Goal: Task Accomplishment & Management: Manage account settings

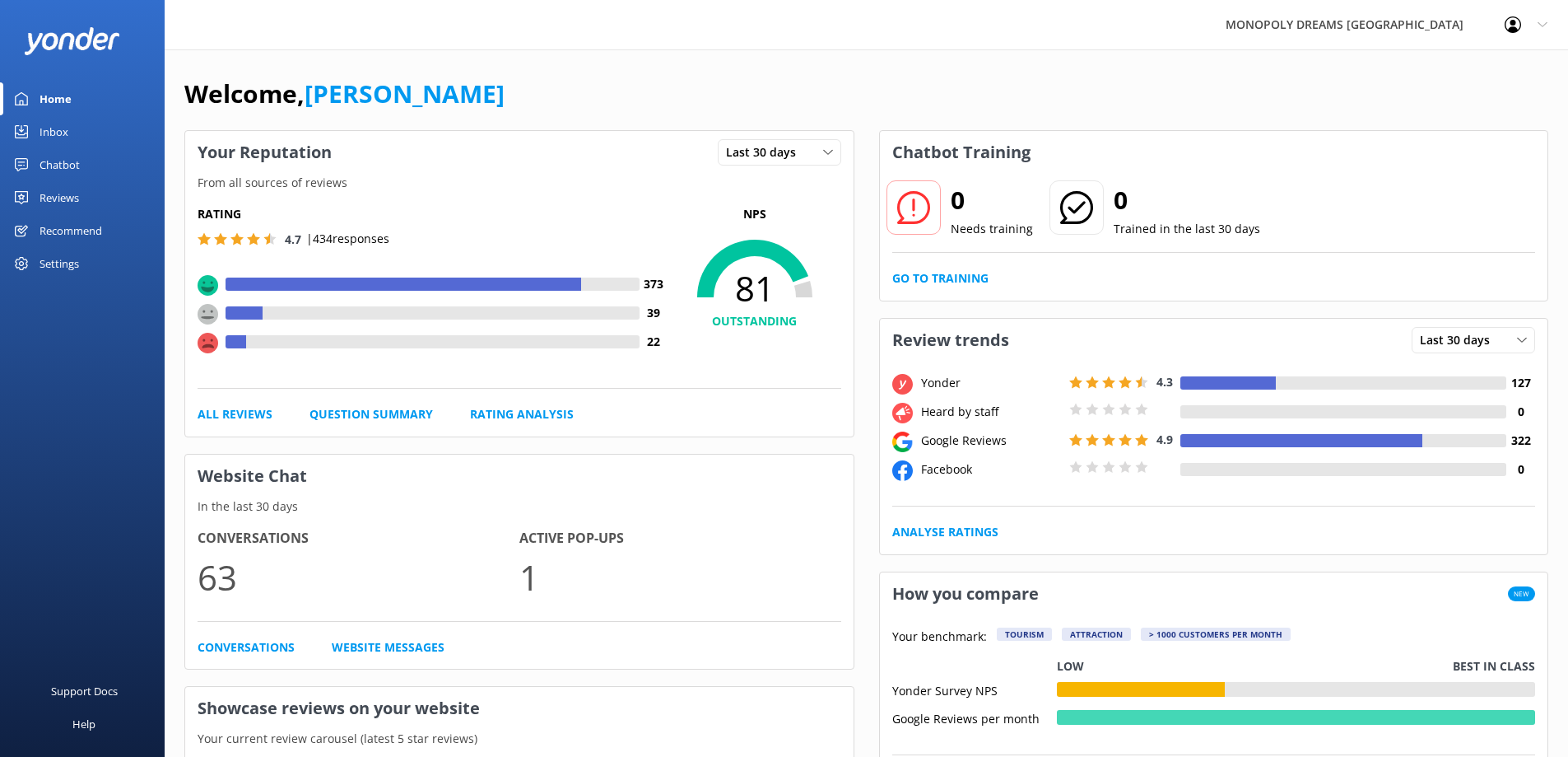
click at [515, 36] on div "MONOPOLY DREAMS [GEOGRAPHIC_DATA] Profile Settings Logout" at bounding box center [784, 24] width 1568 height 49
click at [54, 160] on div "Chatbot" at bounding box center [60, 165] width 41 height 33
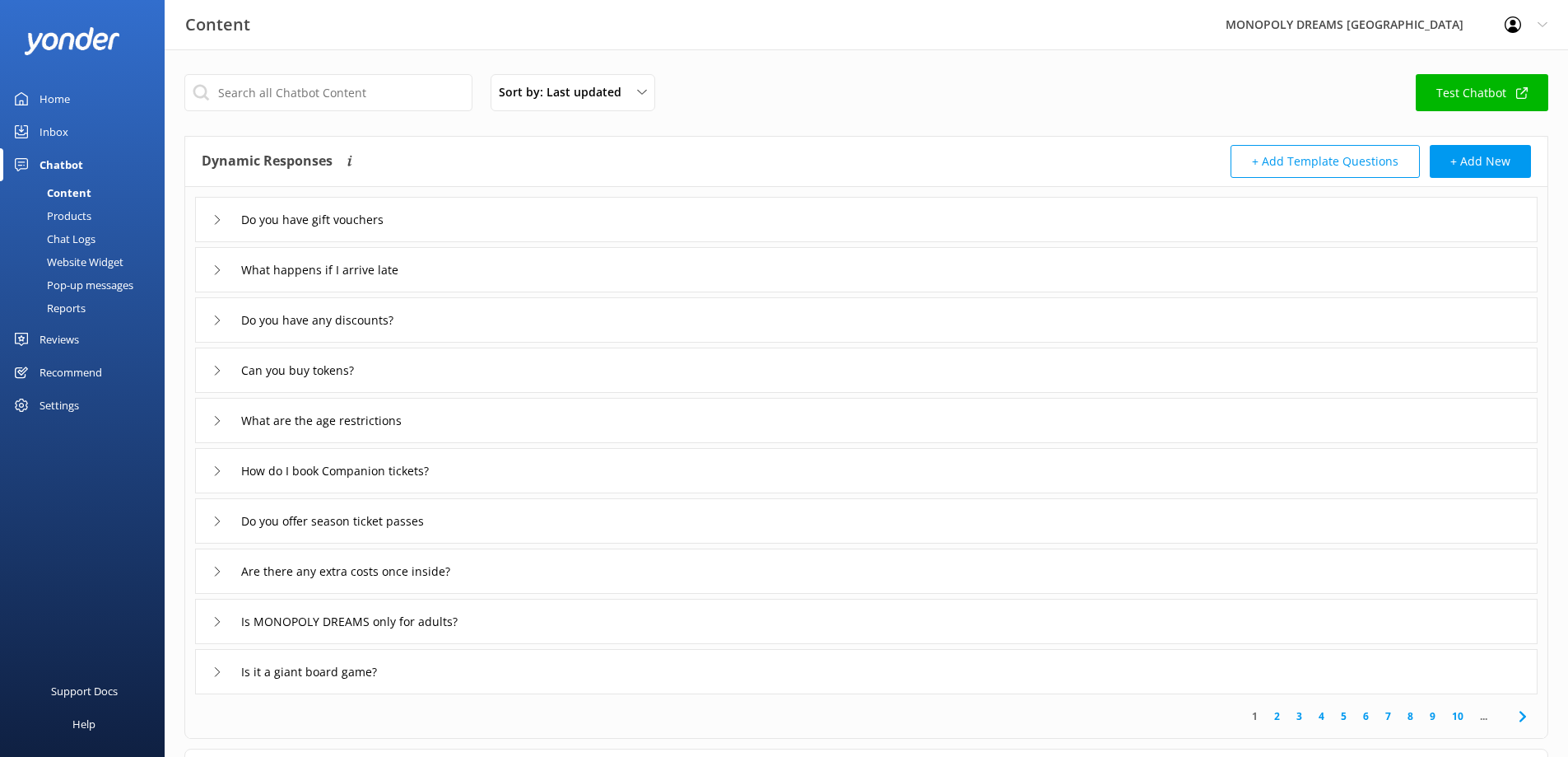
click at [70, 332] on div "Reviews" at bounding box center [60, 339] width 40 height 33
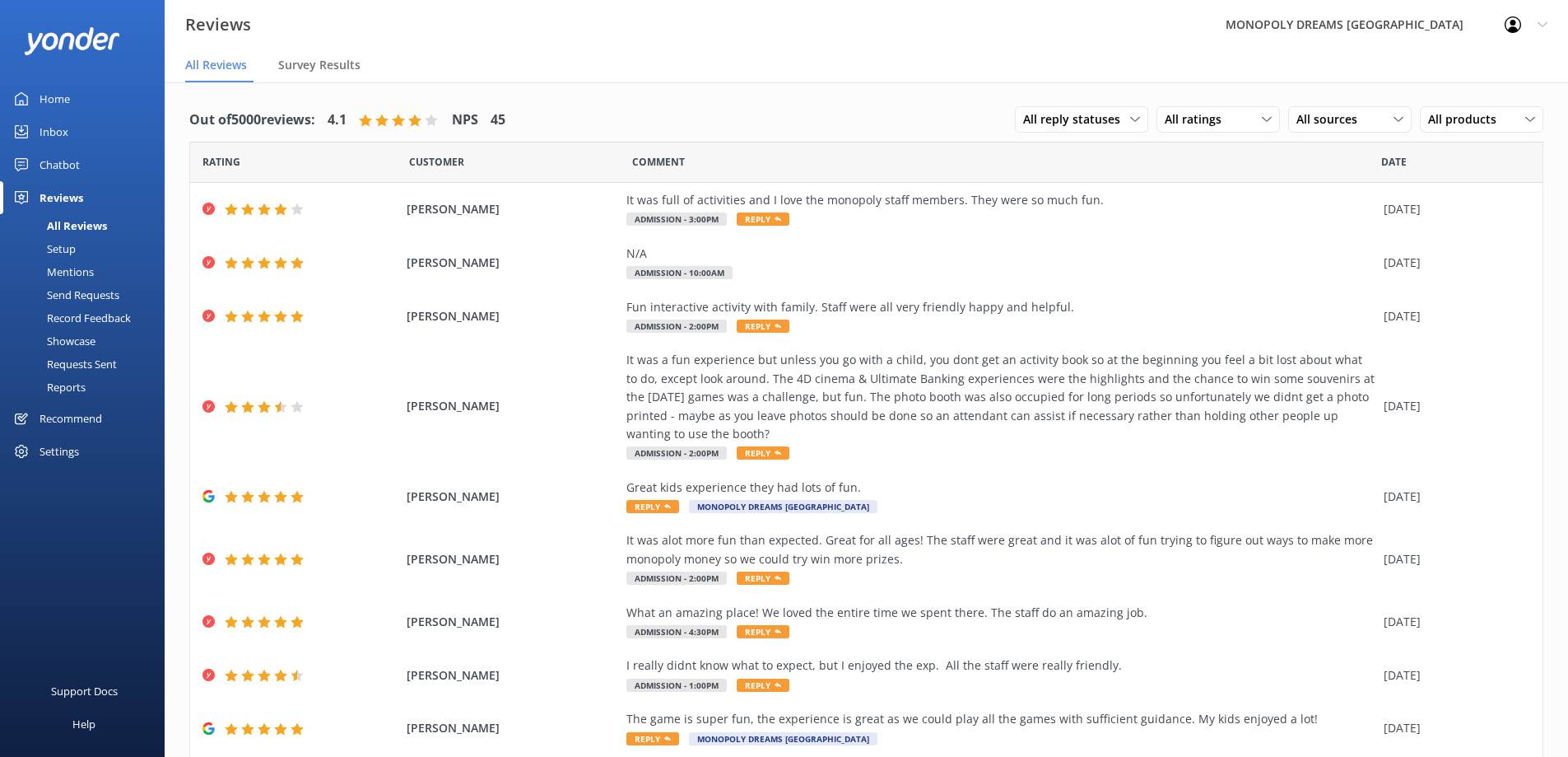
click at [55, 246] on div "Setup" at bounding box center [42, 248] width 66 height 23
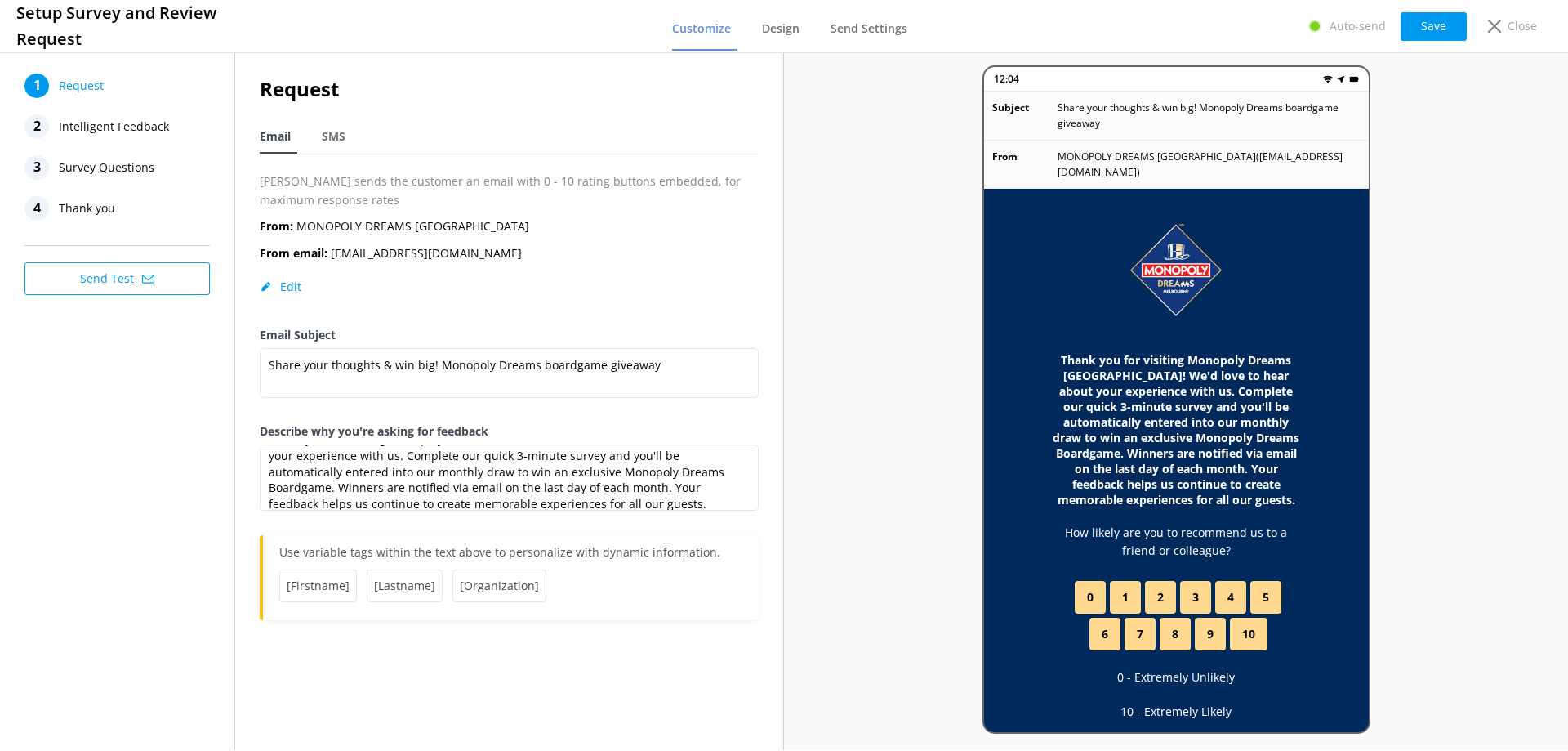
scroll to position [32, 0]
click at [632, 254] on div "From: MONOPOLY DREAMS [GEOGRAPHIC_DATA] From email: [EMAIL_ADDRESS][DOMAIN_NAME…" at bounding box center [508, 272] width 498 height 109
click at [73, 125] on span "Intelligent Feedback" at bounding box center [114, 127] width 110 height 25
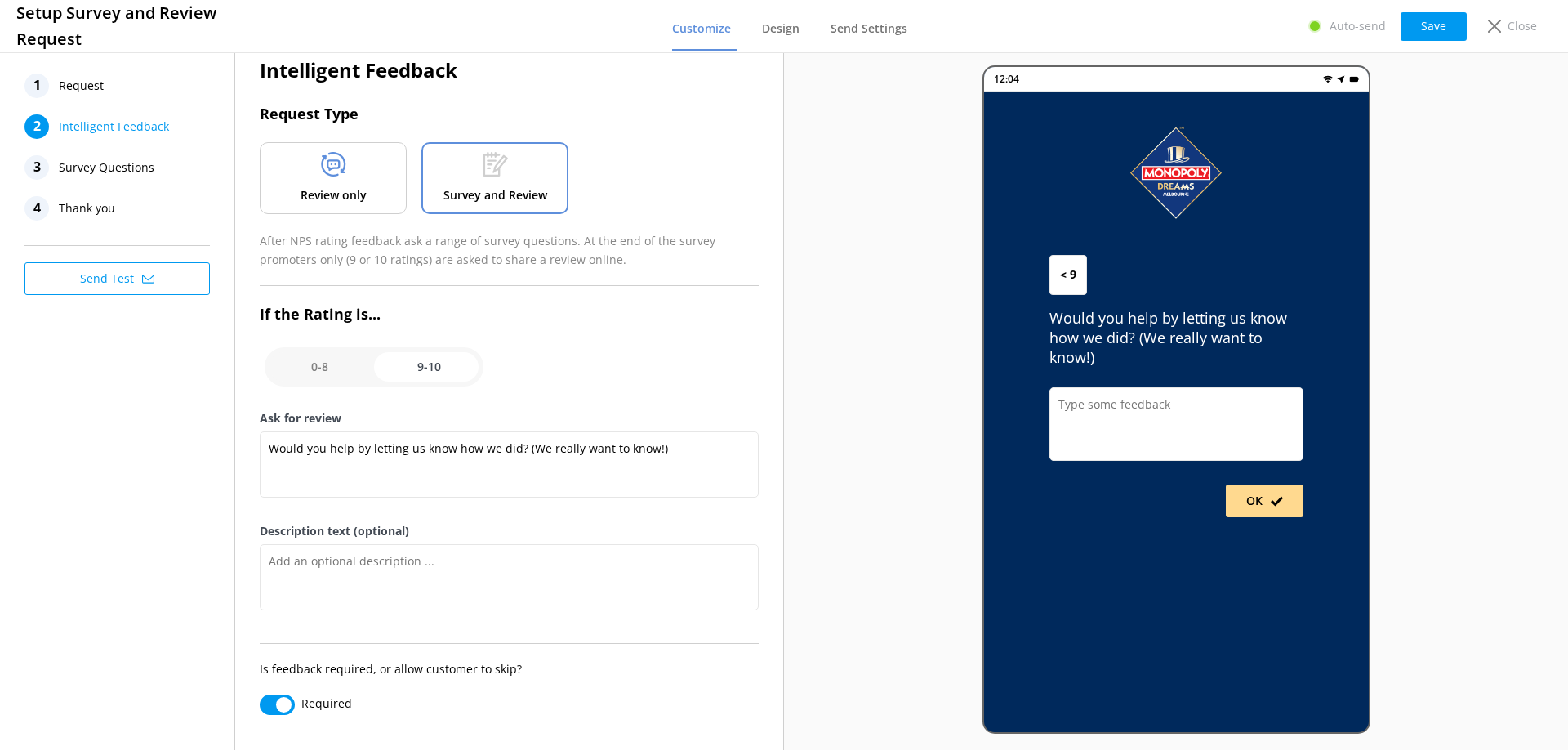
scroll to position [25, 0]
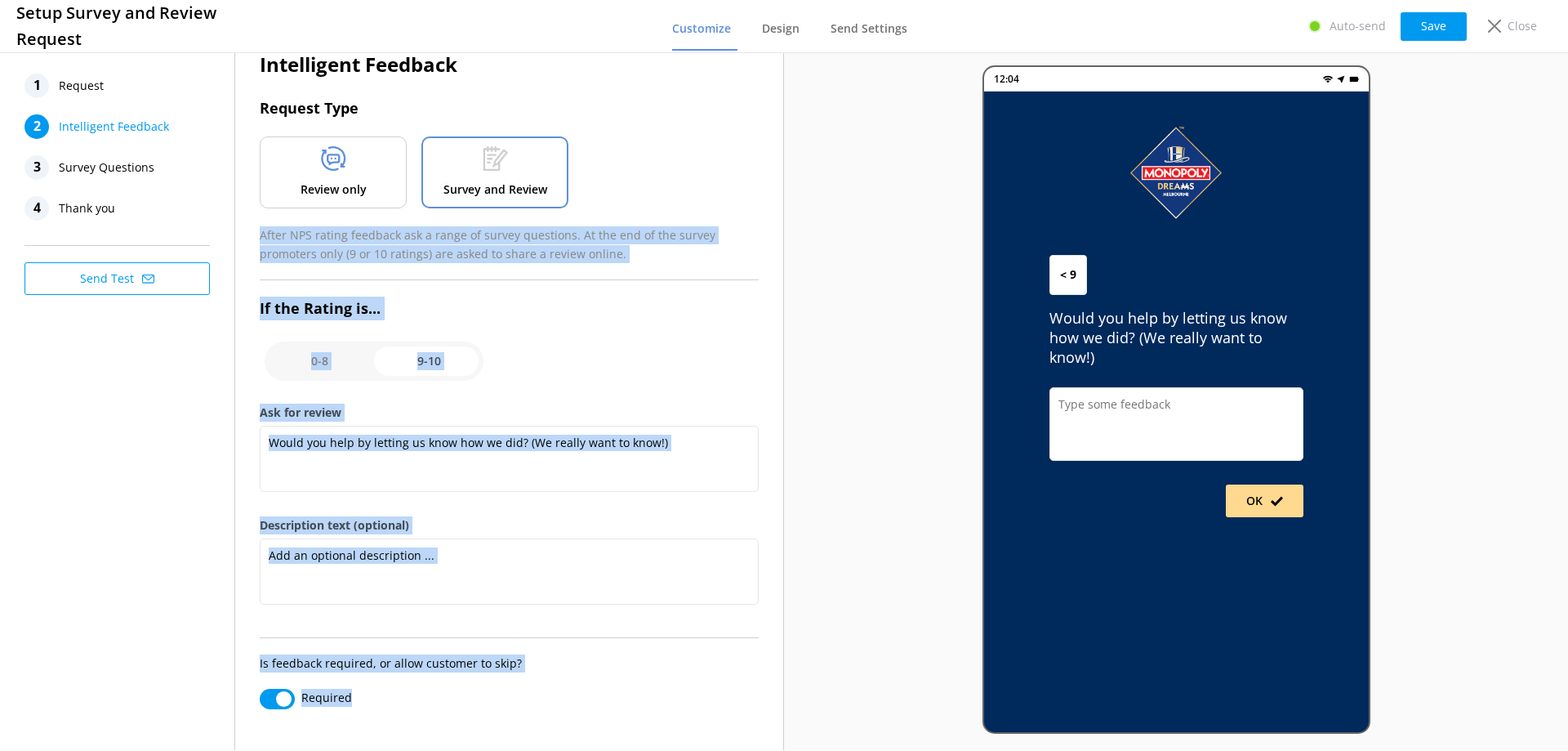
drag, startPoint x: 260, startPoint y: 235, endPoint x: 734, endPoint y: 689, distance: 656.3
click at [734, 689] on div "Intelligent Feedback Request Type Review only Survey and Review After NPS ratin…" at bounding box center [508, 378] width 498 height 660
copy div "After NPS rating feedback ask a range of survey questions. At the end of the su…"
click at [667, 335] on div "Intelligent Feedback Request Type Review only Survey and Review After NPS ratin…" at bounding box center [508, 378] width 498 height 660
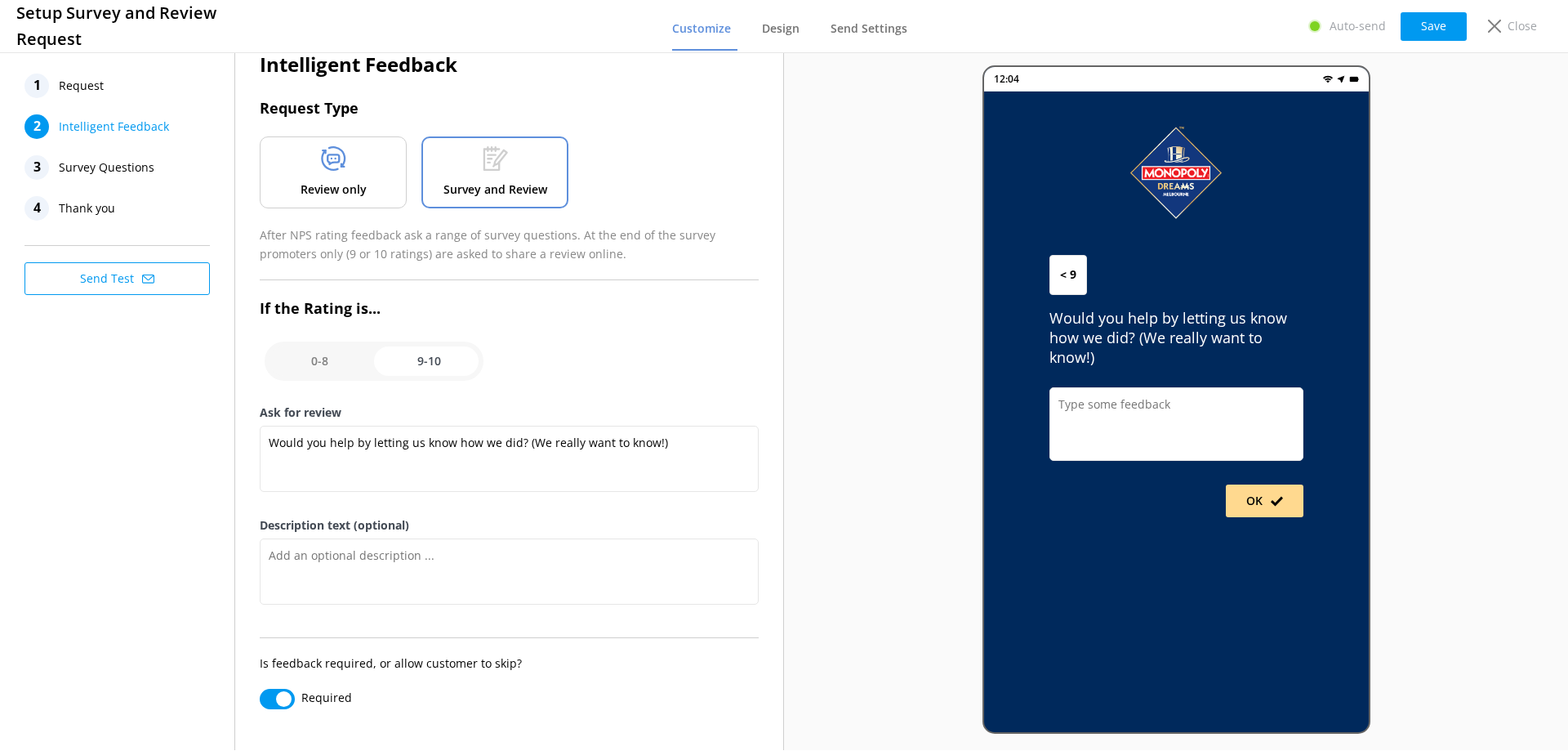
click at [82, 167] on span "Survey Questions" at bounding box center [106, 167] width 96 height 25
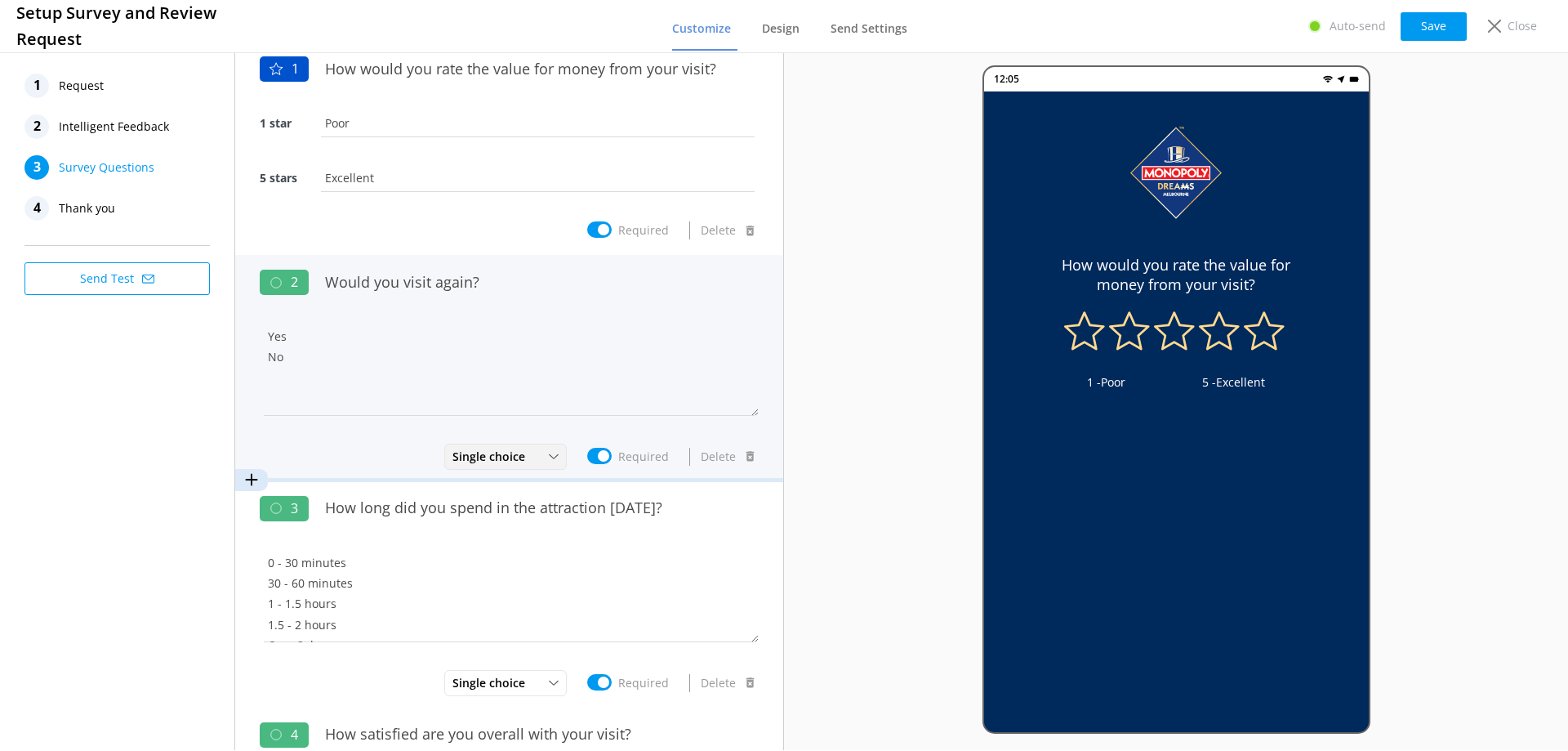
scroll to position [0, 0]
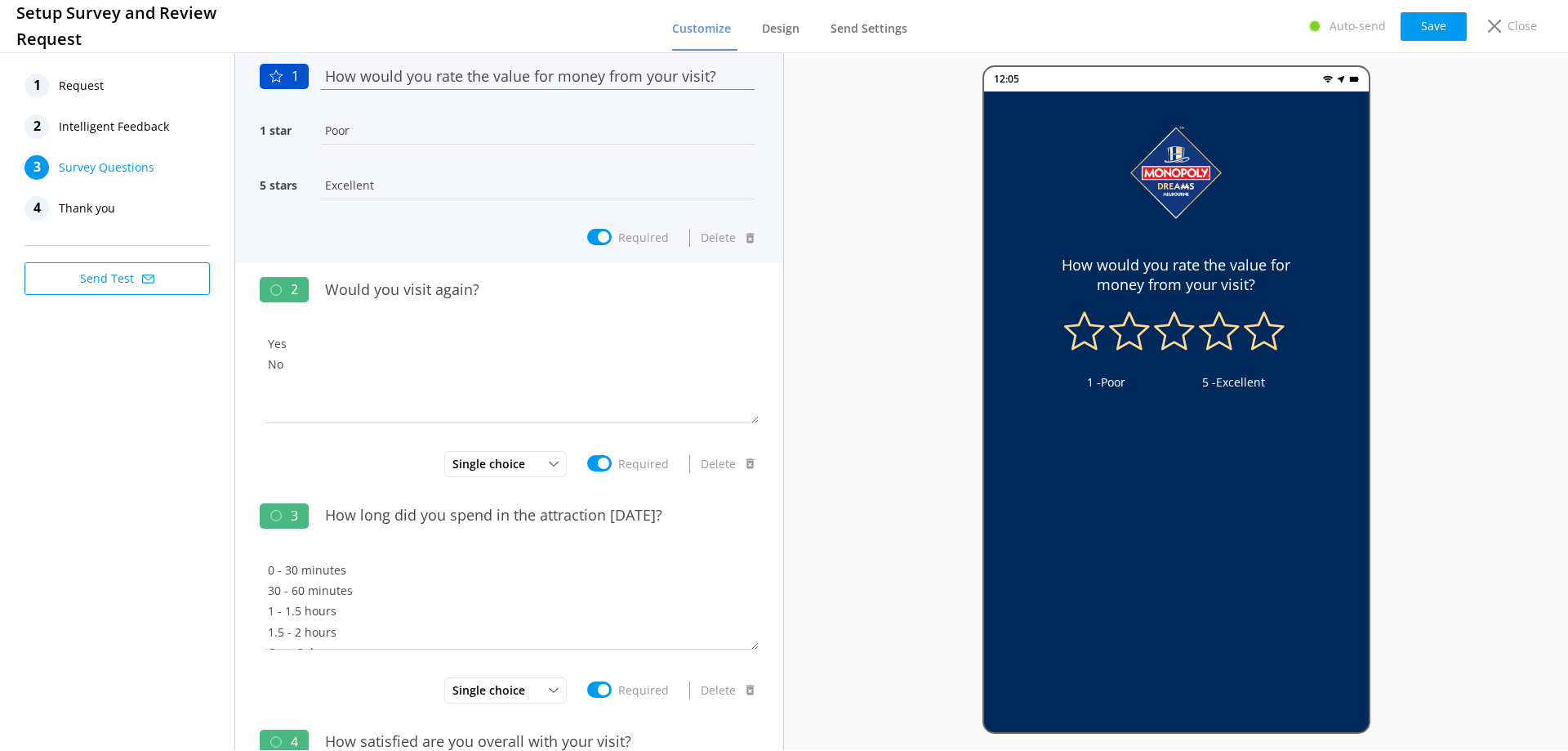
drag, startPoint x: 324, startPoint y: 71, endPoint x: 857, endPoint y: 494, distance: 680.5
click at [857, 494] on div "1 Request 2 Intelligent Feedback 3 Survey Questions 4 Thank you Send Test 1 How…" at bounding box center [784, 399] width 1568 height 701
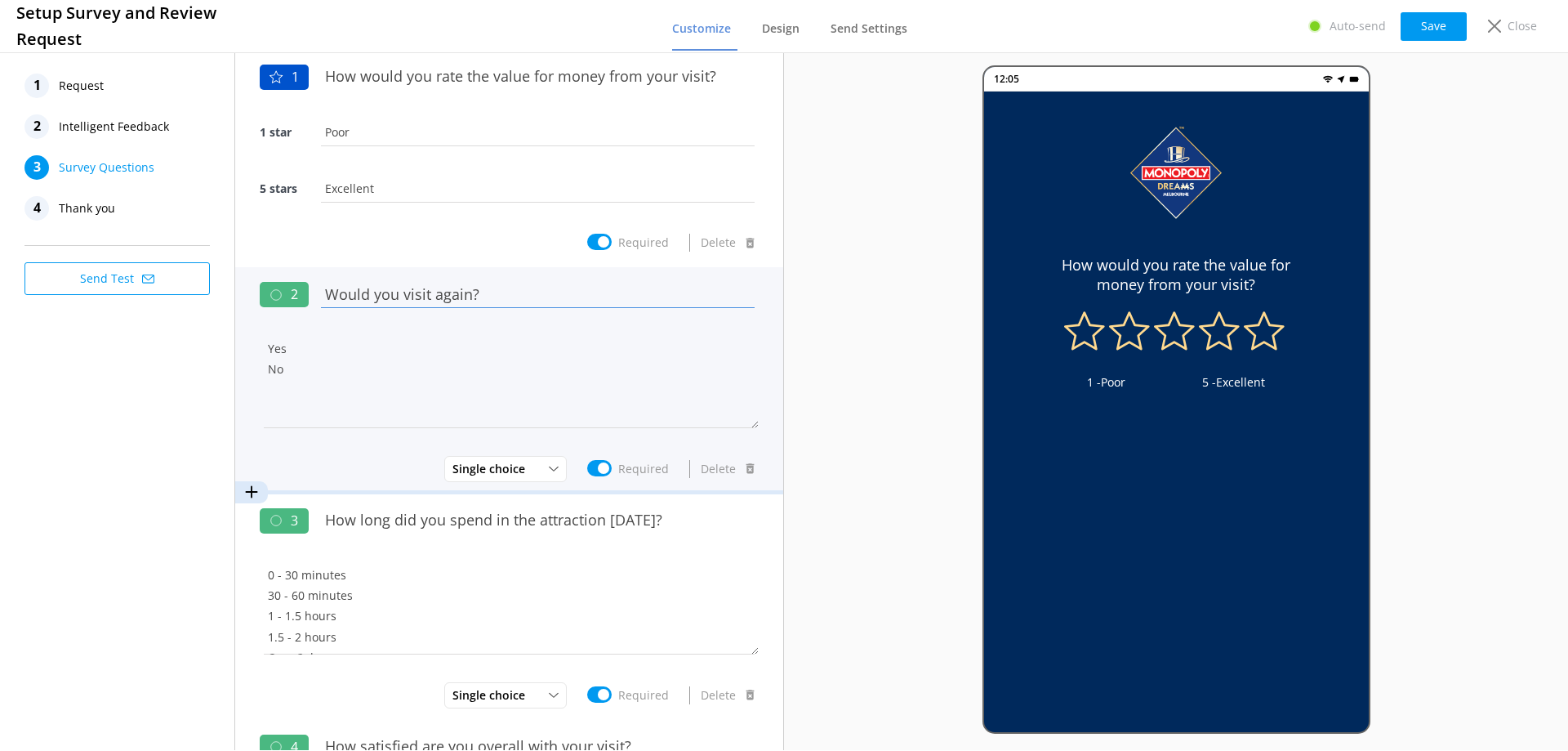
drag, startPoint x: 325, startPoint y: 294, endPoint x: 555, endPoint y: 299, distance: 230.1
click at [555, 299] on input "Would you visit again?" at bounding box center [537, 293] width 442 height 37
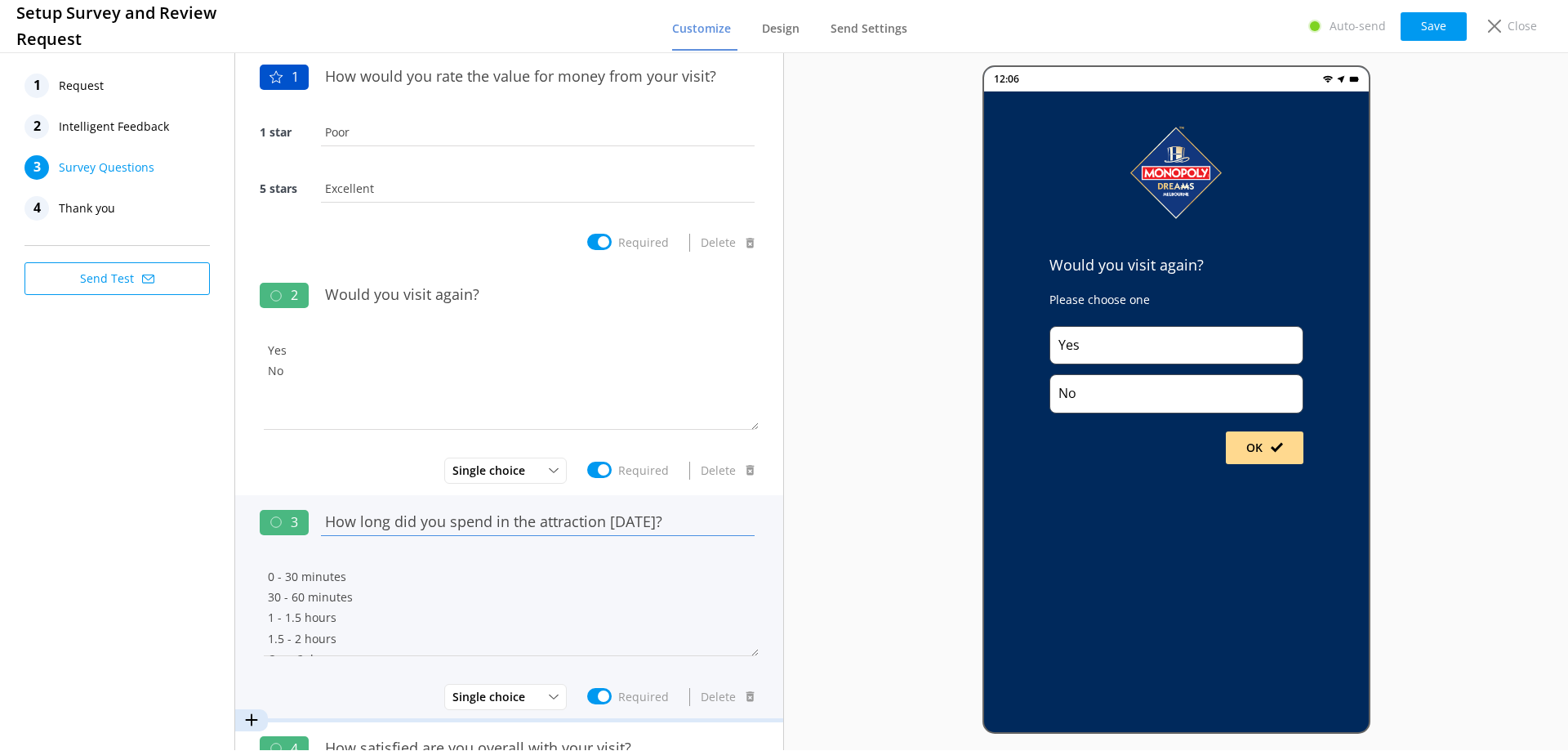
click at [350, 522] on input "How long did you spend in the attraction [DATE]?" at bounding box center [537, 521] width 442 height 37
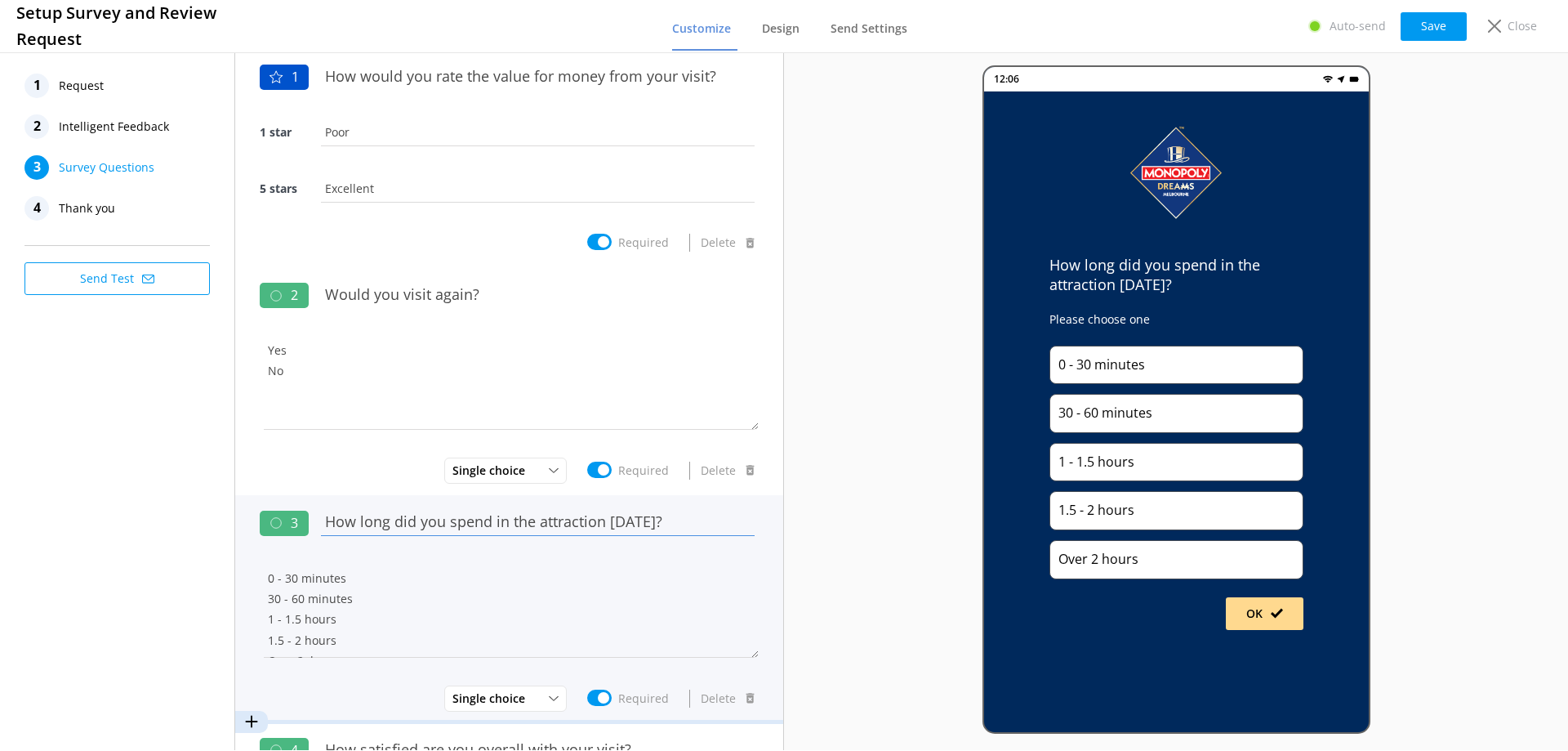
drag, startPoint x: 326, startPoint y: 518, endPoint x: 733, endPoint y: 513, distance: 407.0
click at [733, 513] on input "How long did you spend in the attraction [DATE]?" at bounding box center [537, 521] width 442 height 37
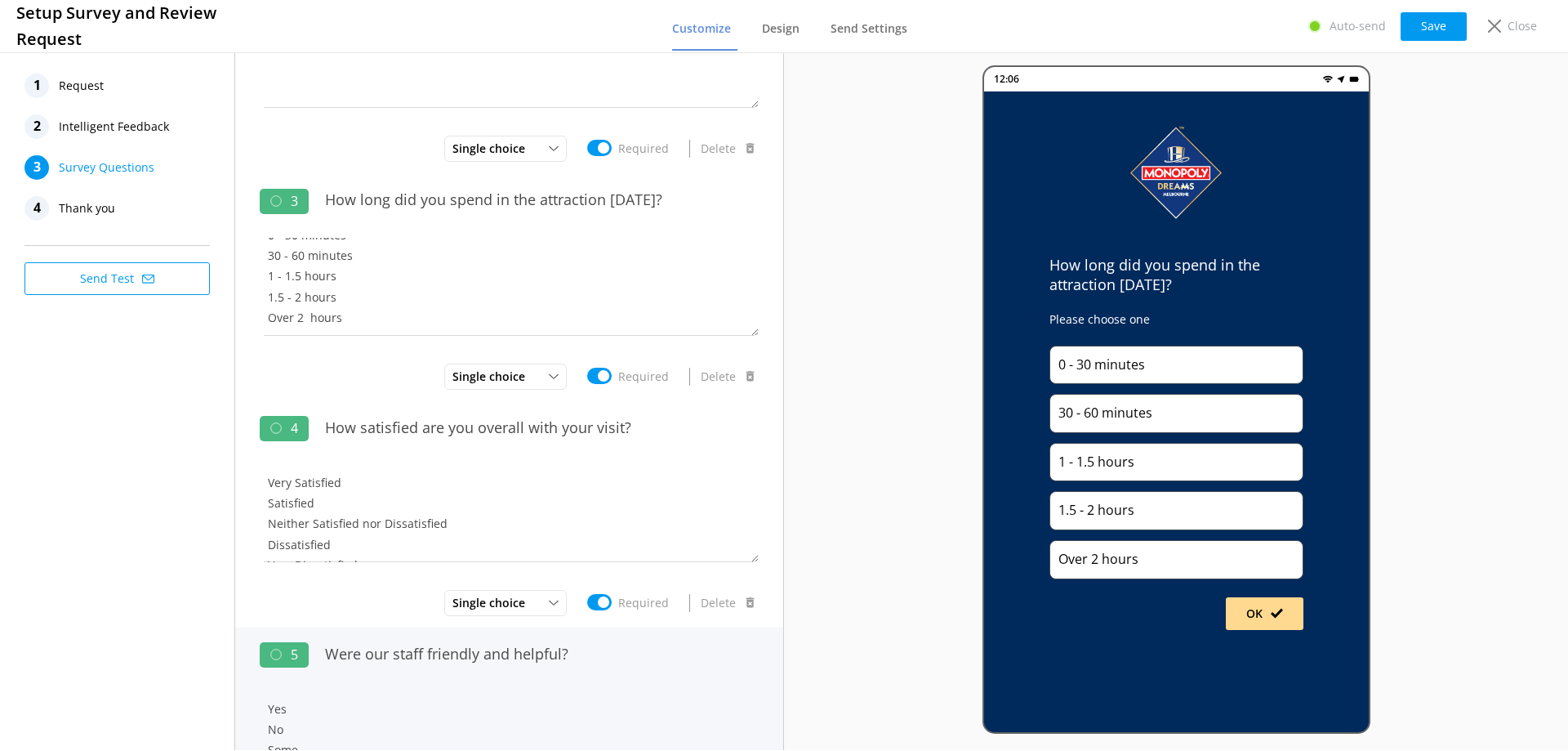
scroll to position [408, 0]
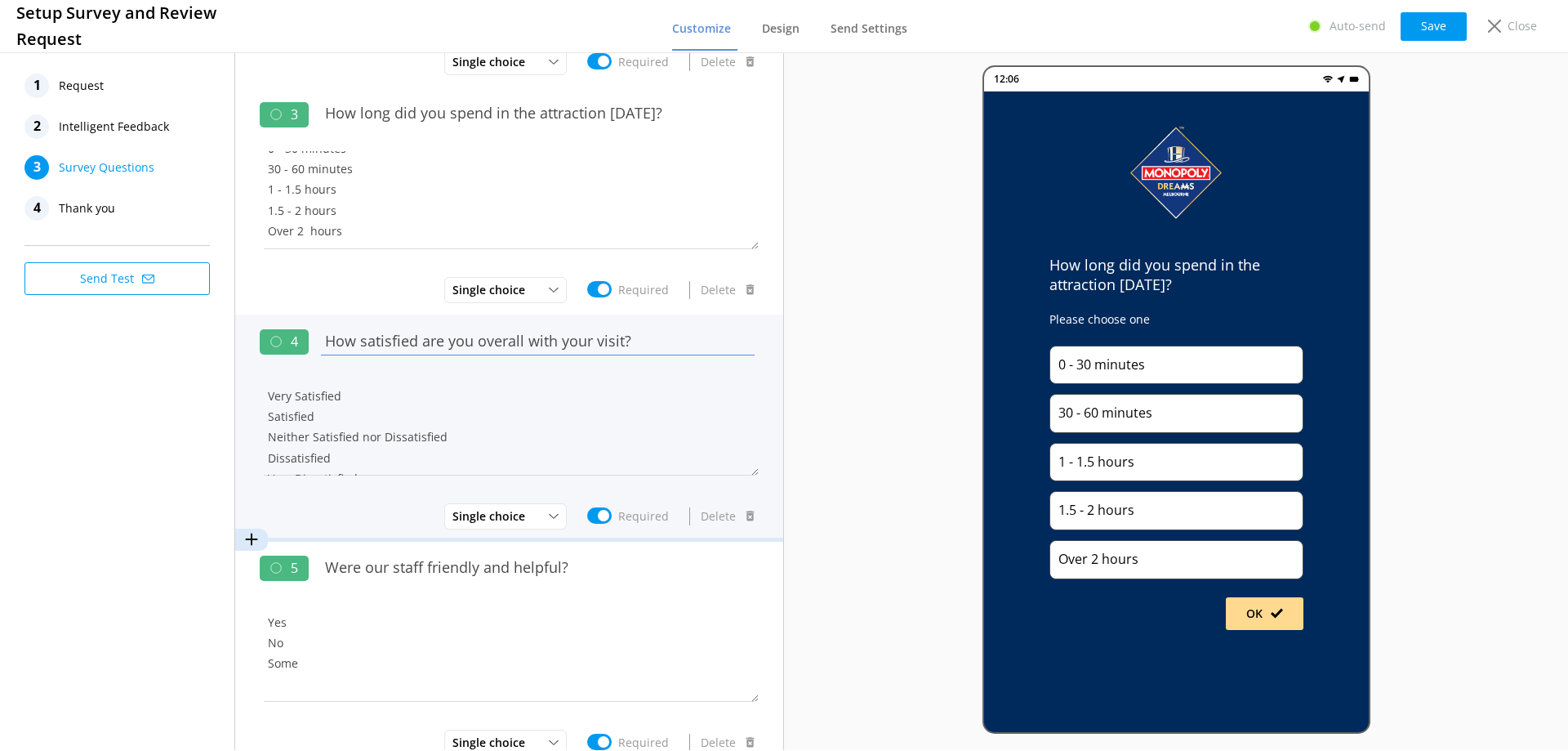
click at [421, 340] on input "How satisfied are you overall with your visit?" at bounding box center [537, 340] width 442 height 37
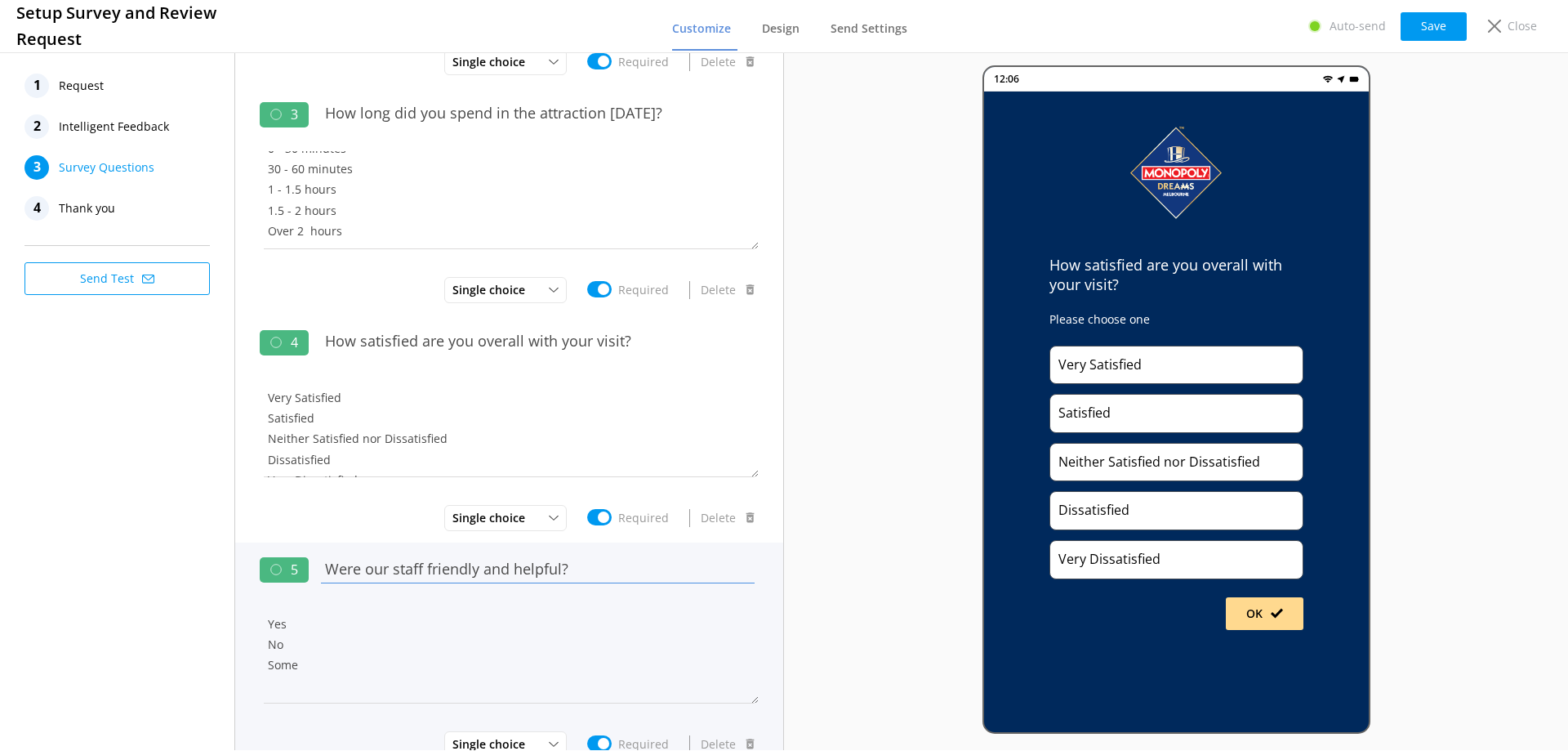
click at [448, 574] on input "Were our staff friendly and helpful?" at bounding box center [537, 569] width 442 height 37
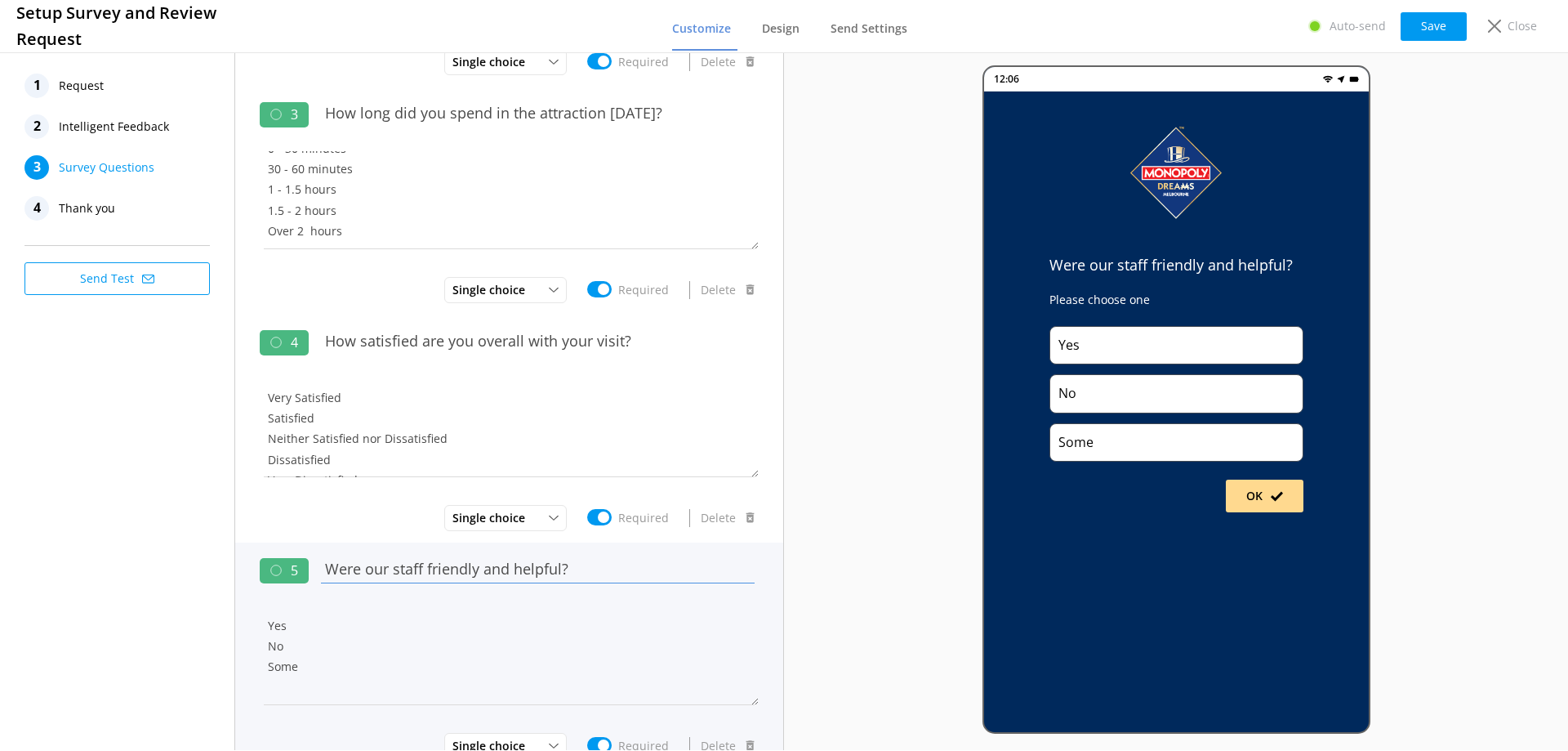
click at [448, 574] on input "Were our staff friendly and helpful?" at bounding box center [537, 569] width 442 height 37
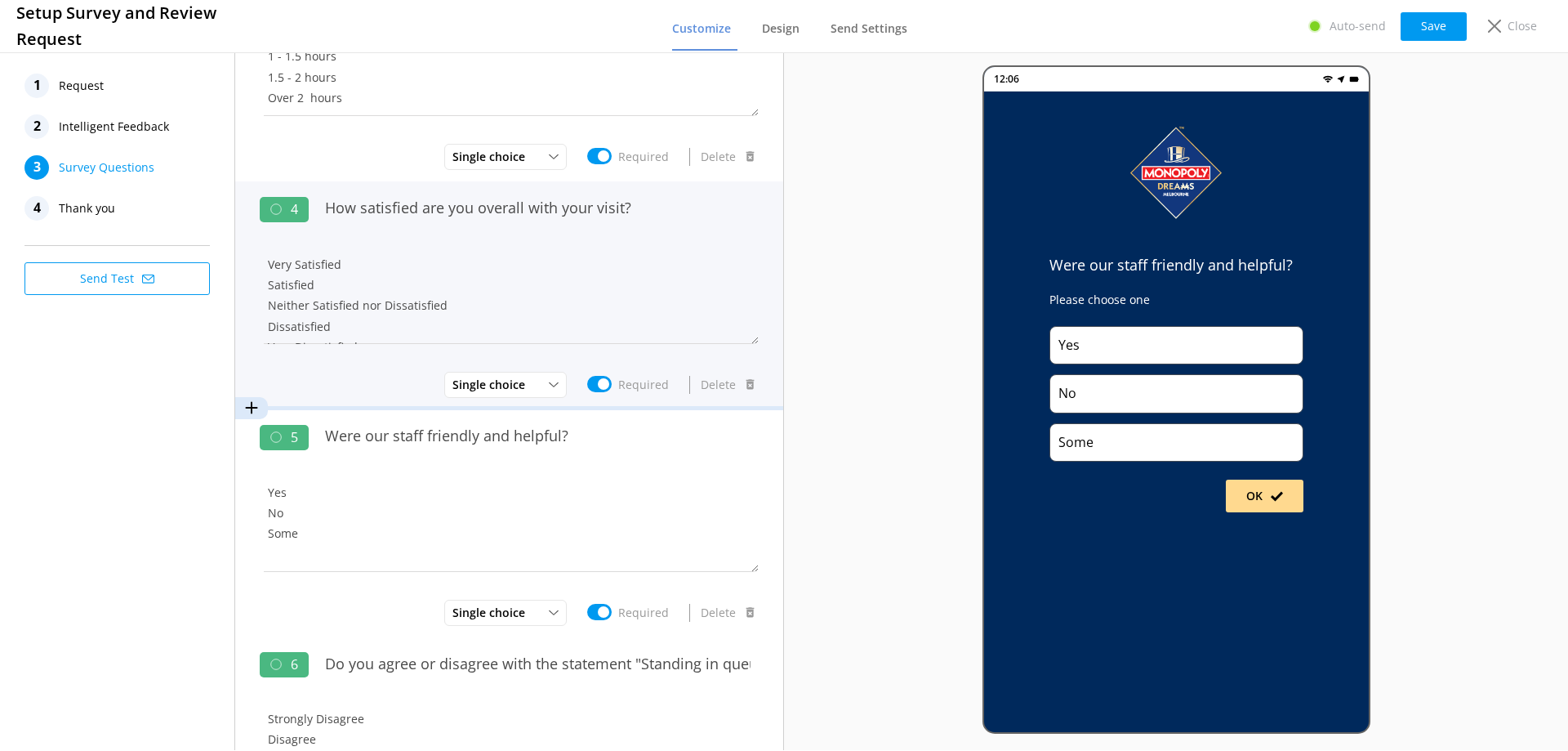
scroll to position [817, 0]
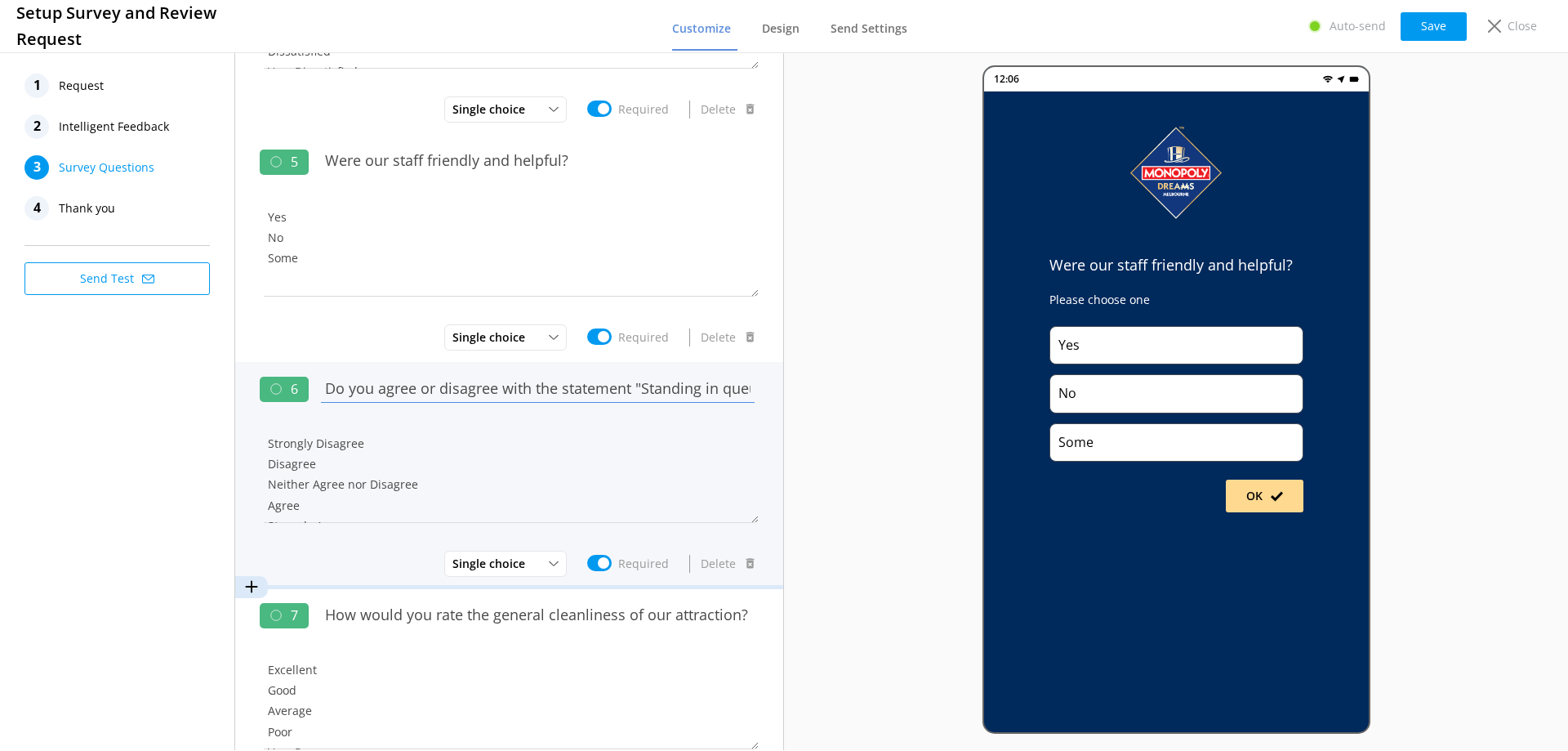
click at [489, 389] on input "Do you agree or disagree with the statement "Standing in queue lines spoilt my …" at bounding box center [537, 388] width 442 height 37
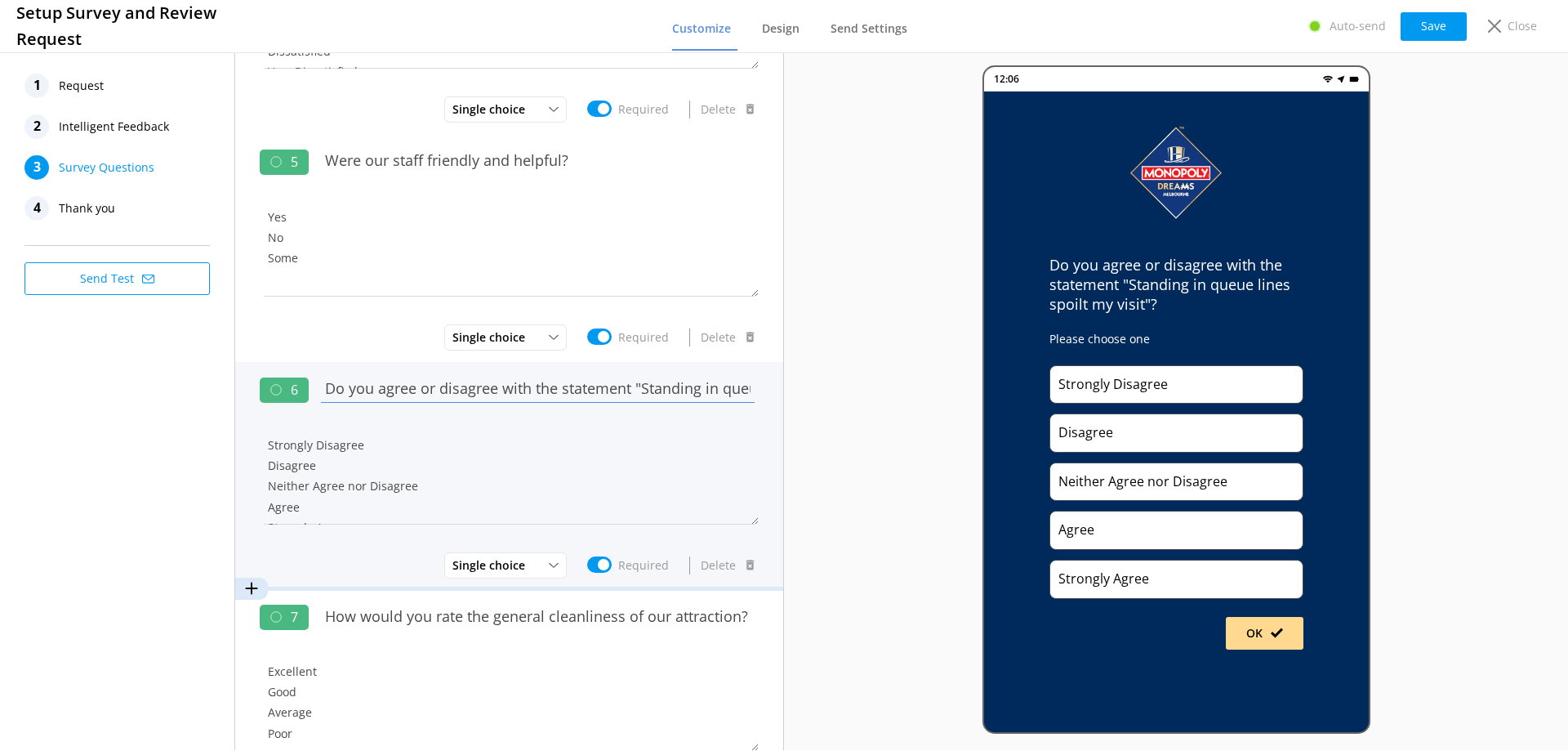
click at [489, 389] on input "Do you agree or disagree with the statement "Standing in queue lines spoilt my …" at bounding box center [537, 388] width 442 height 37
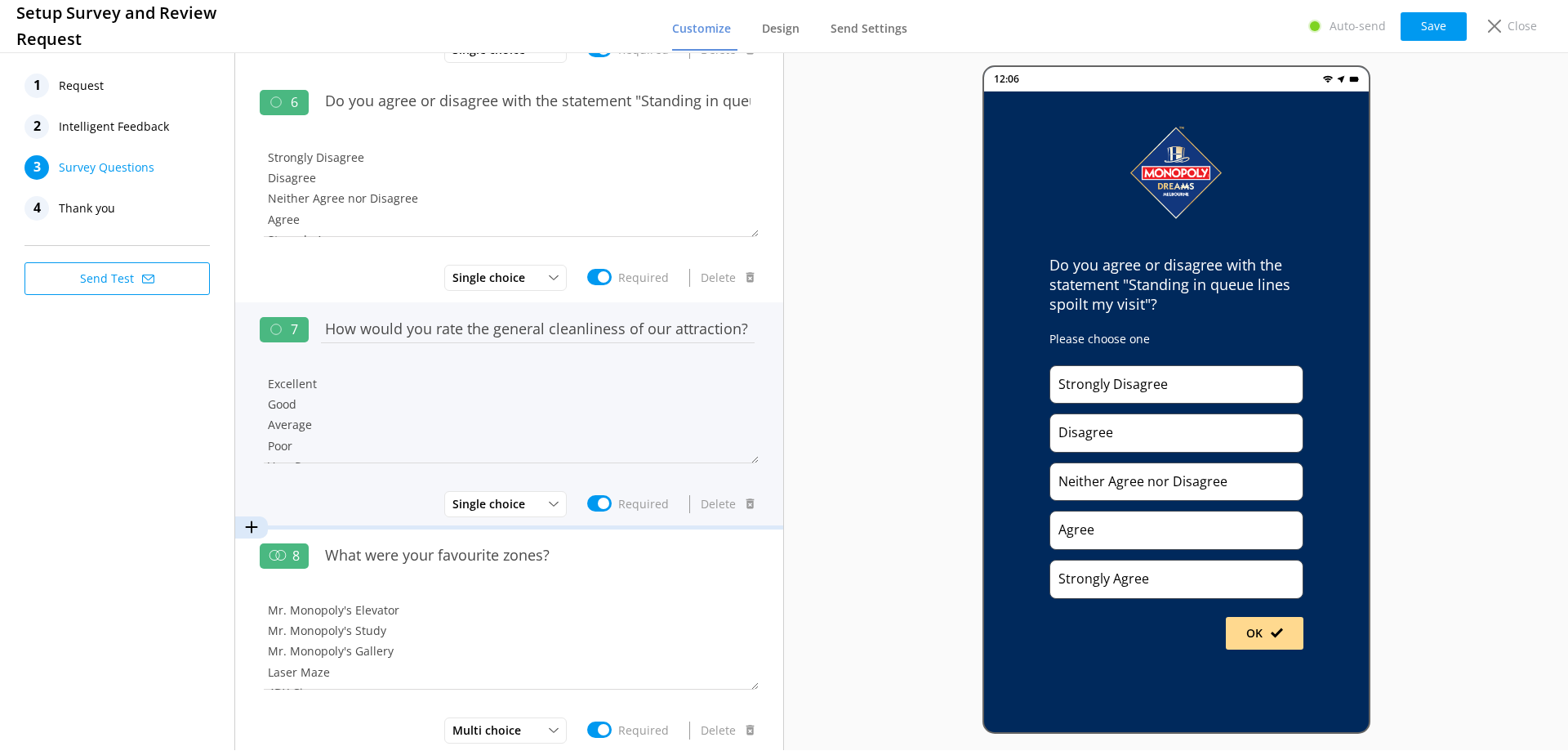
scroll to position [1143, 0]
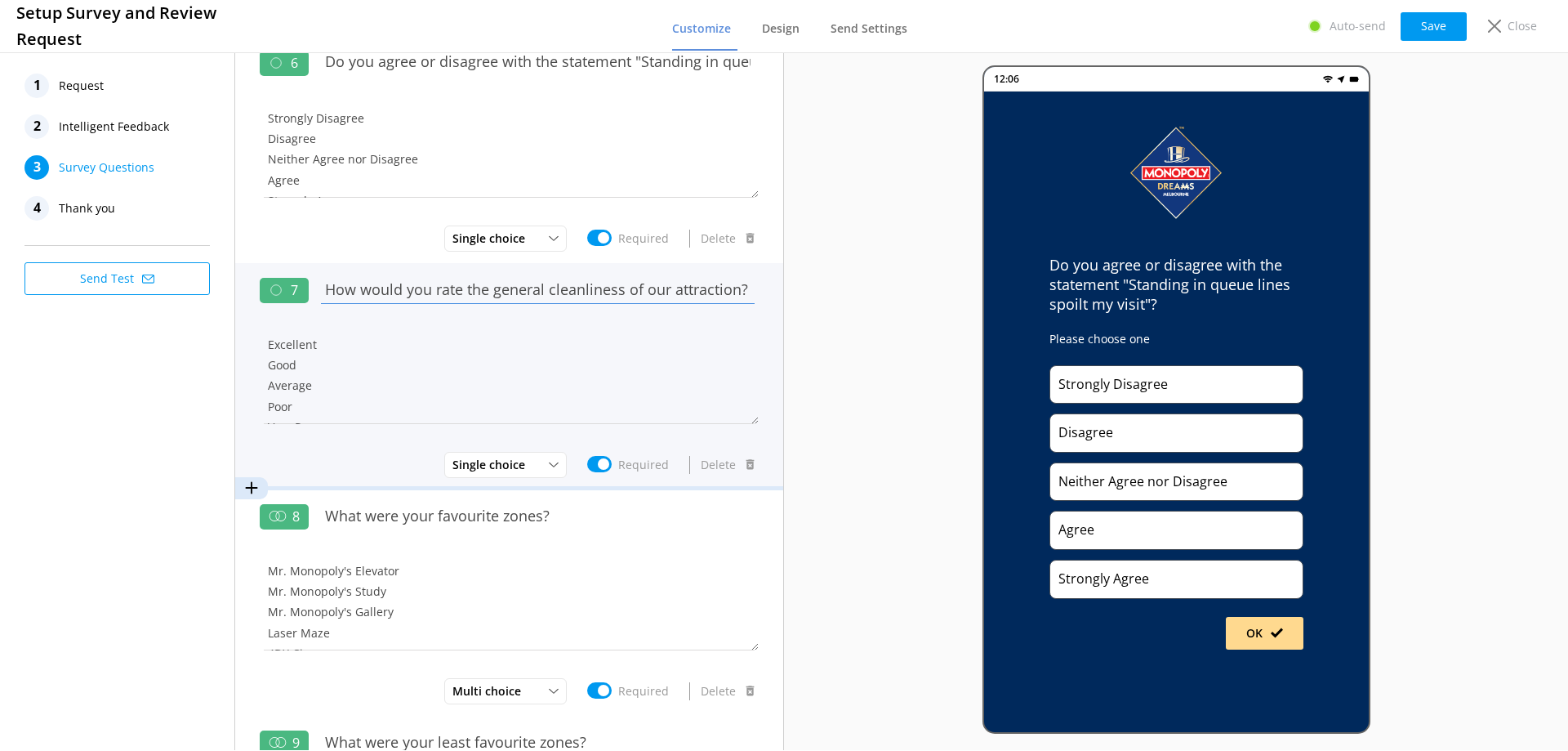
click at [466, 287] on input "How would you rate the general cleanliness of our attraction?" at bounding box center [537, 289] width 442 height 37
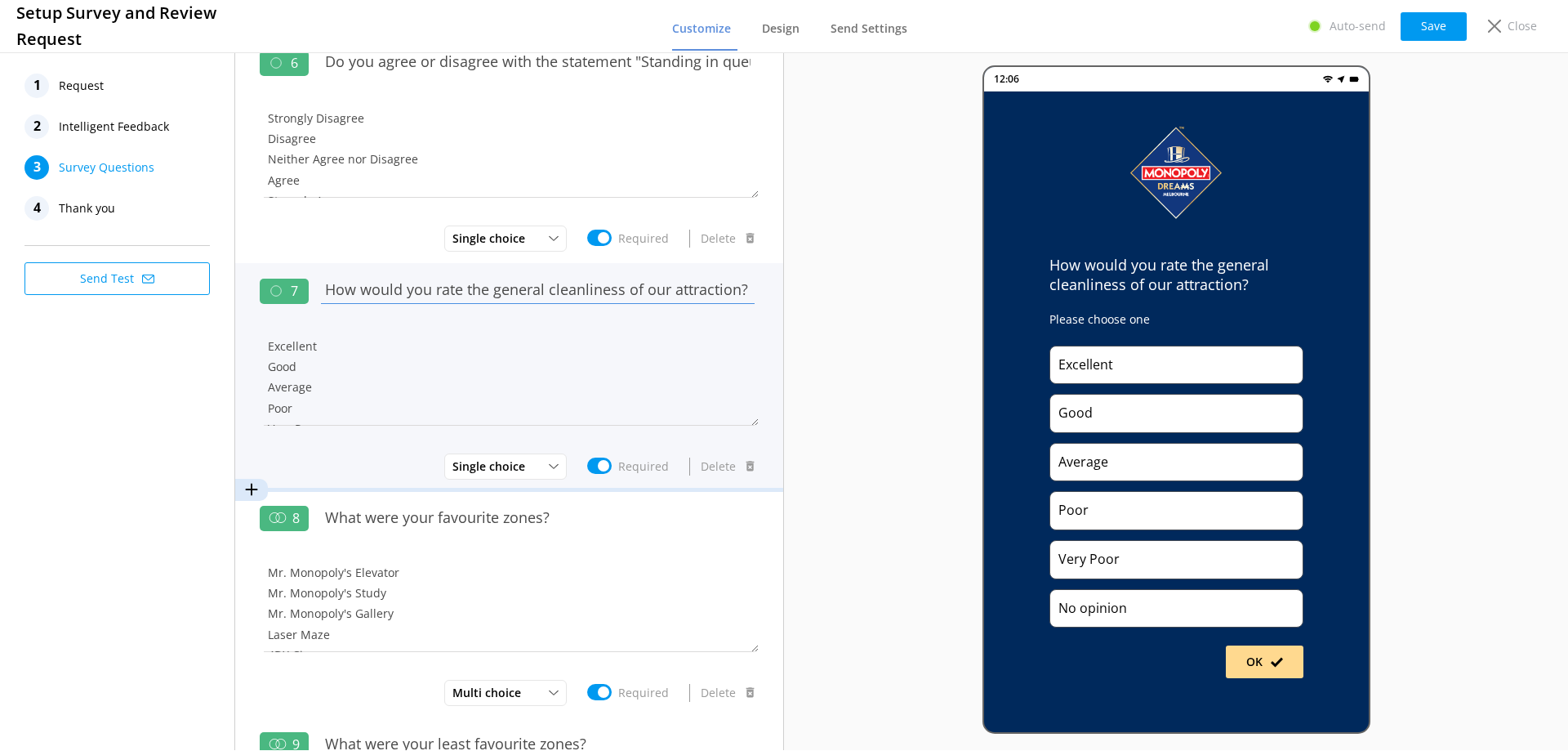
click at [466, 287] on input "How would you rate the general cleanliness of our attraction?" at bounding box center [537, 289] width 442 height 37
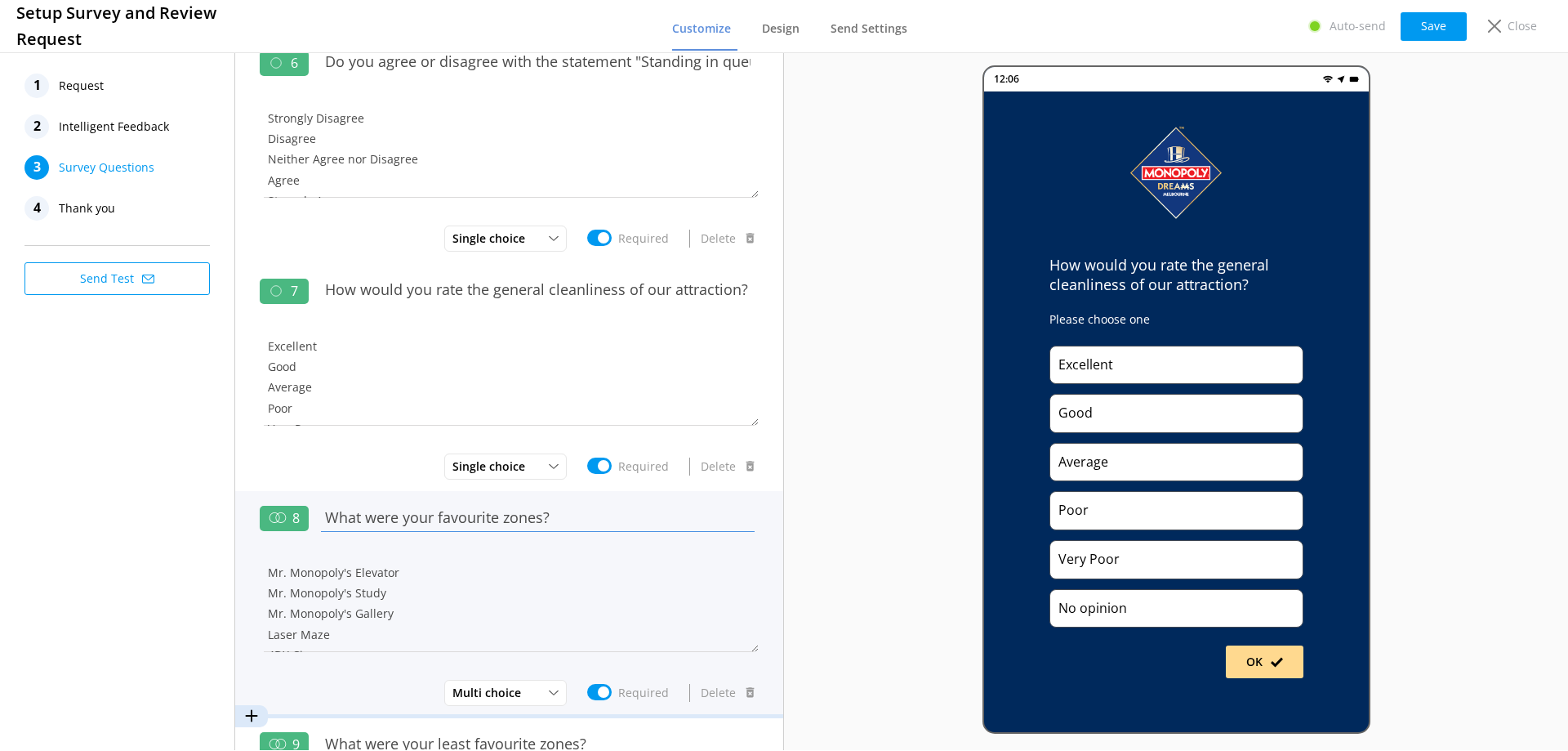
click at [442, 515] on input "What were your favourite zones?" at bounding box center [537, 517] width 442 height 37
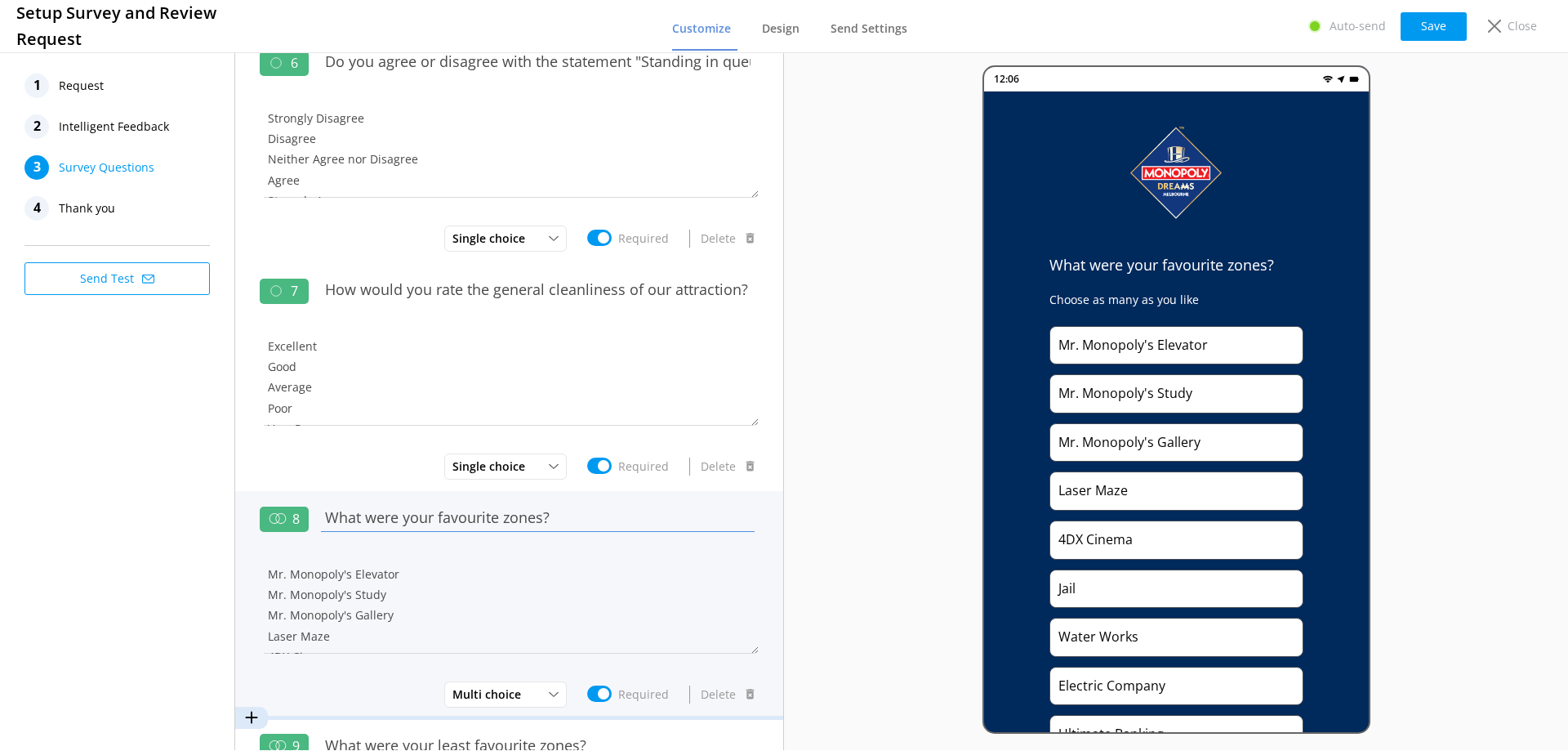
click at [442, 515] on input "What were your favourite zones?" at bounding box center [537, 517] width 442 height 37
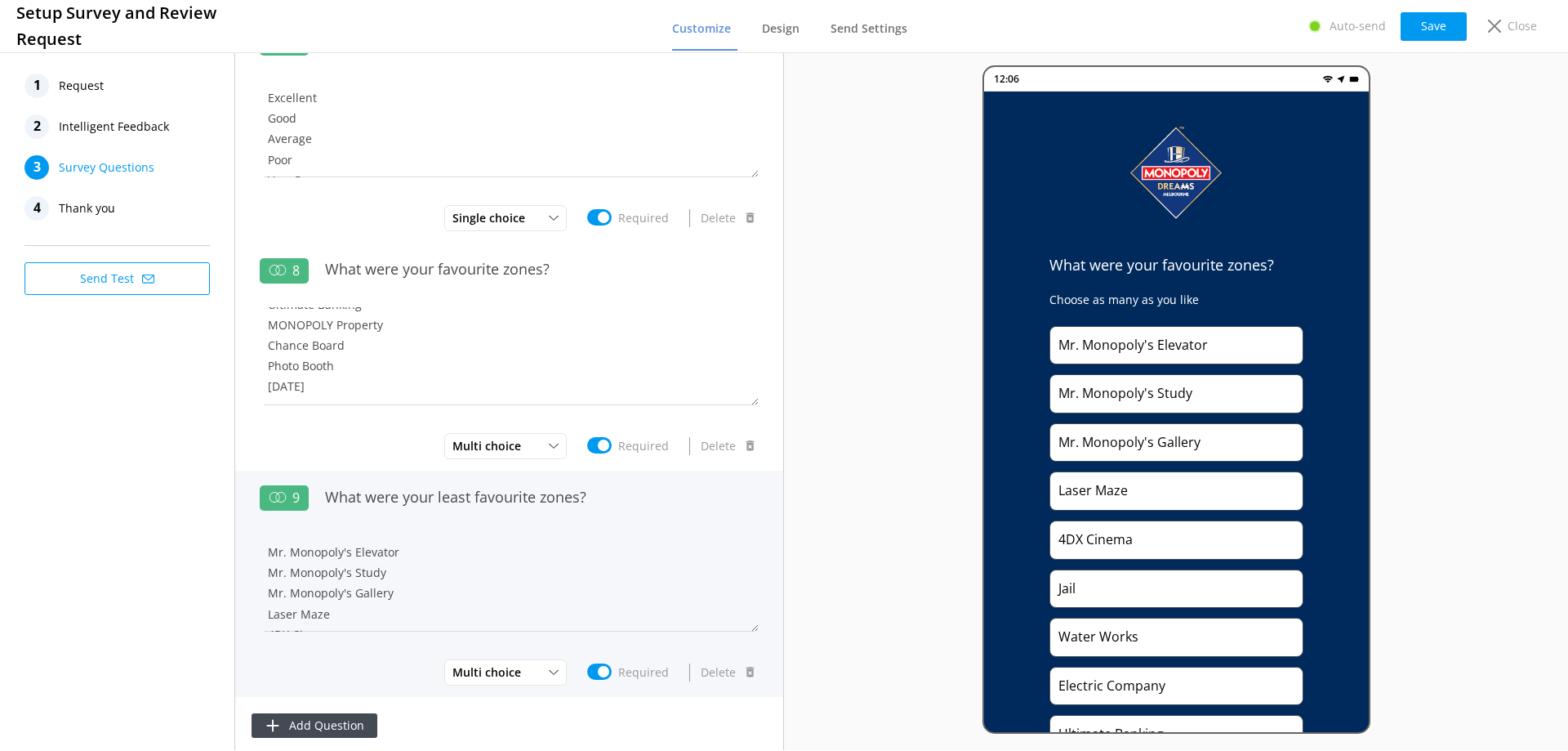
scroll to position [1397, 0]
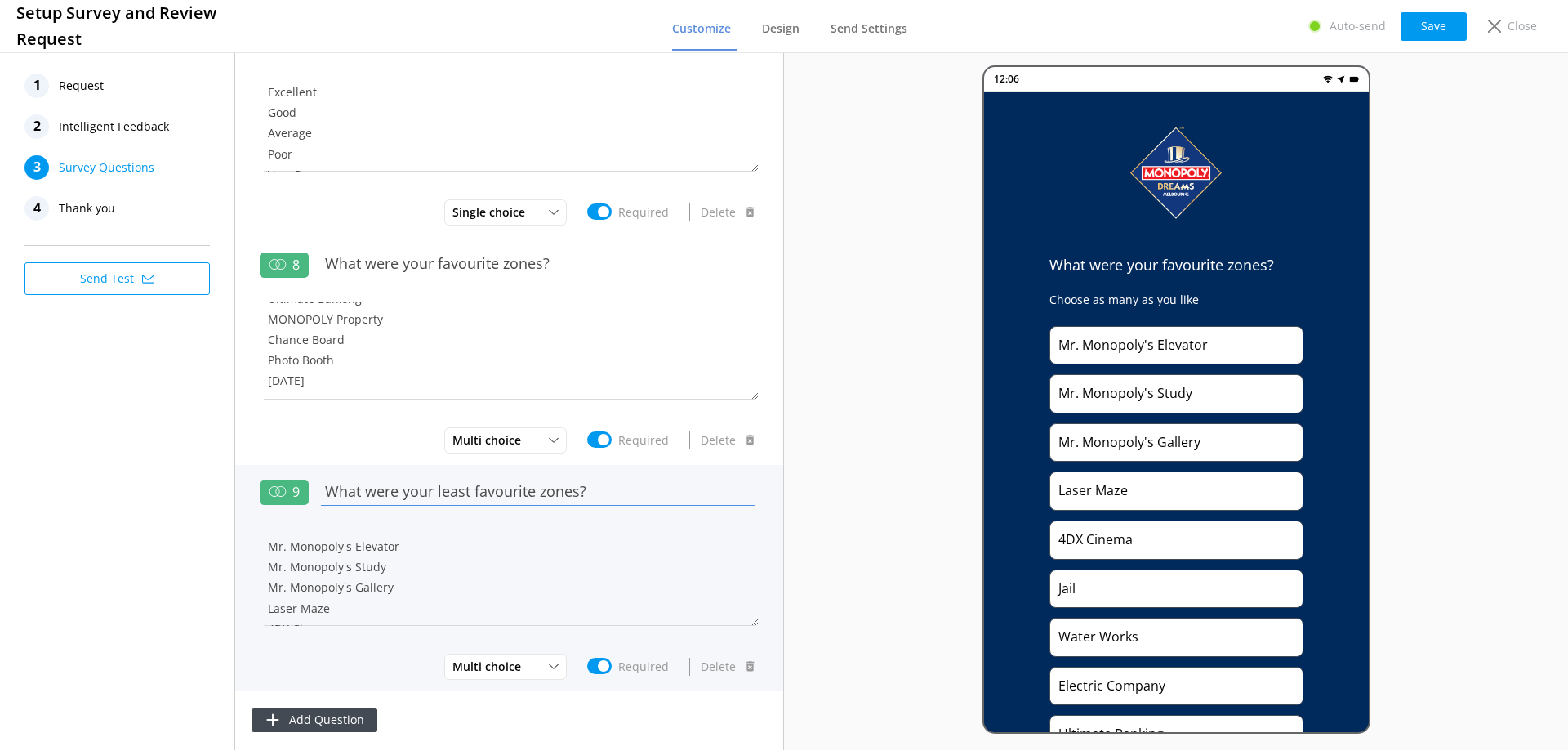
click at [395, 495] on input "What were your least favourite zones?" at bounding box center [537, 491] width 442 height 37
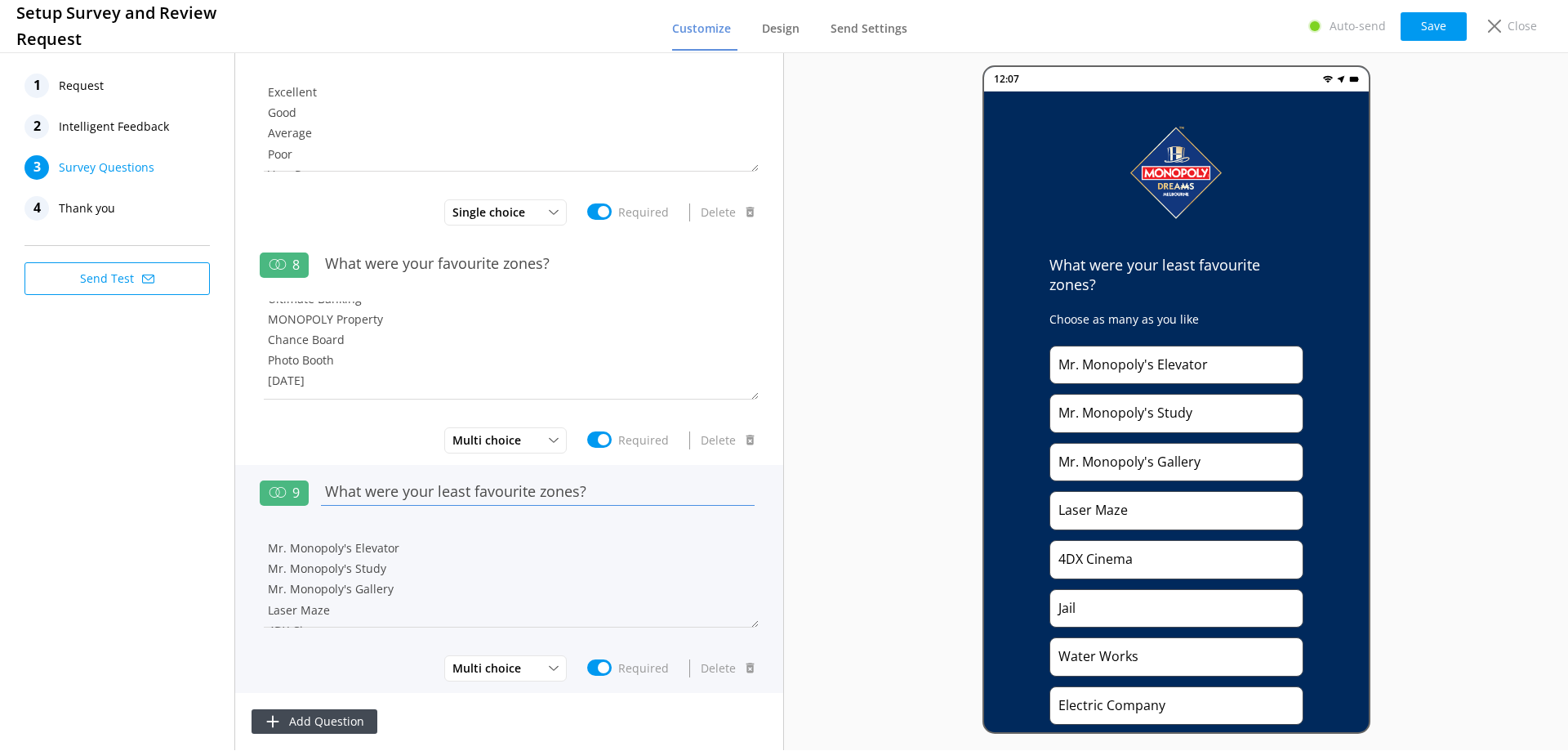
click at [395, 495] on input "What were your least favourite zones?" at bounding box center [537, 491] width 442 height 37
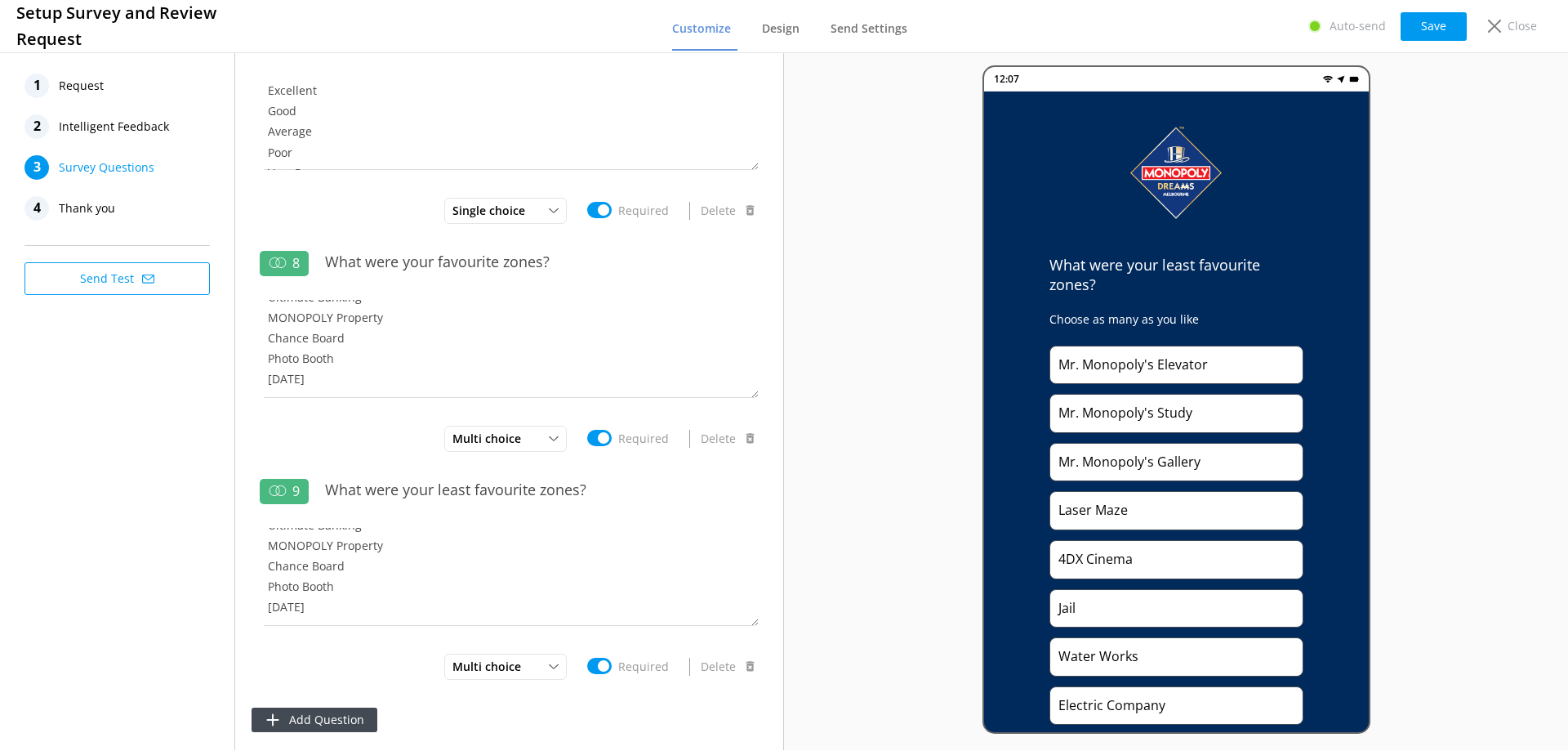
click at [92, 208] on span "Thank you" at bounding box center [87, 209] width 56 height 25
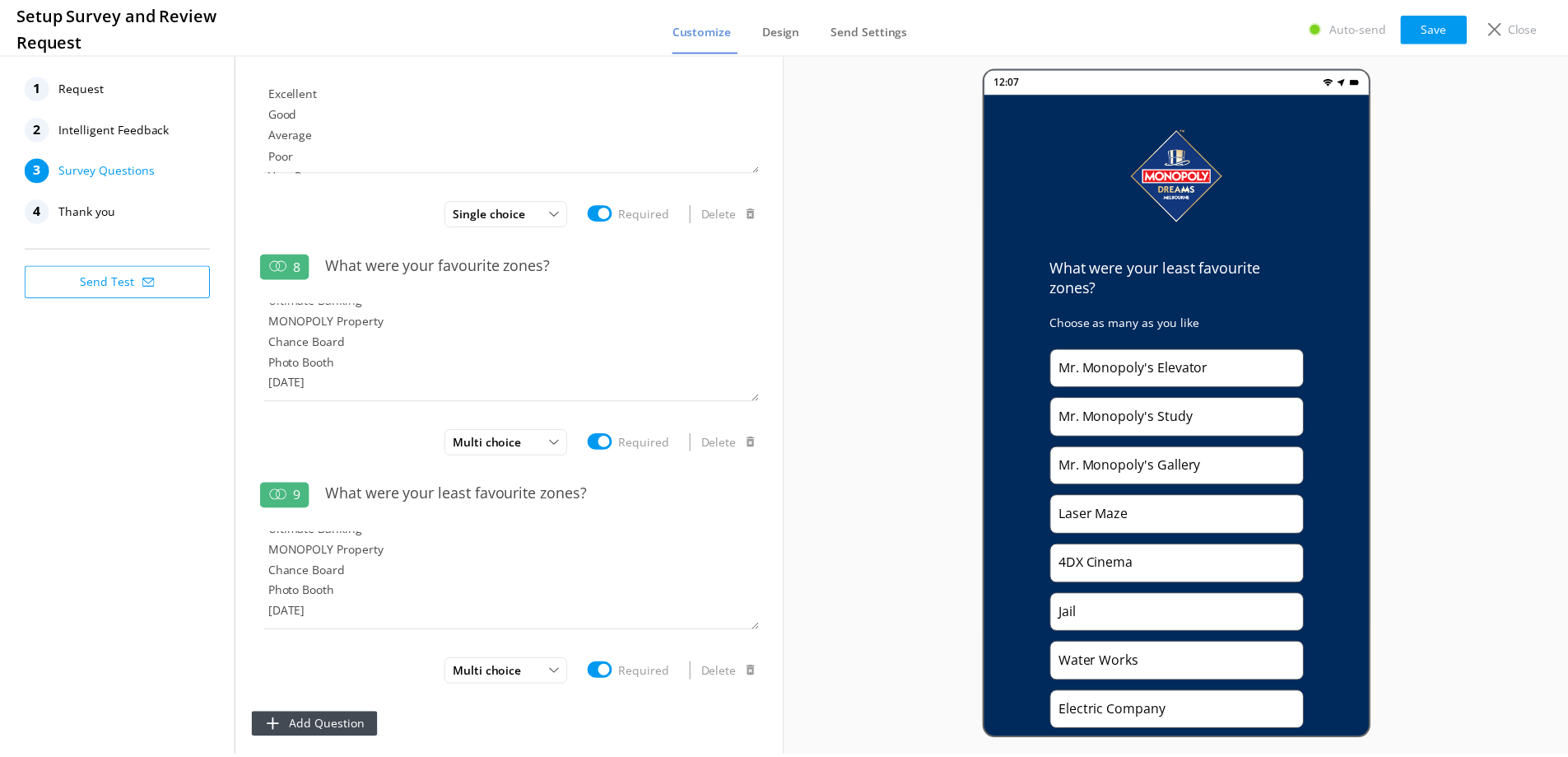
scroll to position [0, 0]
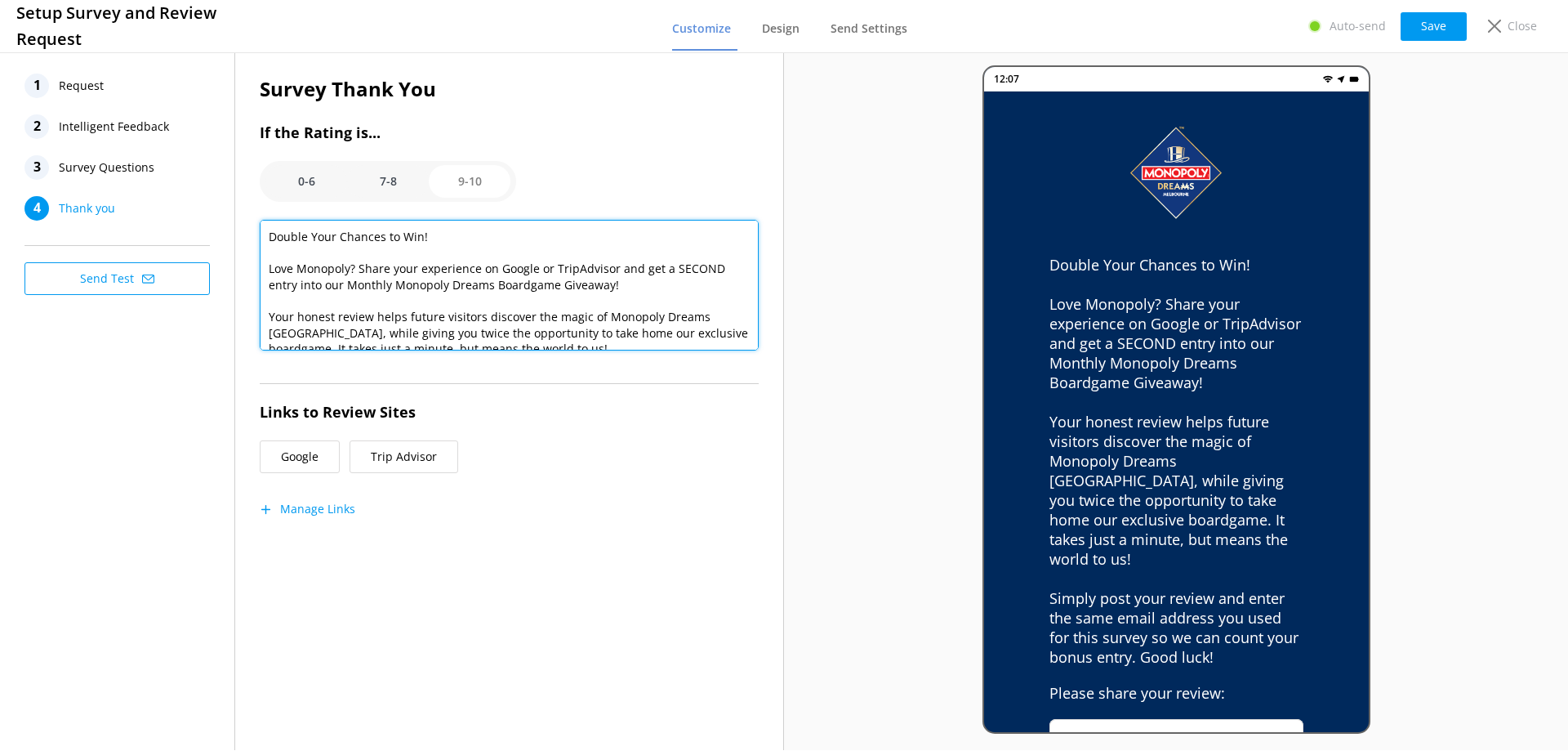
click at [320, 256] on textarea "Double Your Chances to Win! Love Monopoly? Share your experience on Google or T…" at bounding box center [508, 285] width 498 height 131
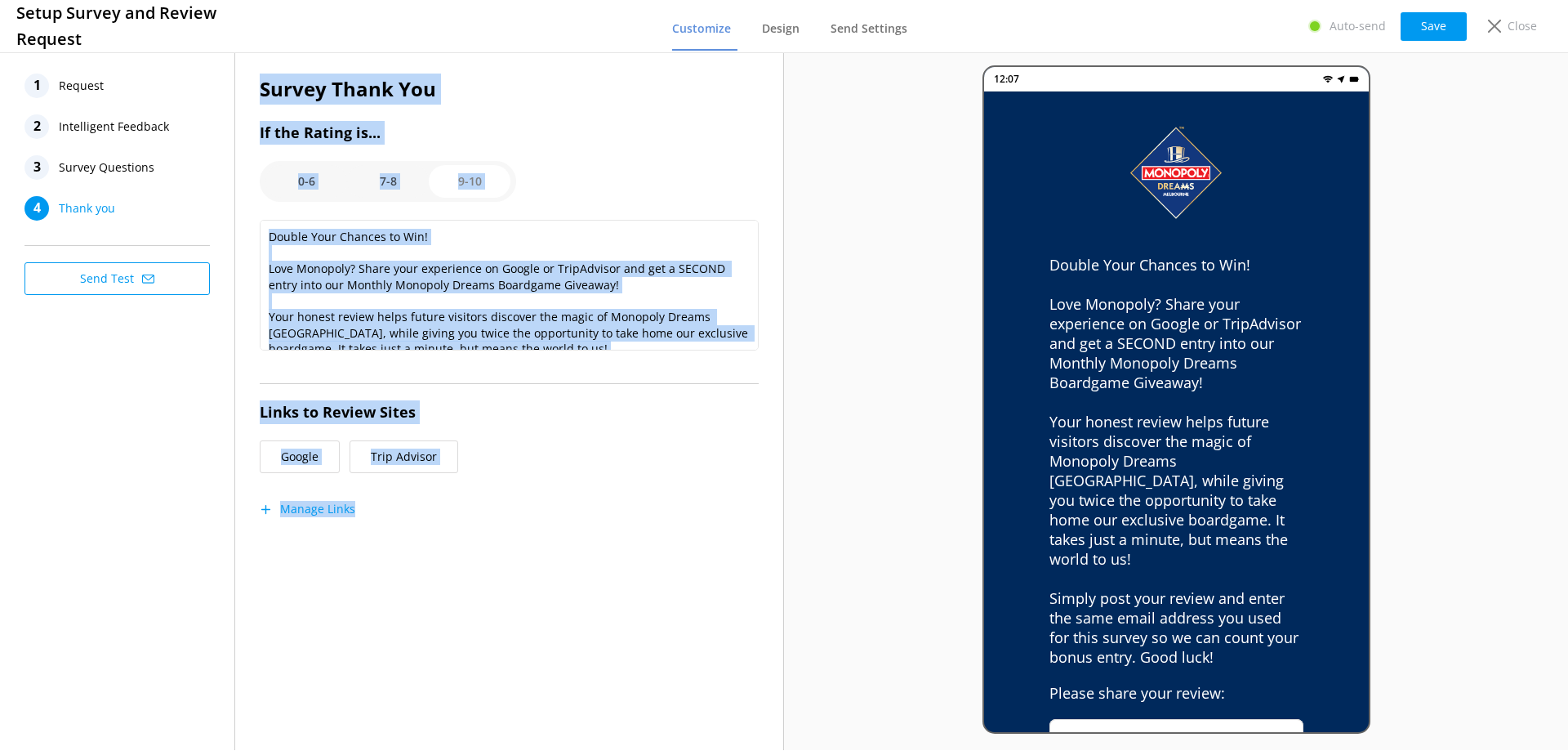
drag, startPoint x: 260, startPoint y: 90, endPoint x: 501, endPoint y: 497, distance: 473.0
click at [501, 497] on div "Survey Thank You If the Rating is... 0-6 7-8 9-10 Double Your Chances to Win! L…" at bounding box center [508, 311] width 498 height 475
copy div "Survey Thank You If the Rating is... 0-6 7-8 9-10 Double Your Chances to Win! L…"
click at [607, 505] on div "Survey Thank You If the Rating is... 0-6 7-8 9-10 Double Your Chances to Win! L…" at bounding box center [508, 311] width 498 height 475
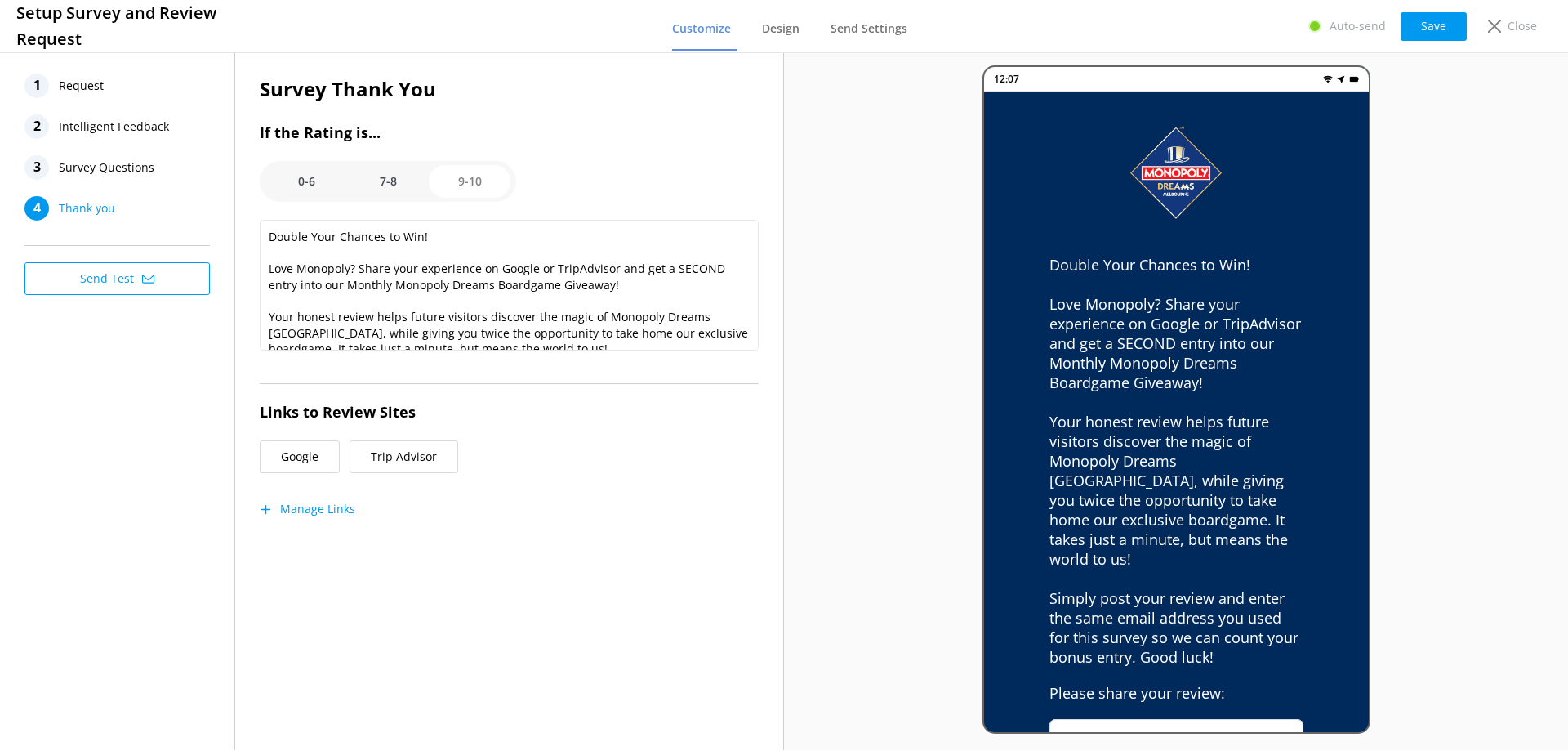
click at [84, 91] on span "Request" at bounding box center [81, 86] width 45 height 25
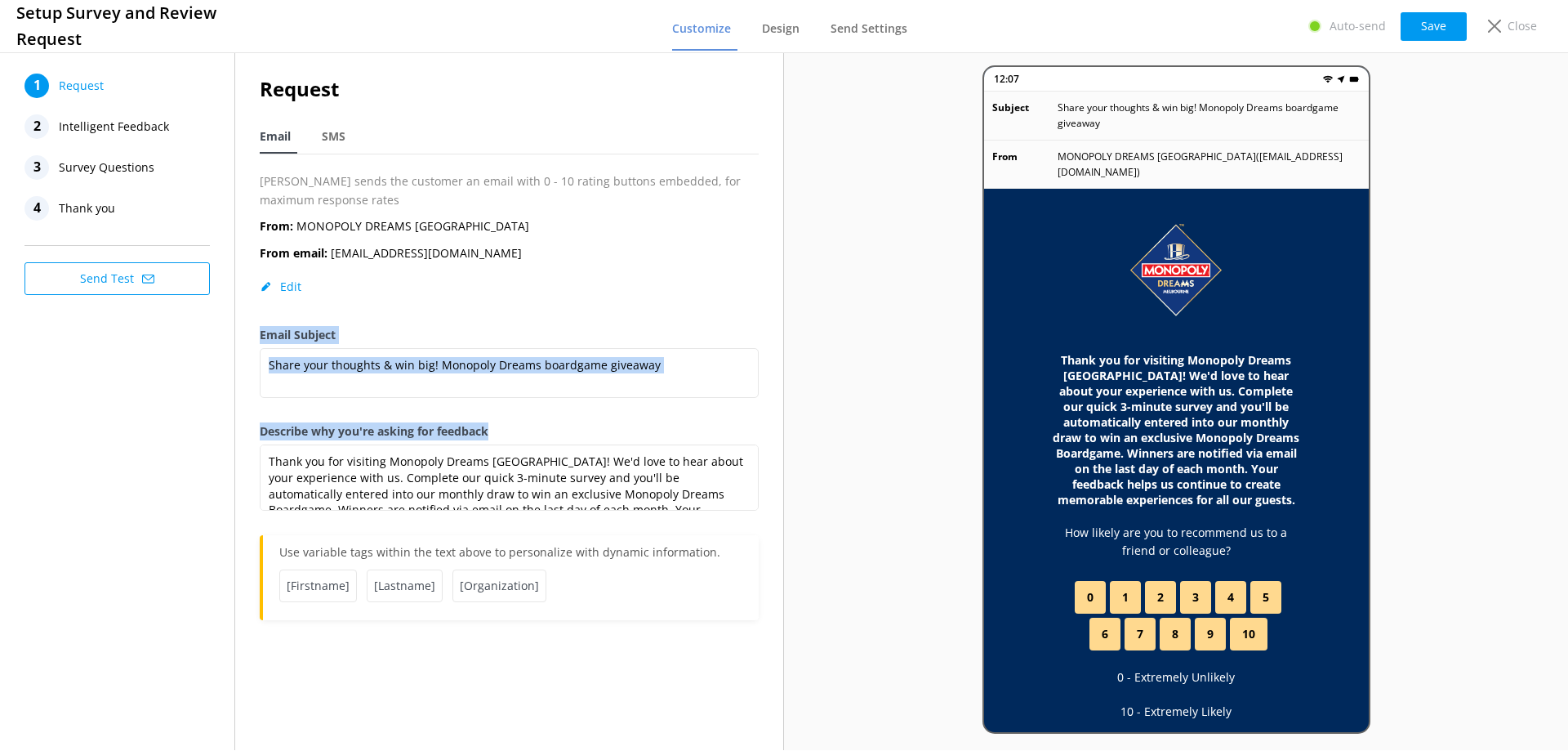
drag, startPoint x: 259, startPoint y: 331, endPoint x: 732, endPoint y: 506, distance: 504.3
click at [732, 506] on div "Request Email SMS [PERSON_NAME] sends the customer an email with 0 - 10 rating …" at bounding box center [508, 354] width 548 height 612
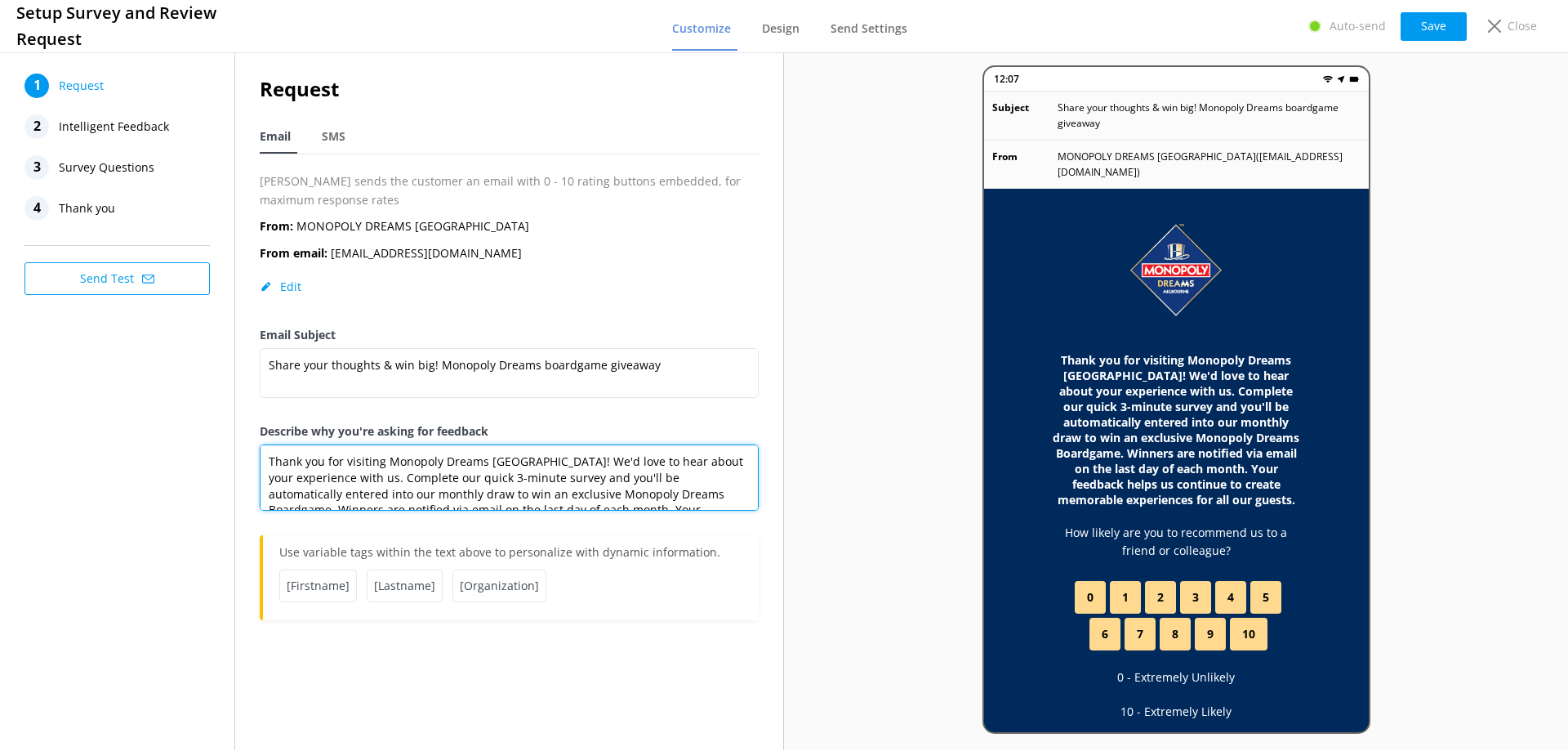
click at [730, 484] on textarea "Thank you for visiting Monopoly Dreams [GEOGRAPHIC_DATA]! We'd love to hear abo…" at bounding box center [508, 477] width 498 height 66
click at [616, 470] on textarea "Thank you for visiting Monopoly Dreams [GEOGRAPHIC_DATA]! We'd love to hear abo…" at bounding box center [508, 477] width 498 height 66
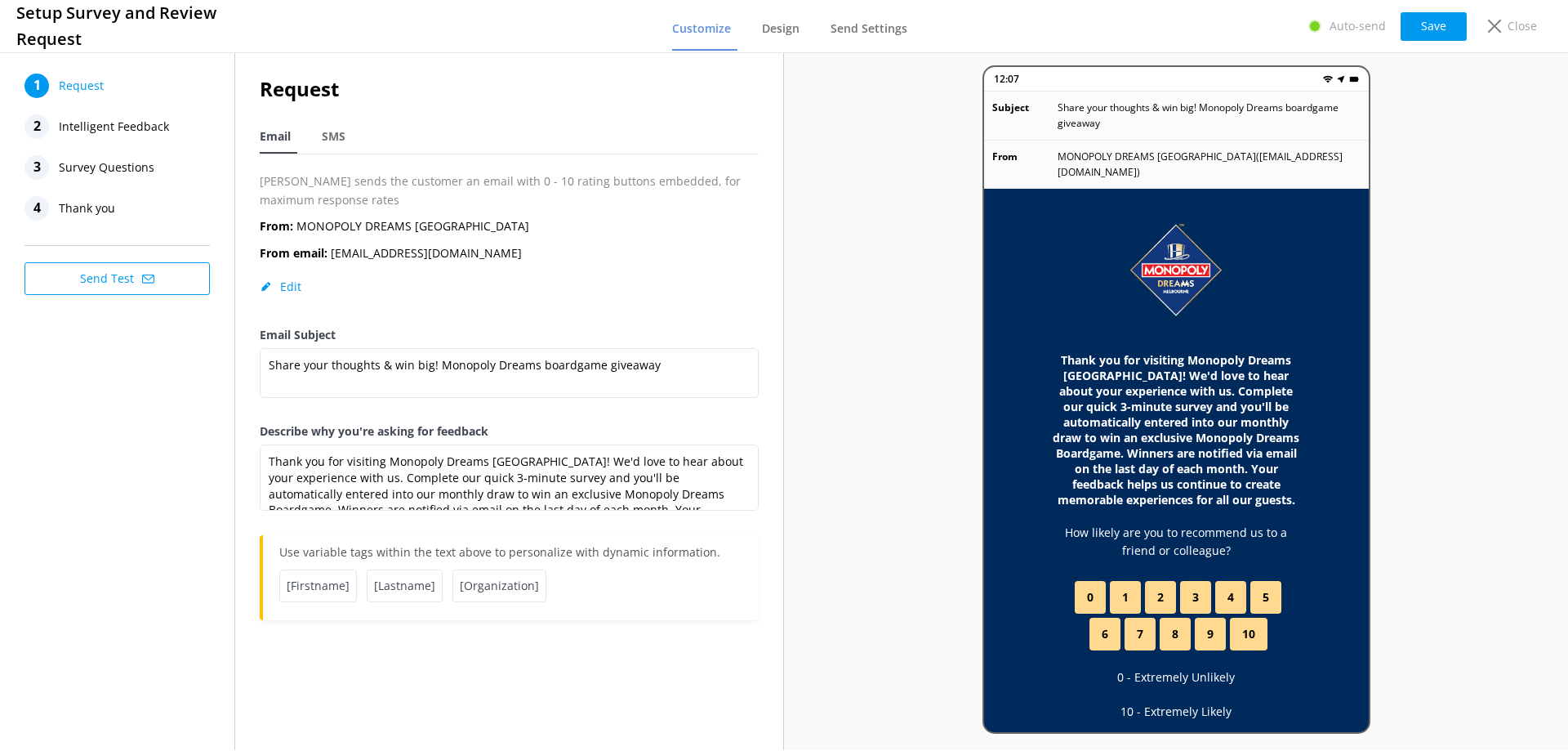
click at [889, 609] on div "12:07 Subject Share your thoughts & win big! Monopoly Dreams boardgame giveaway…" at bounding box center [1175, 399] width 784 height 701
click at [1498, 16] on div "Close" at bounding box center [1509, 26] width 65 height 28
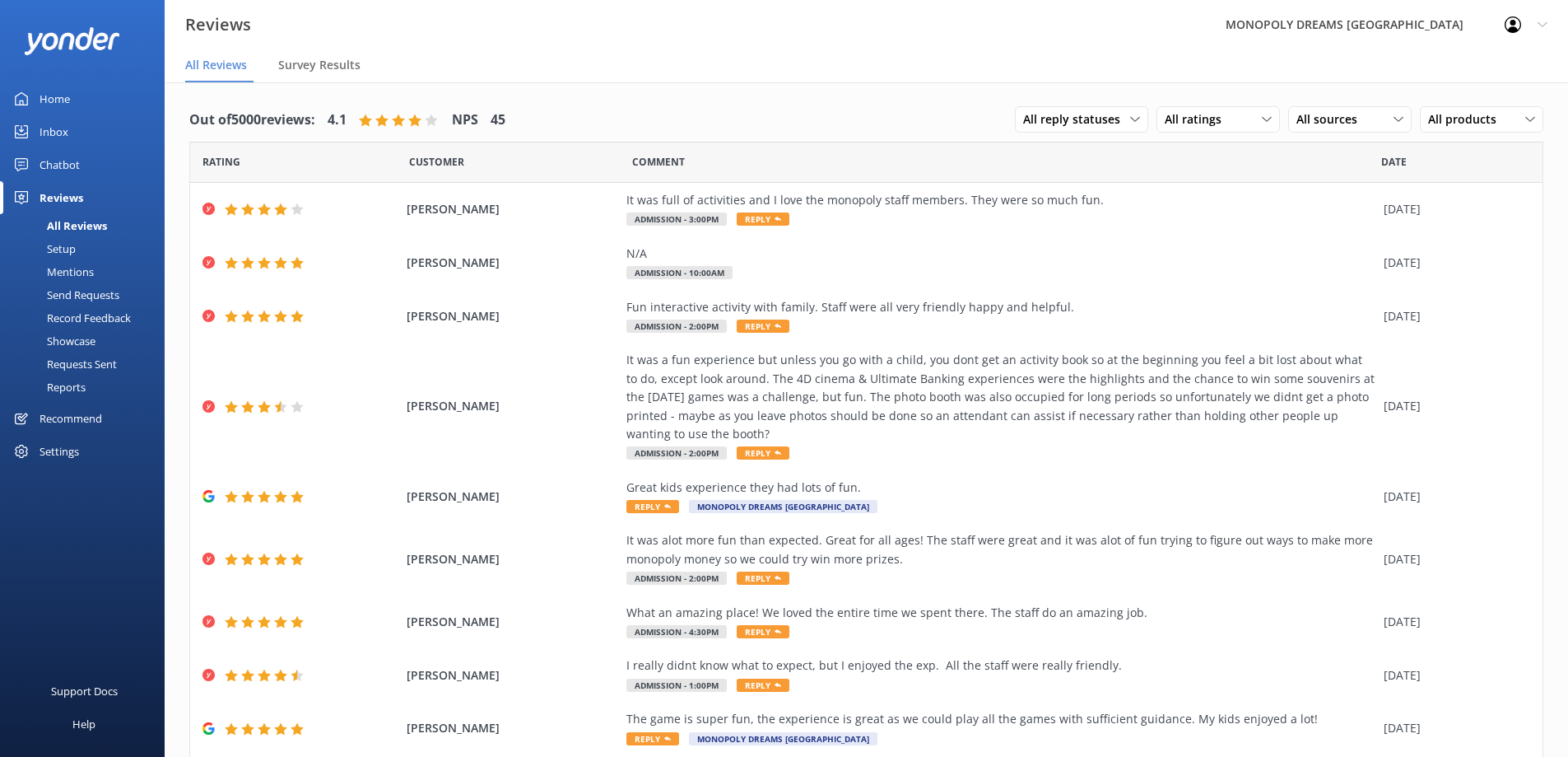
click at [32, 91] on link "Home" at bounding box center [82, 99] width 164 height 33
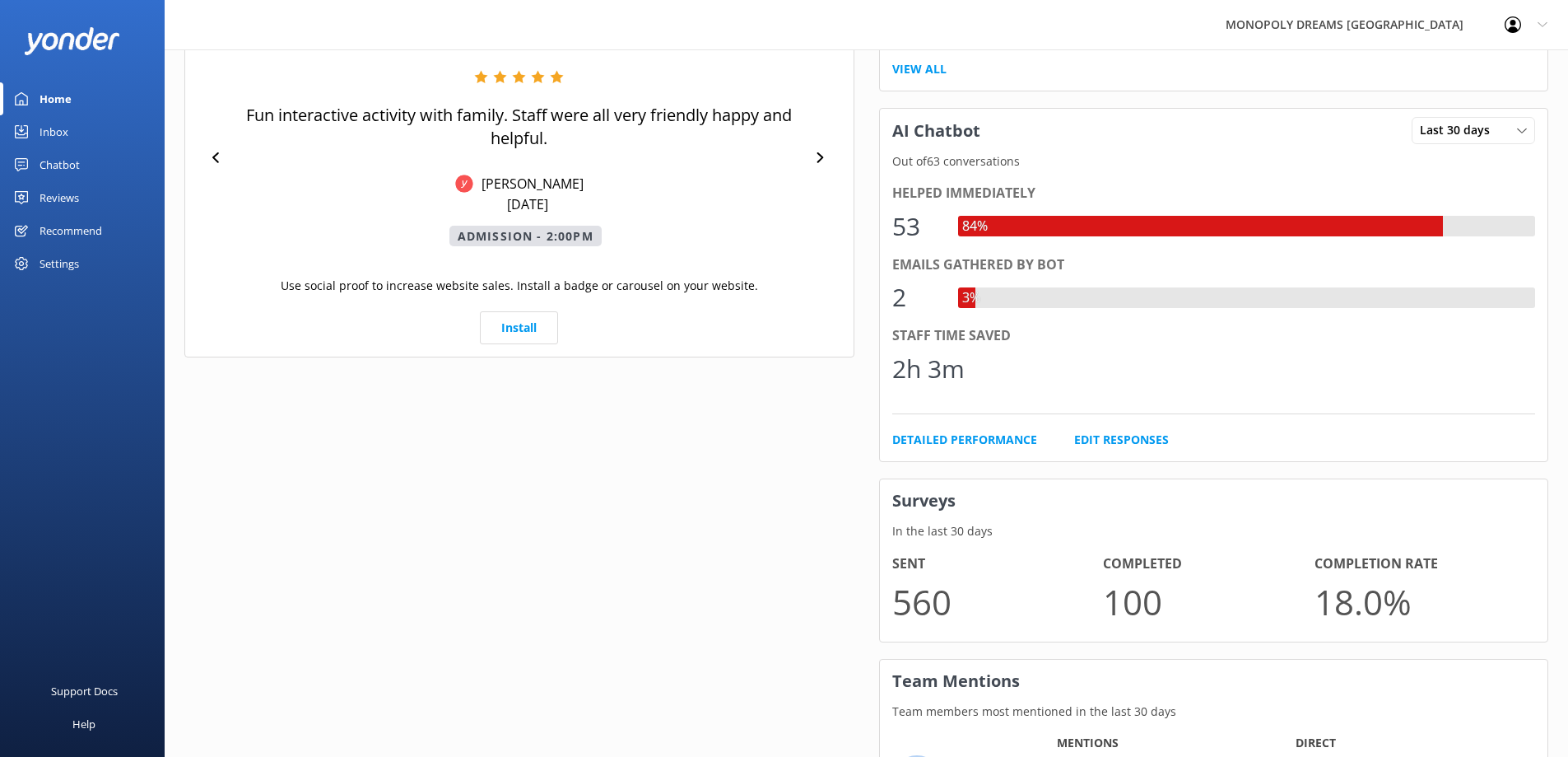
scroll to position [920, 0]
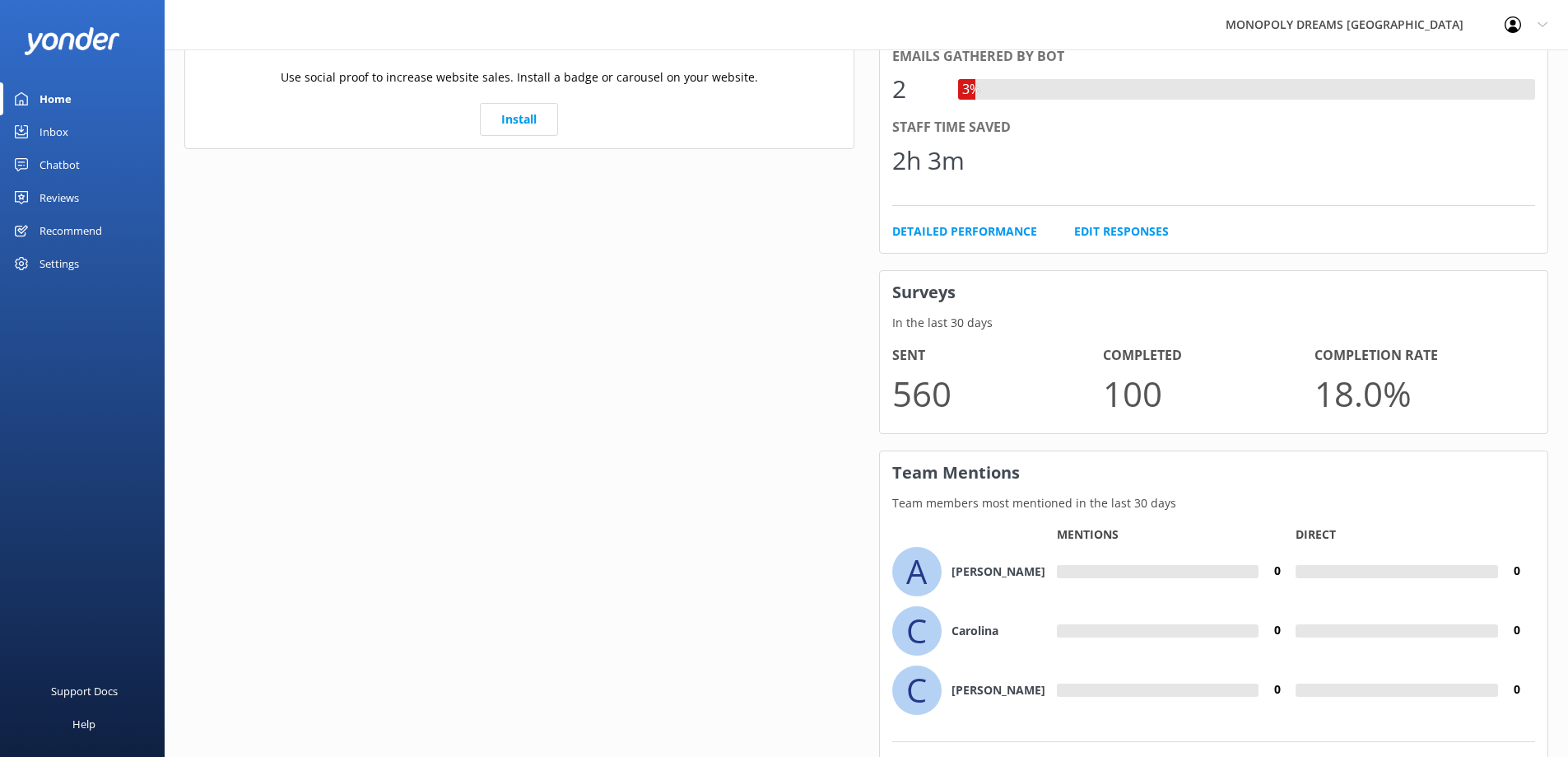
click at [669, 359] on div "Your Reputation Last 30 days Last 7 days Last 30 days From all sources of revie…" at bounding box center [519, 8] width 670 height 1595
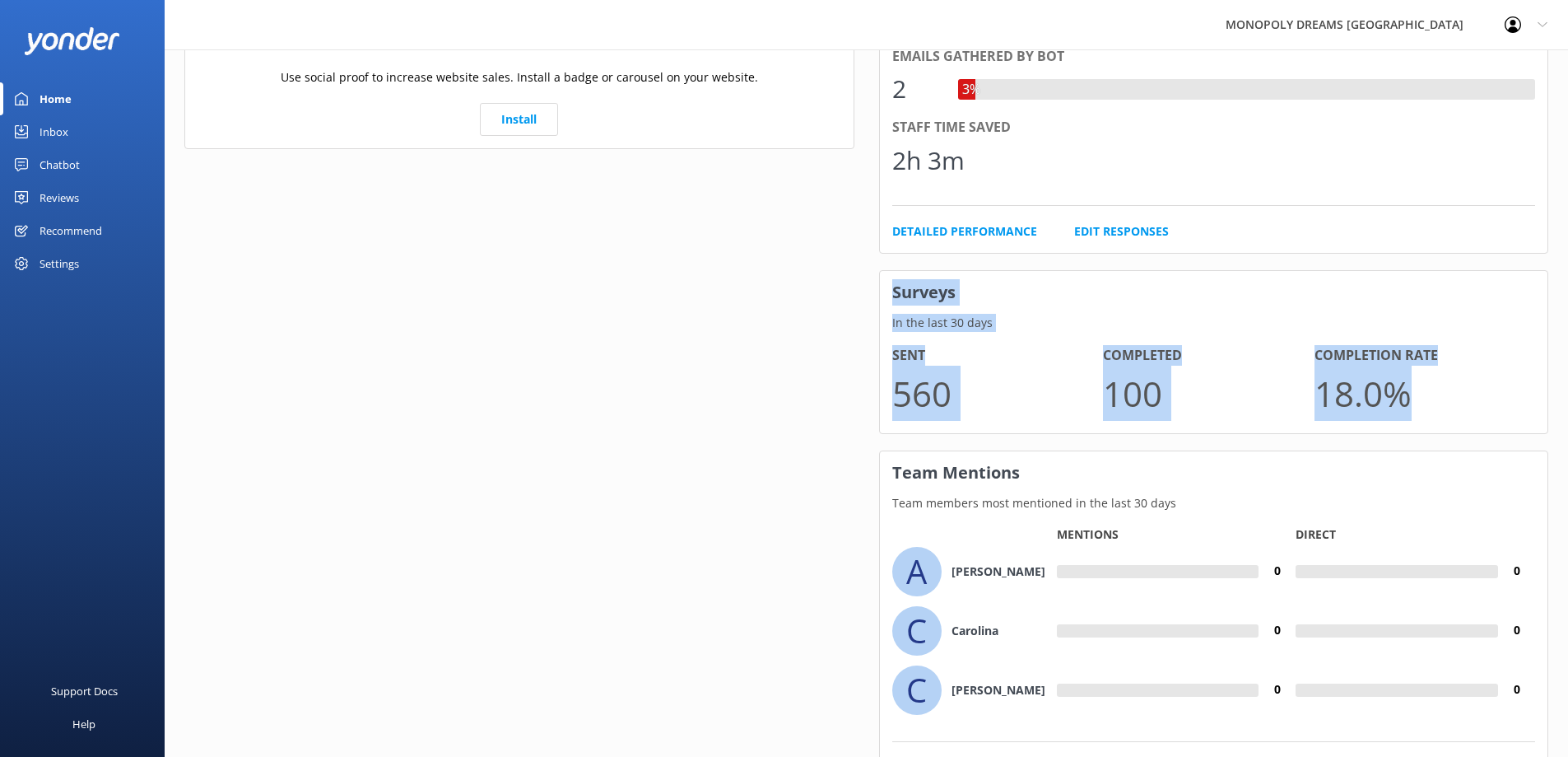
drag, startPoint x: 893, startPoint y: 295, endPoint x: 1443, endPoint y: 397, distance: 559.4
click at [1443, 397] on div "Surveys In the last 30 days Sent 560 Completed 100 Completion Rate 18.0 %" at bounding box center [1213, 351] width 670 height 164
copy div "Surveys In the last 30 days Sent 560 Completed 100 Completion Rate 18.0 %"
click at [465, 363] on div "Your Reputation Last 30 days Last 7 days Last 30 days From all sources of revie…" at bounding box center [519, 8] width 670 height 1595
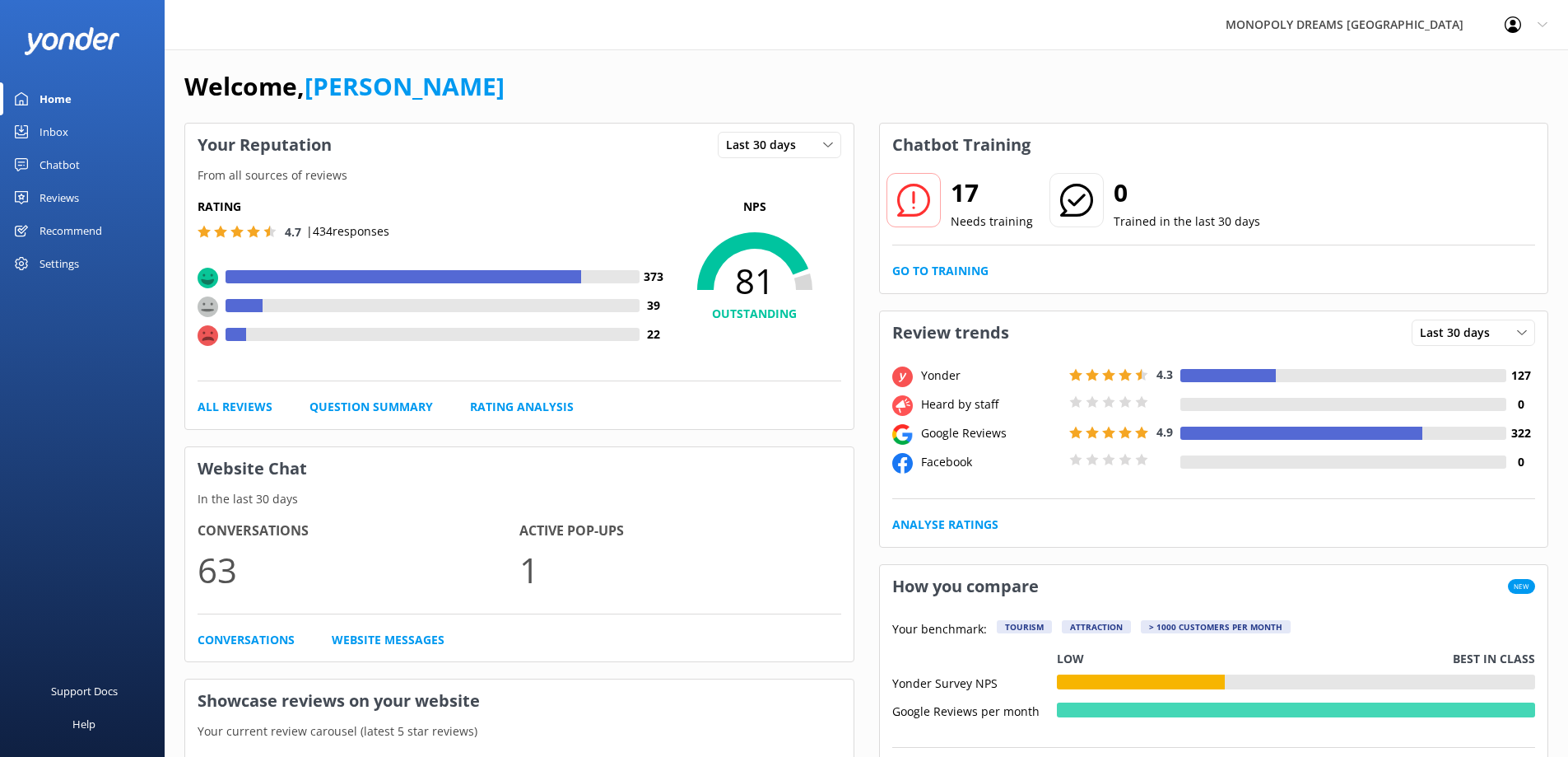
scroll to position [0, 0]
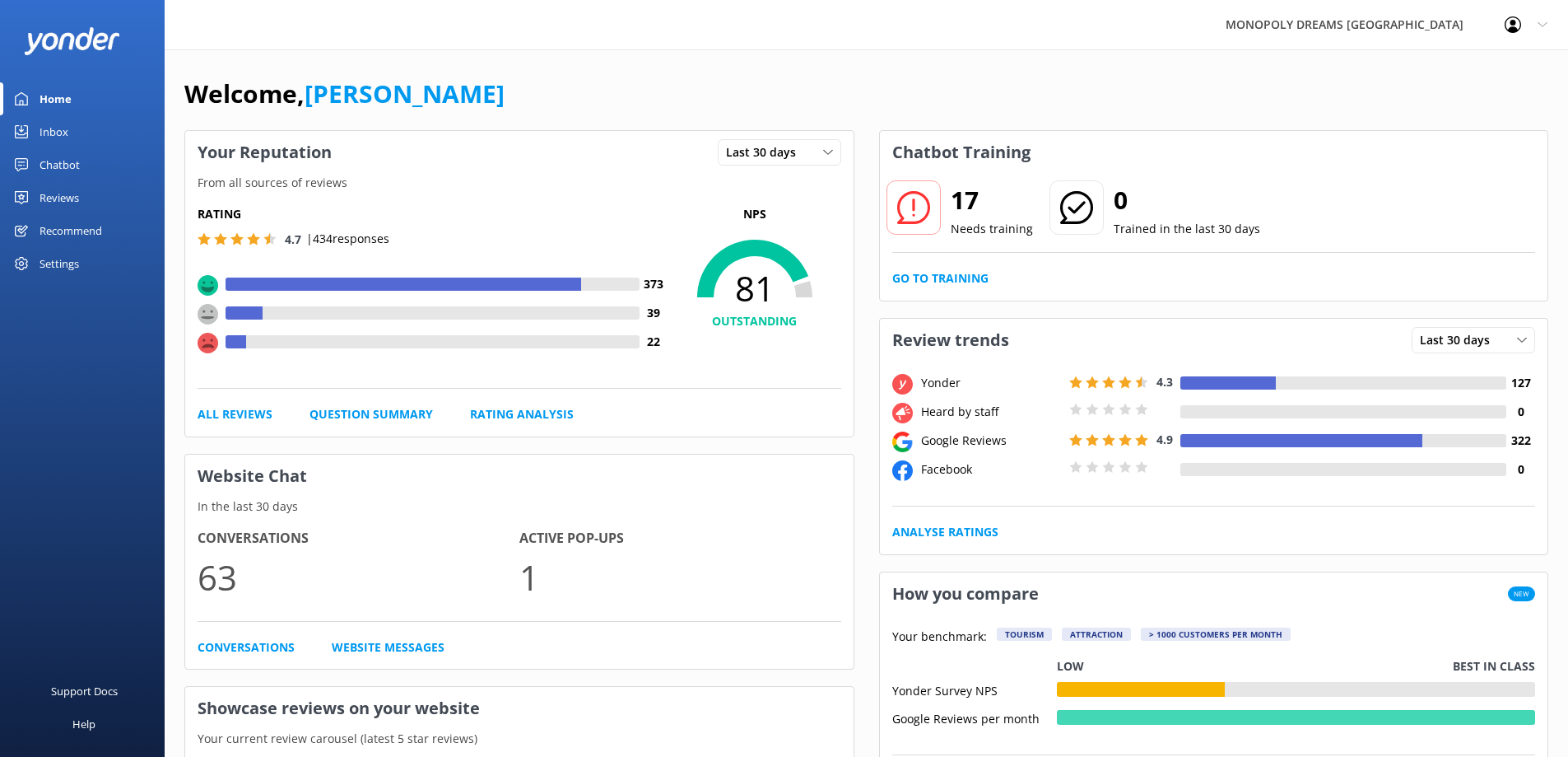
click at [55, 159] on div "Chatbot" at bounding box center [60, 165] width 41 height 33
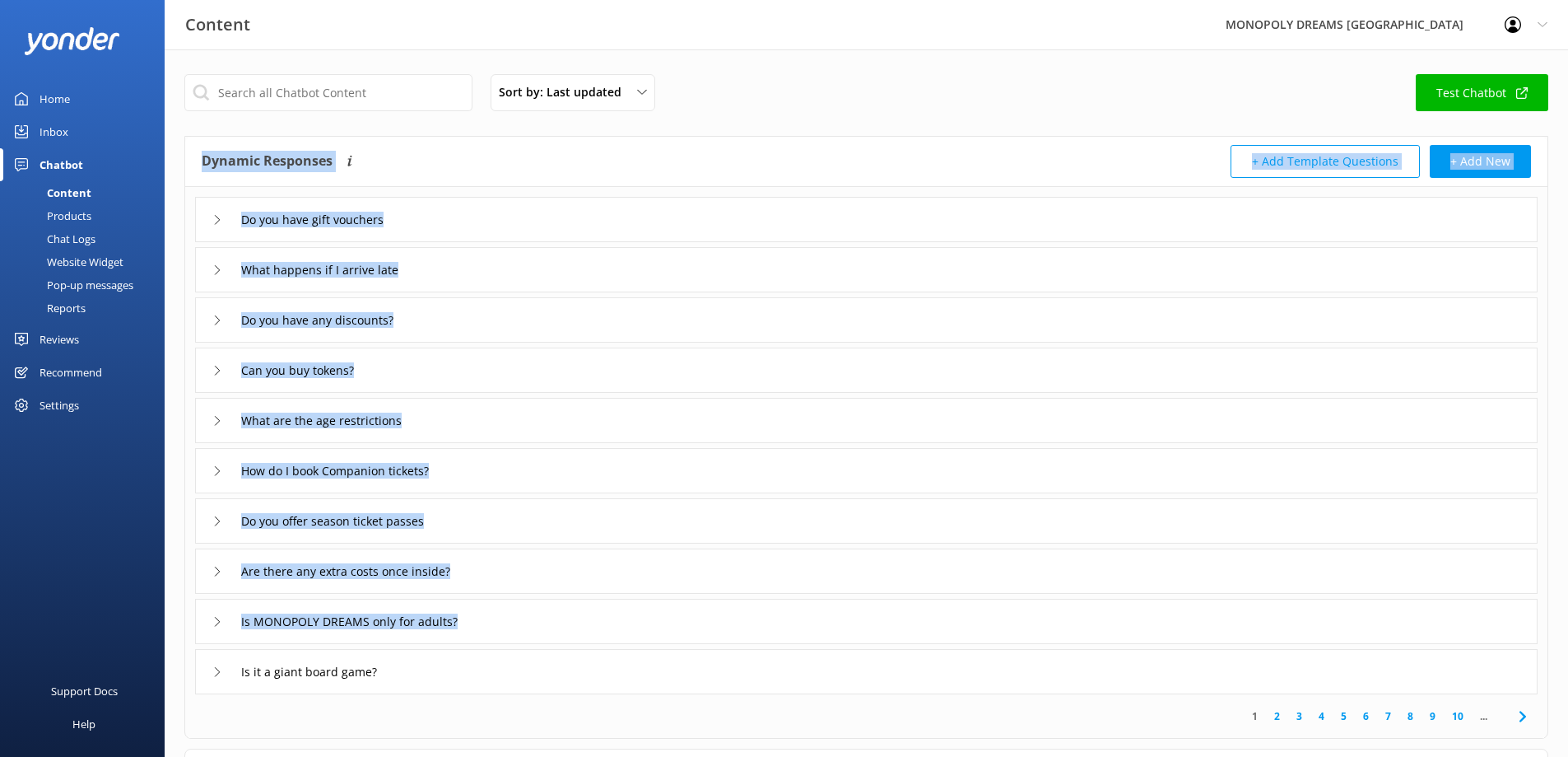
drag, startPoint x: 203, startPoint y: 156, endPoint x: 446, endPoint y: 689, distance: 585.8
click at [446, 689] on div "Dynamic Responses Dynamic responses rely on the Large Language Model to create …" at bounding box center [866, 415] width 1362 height 558
copy div "Dynamic Responses Dynamic responses rely on the Large Language Model to create …"
click at [915, 91] on div "Sort by: Last updated Title Last updated Test Chatbot" at bounding box center [866, 97] width 1364 height 47
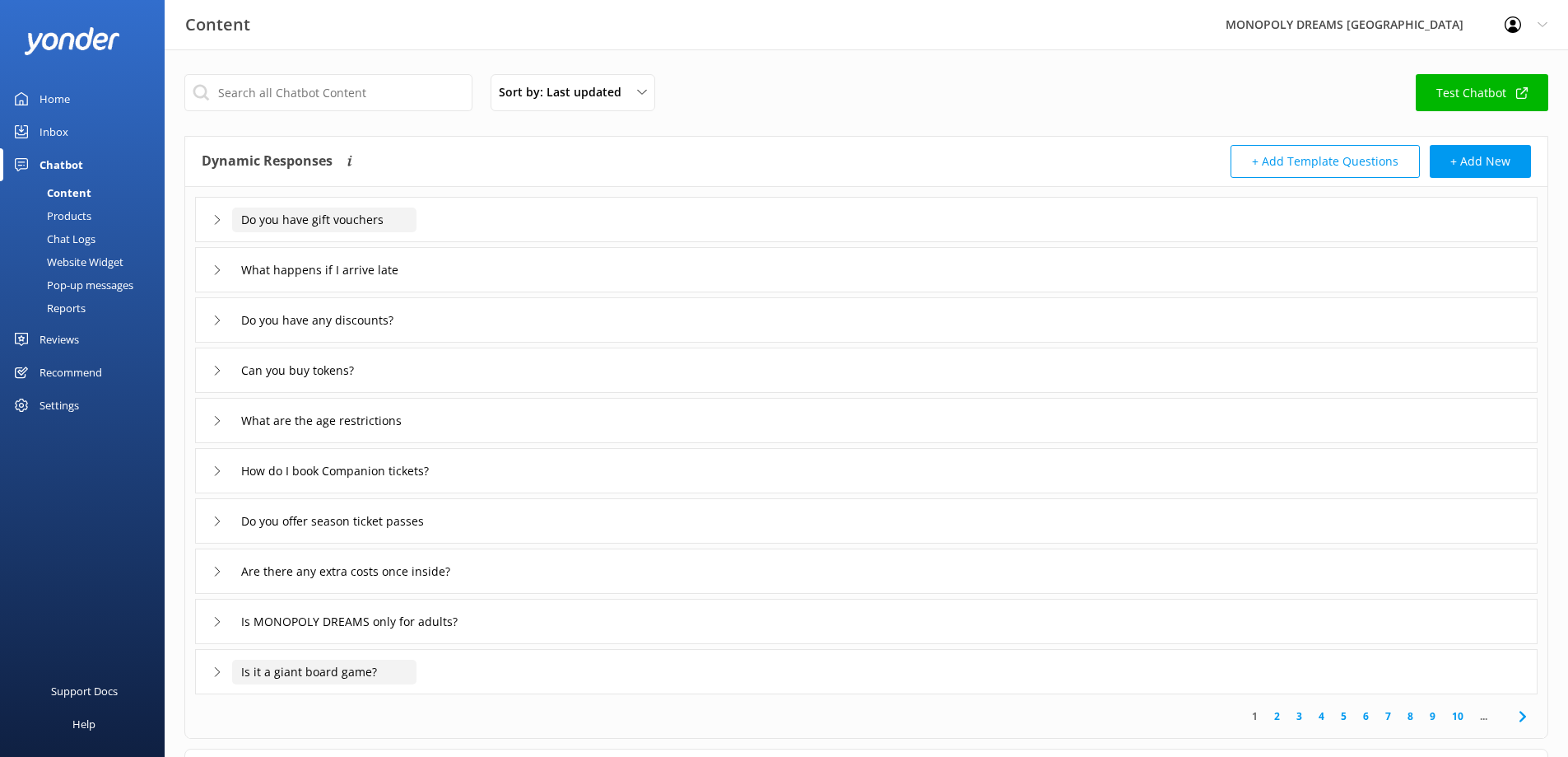
drag, startPoint x: 386, startPoint y: 672, endPoint x: 238, endPoint y: 208, distance: 487.0
click at [238, 208] on div "Do you have gift vouchers What happens if I arrive late Do you have any discoun…" at bounding box center [866, 440] width 1362 height 507
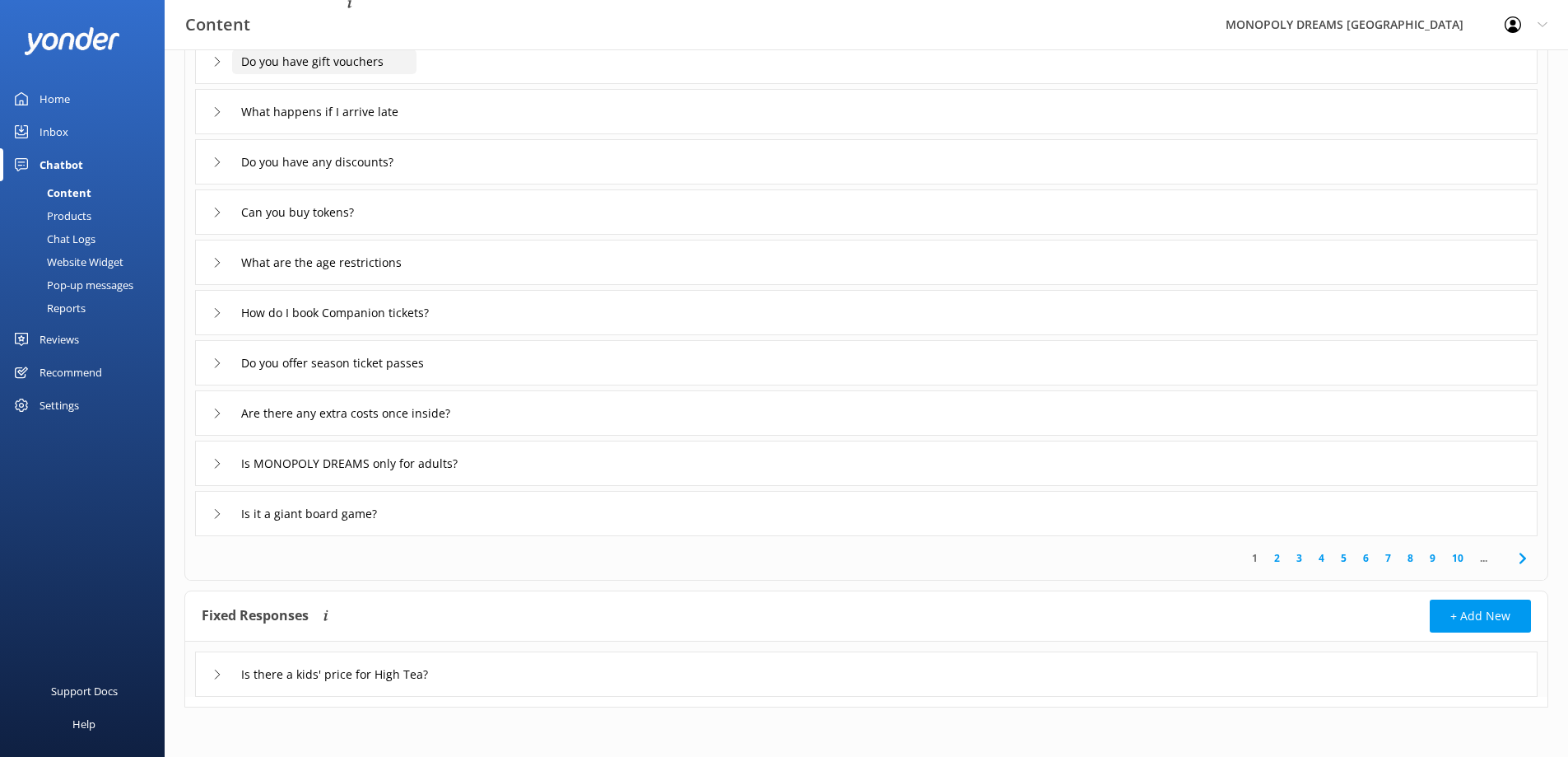
drag, startPoint x: 244, startPoint y: 214, endPoint x: 507, endPoint y: 772, distance: 616.9
click at [507, 756] on html "Content MONOPOLY DREAMS [GEOGRAPHIC_DATA] Profile Settings Logout Home Inbox Ch…" at bounding box center [784, 299] width 1568 height 915
click at [923, 27] on div "Content MONOPOLY DREAMS [GEOGRAPHIC_DATA] Profile Settings Logout" at bounding box center [784, 24] width 1568 height 49
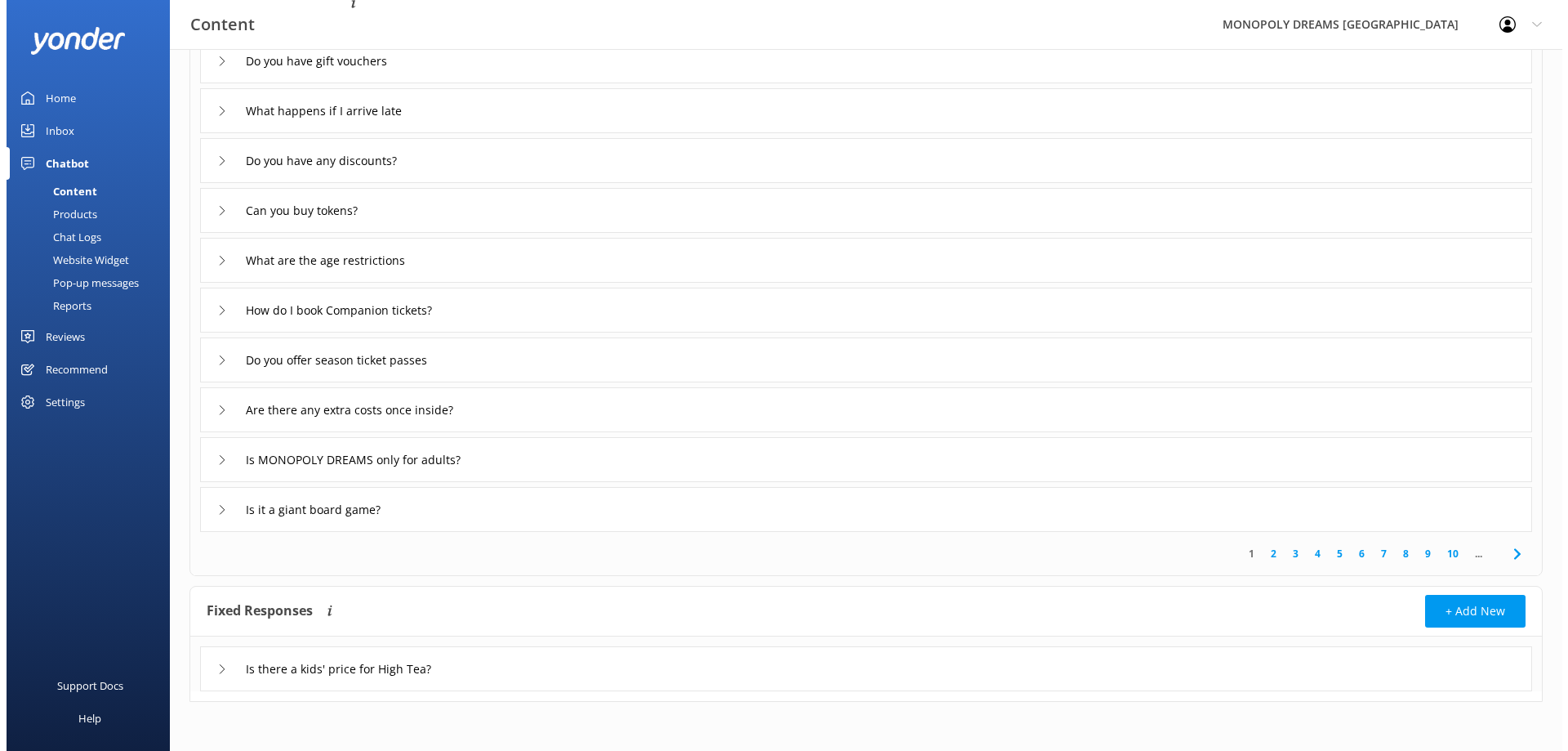
scroll to position [0, 0]
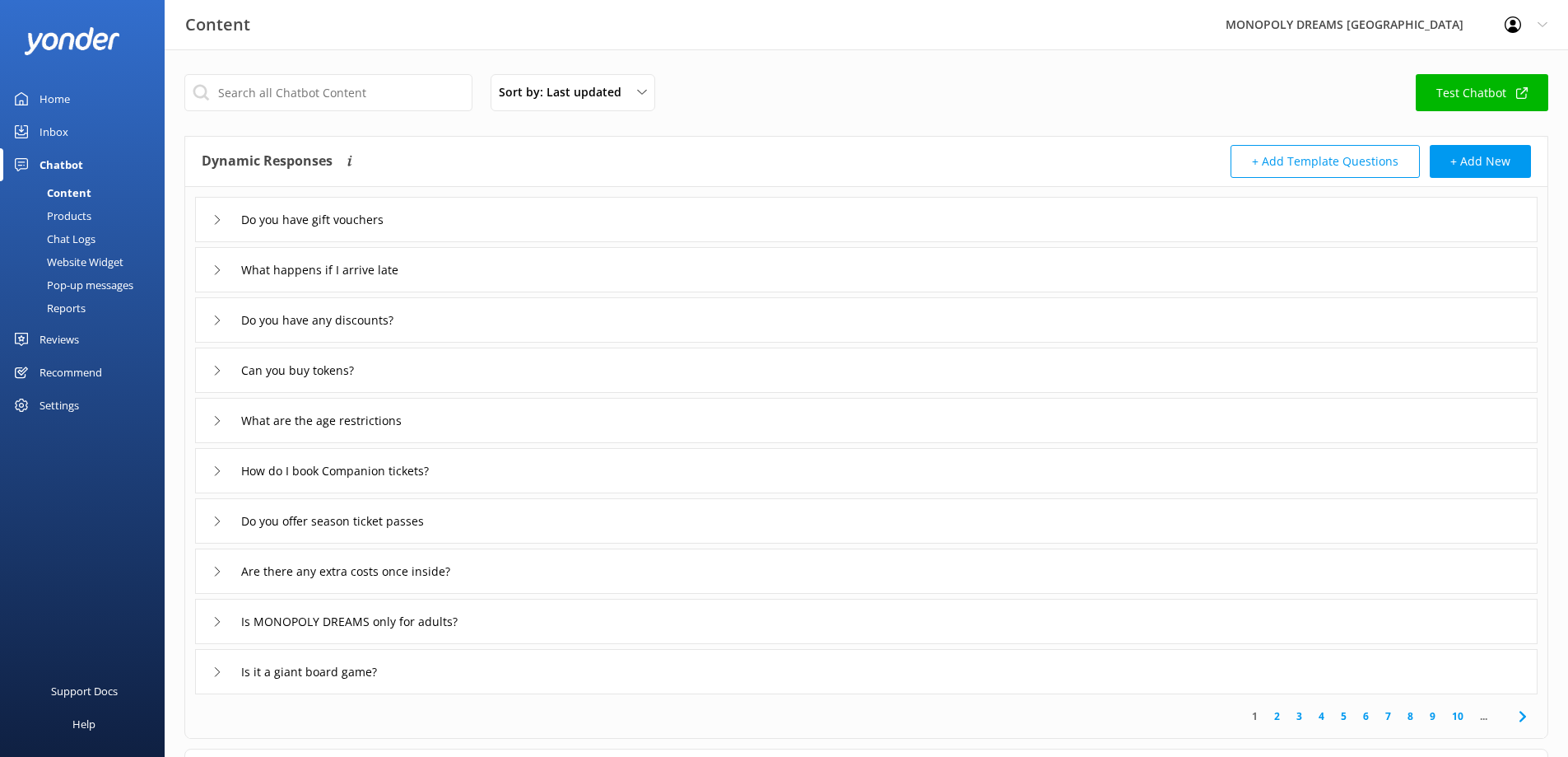
click at [97, 283] on div "Pop-up messages" at bounding box center [71, 285] width 124 height 23
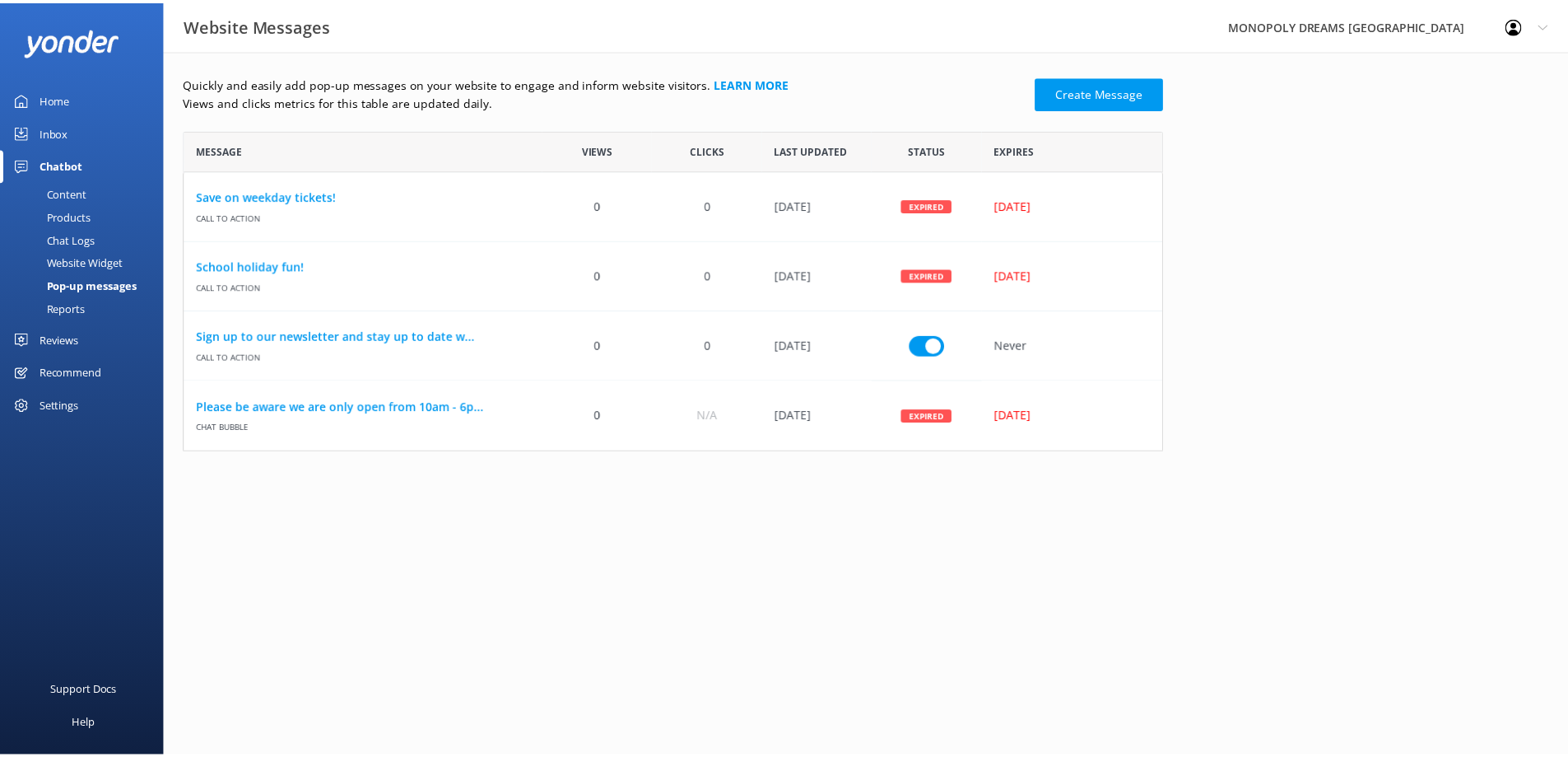
scroll to position [310, 975]
click at [924, 342] on input "row" at bounding box center [933, 344] width 36 height 21
checkbox input "false"
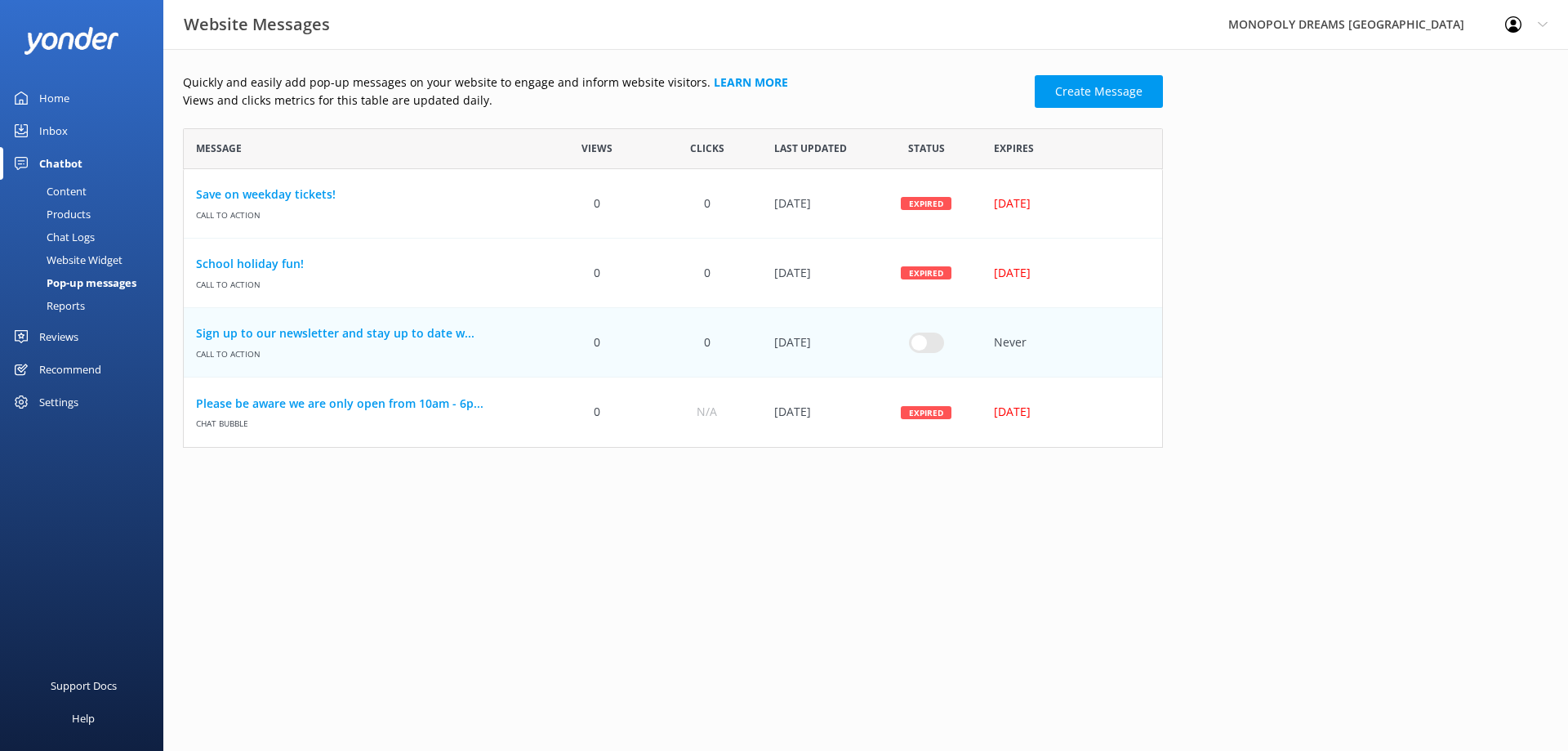
click at [70, 306] on div "Reports" at bounding box center [47, 306] width 75 height 23
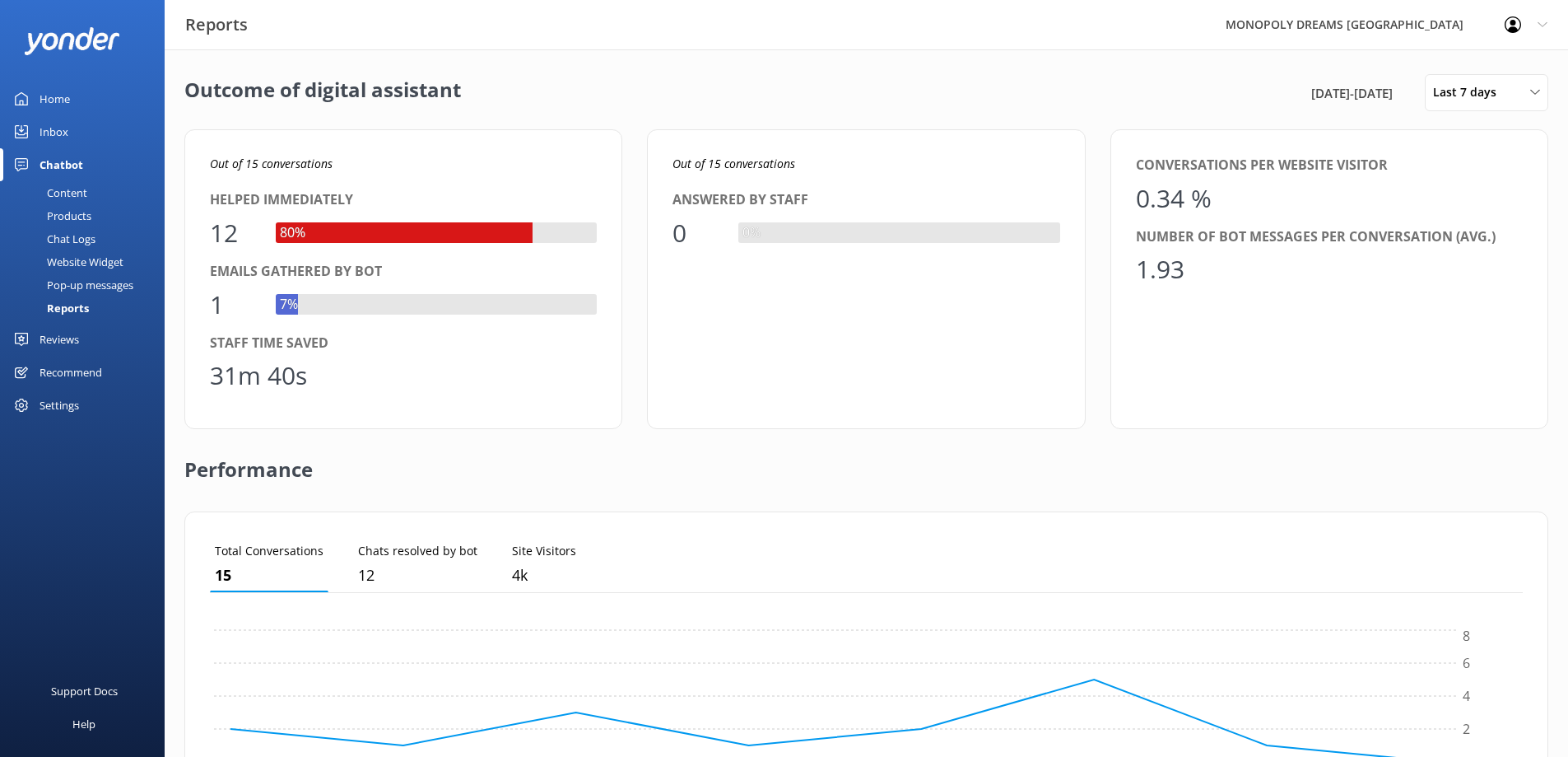
click at [71, 186] on div "Content" at bounding box center [48, 193] width 77 height 23
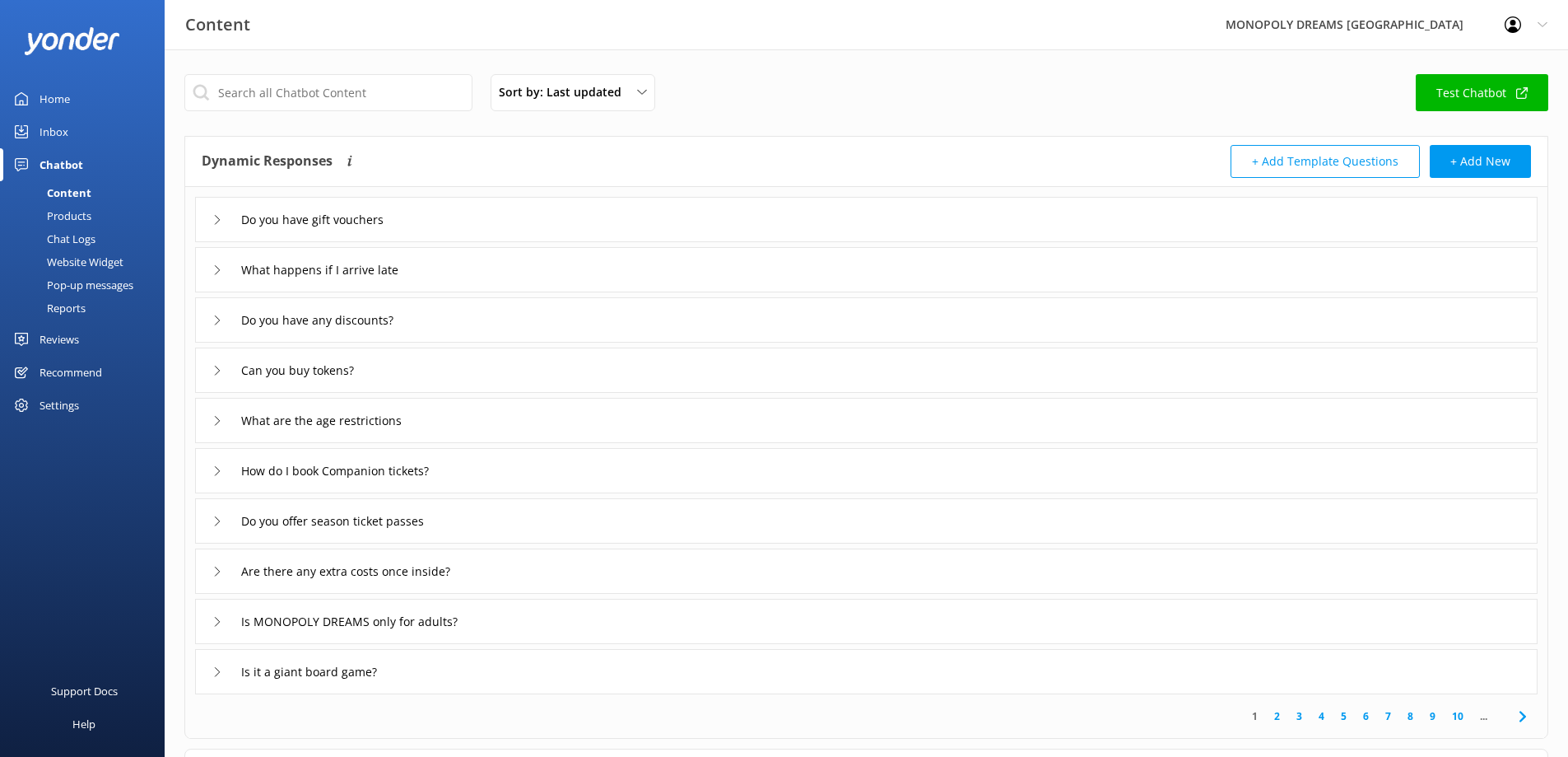
drag, startPoint x: 927, startPoint y: 80, endPoint x: 917, endPoint y: 80, distance: 10.0
click at [927, 80] on div "Sort by: Last updated Title Last updated Test Chatbot" at bounding box center [866, 97] width 1364 height 47
click at [71, 339] on div "Reviews" at bounding box center [60, 339] width 40 height 33
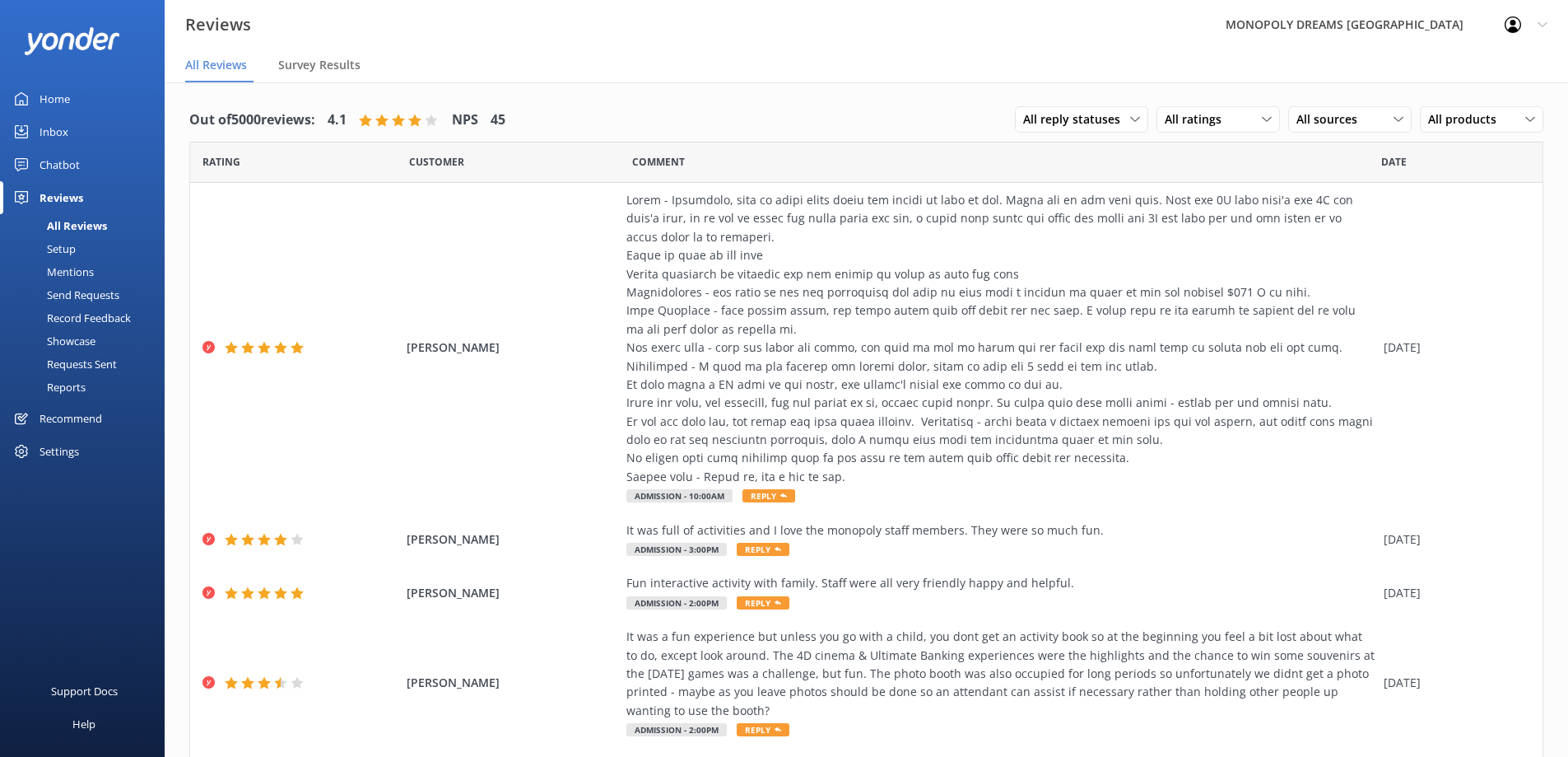
click at [688, 54] on nav "All Reviews Survey Results" at bounding box center [866, 66] width 1404 height 33
click at [70, 243] on div "Setup" at bounding box center [42, 248] width 66 height 23
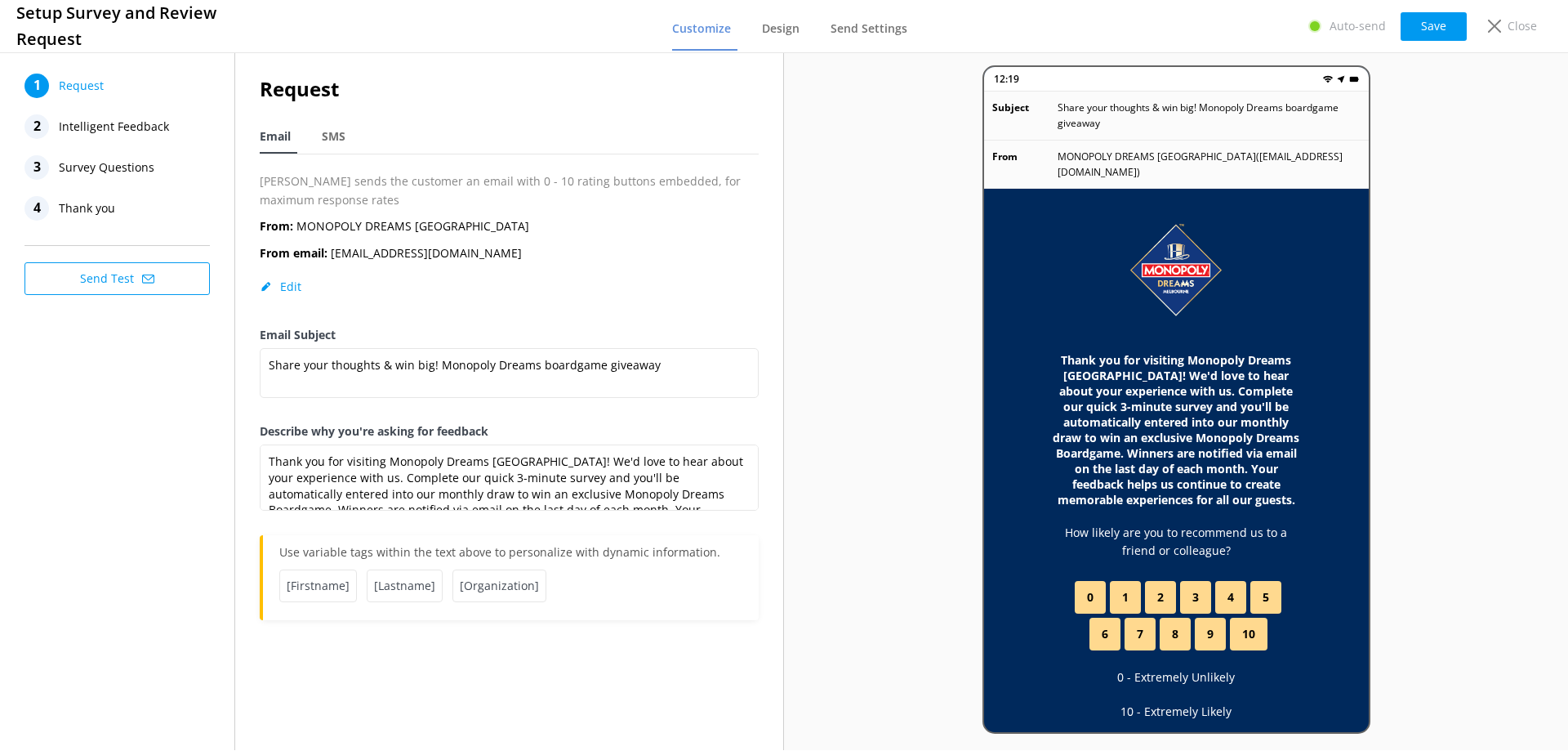
click at [140, 128] on span "Intelligent Feedback" at bounding box center [114, 127] width 110 height 25
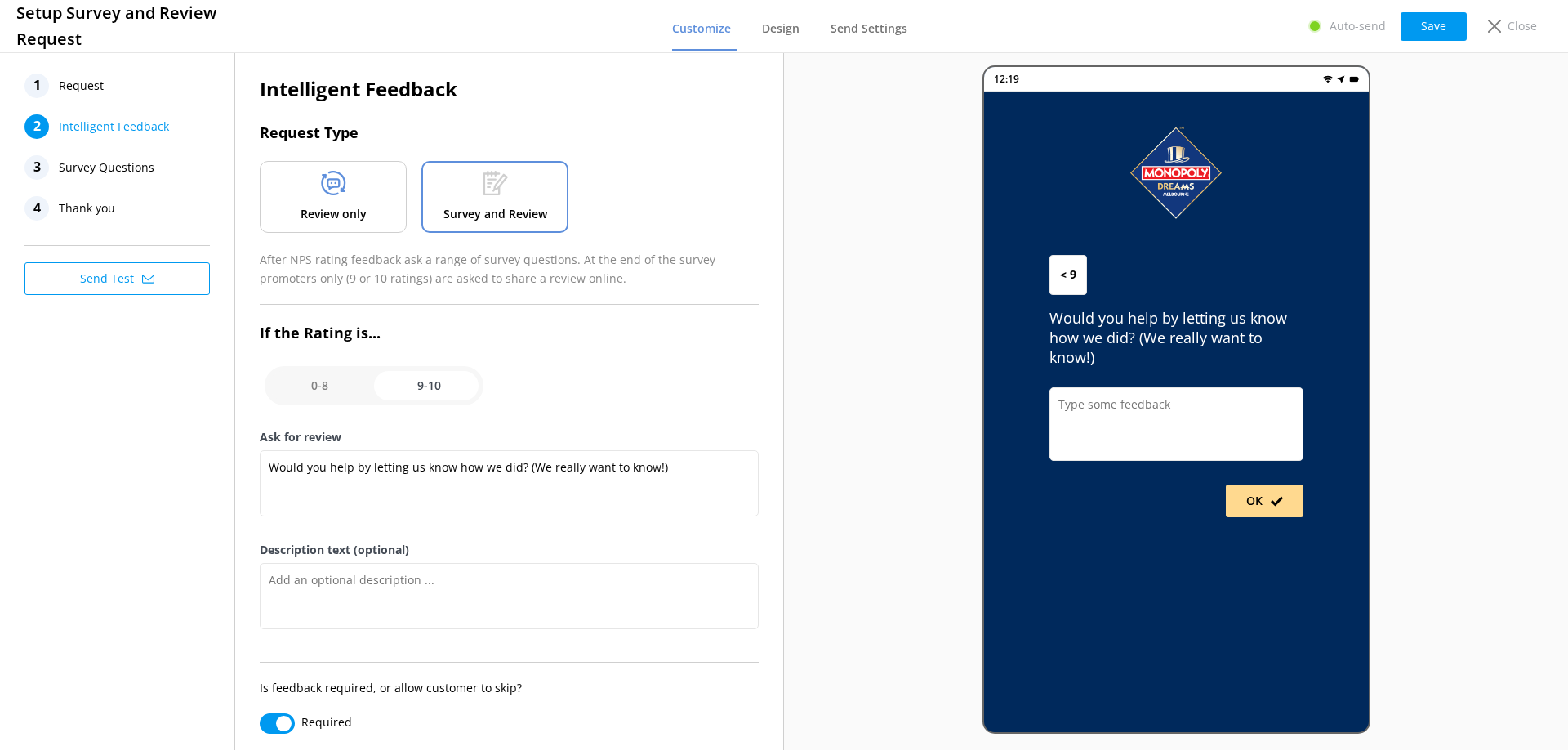
click at [129, 157] on span "Survey Questions" at bounding box center [106, 167] width 96 height 25
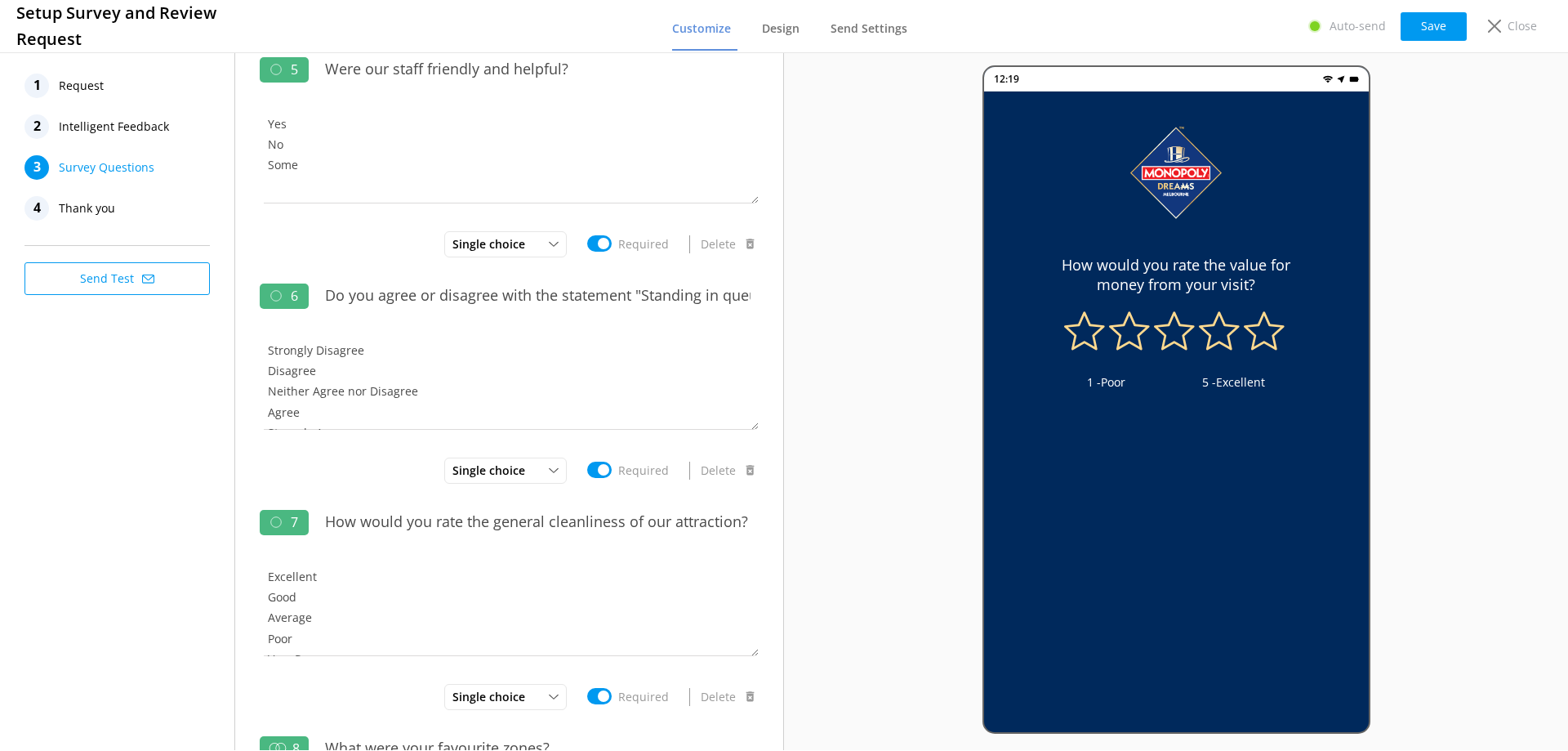
scroll to position [1382, 0]
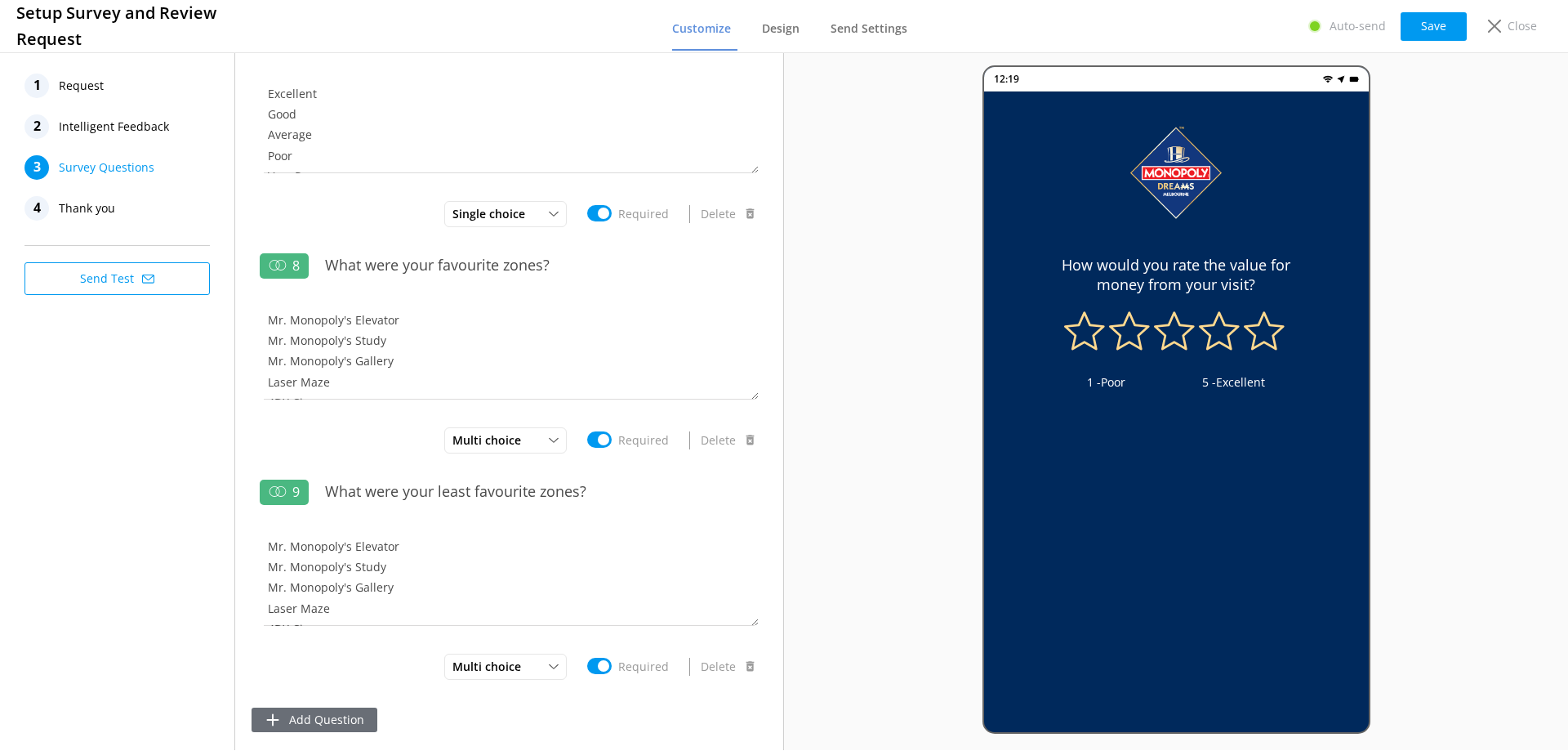
click at [308, 725] on button "Add Question" at bounding box center [314, 720] width 126 height 25
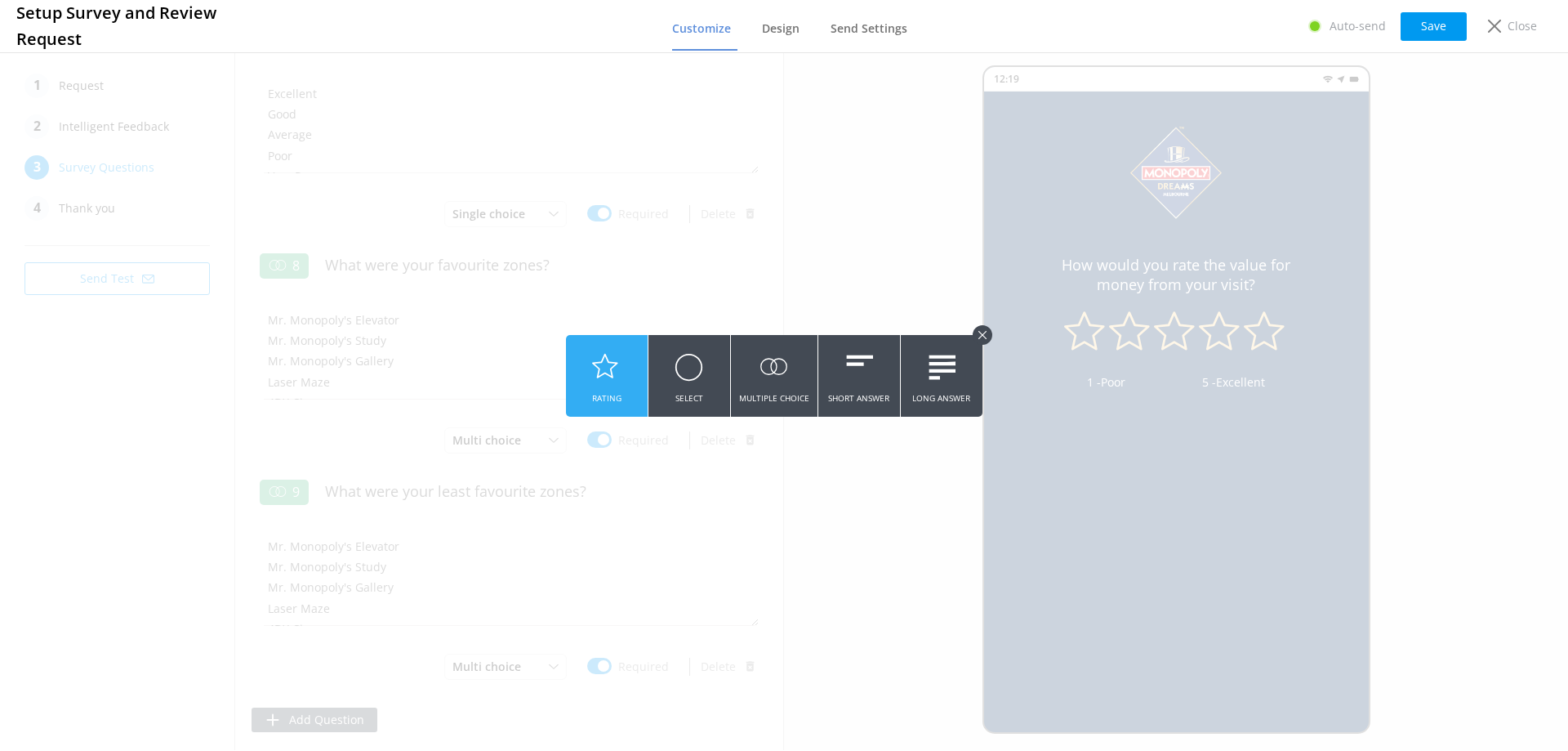
click at [601, 383] on icon at bounding box center [606, 367] width 29 height 45
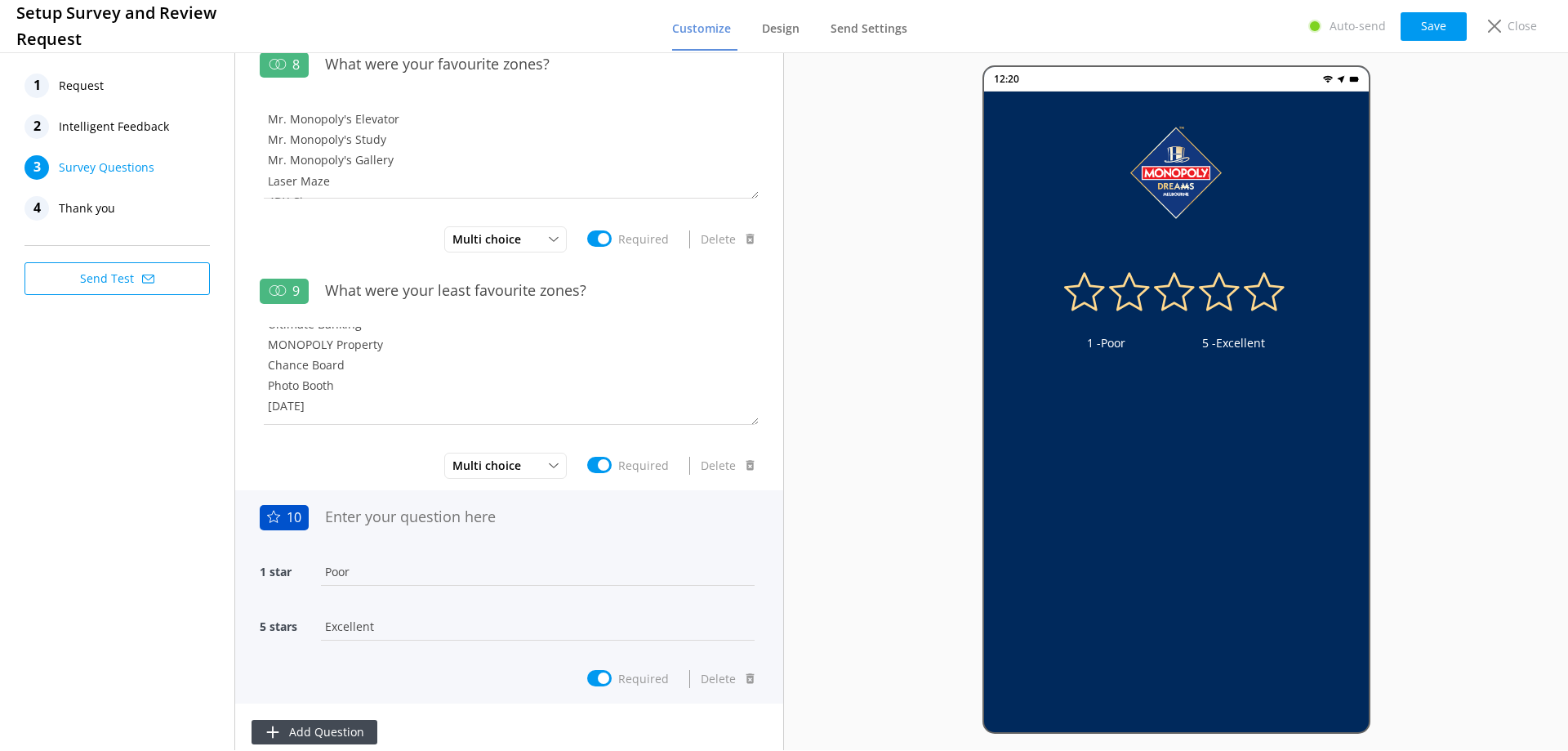
scroll to position [1594, 0]
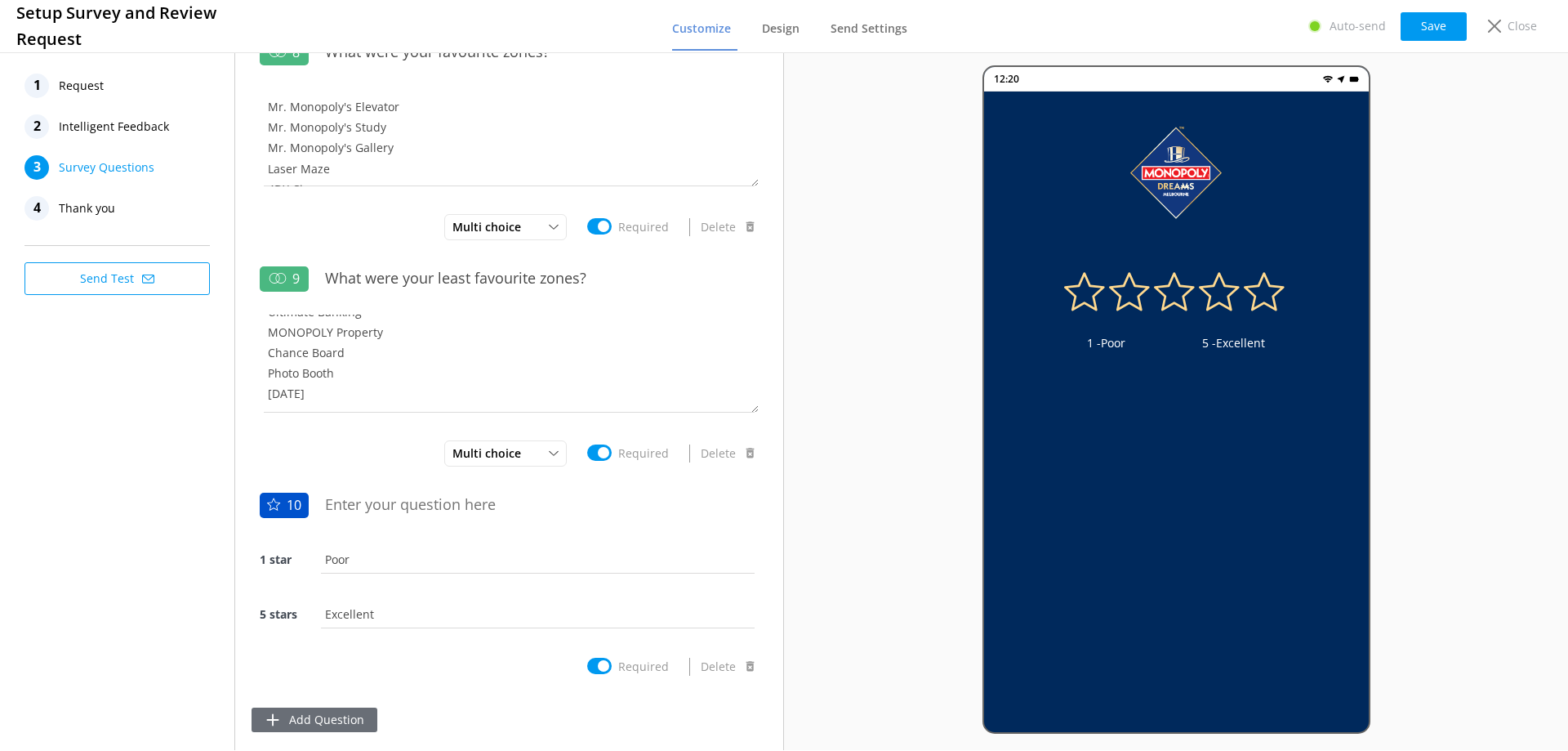
click at [354, 714] on button "Add Question" at bounding box center [314, 720] width 126 height 25
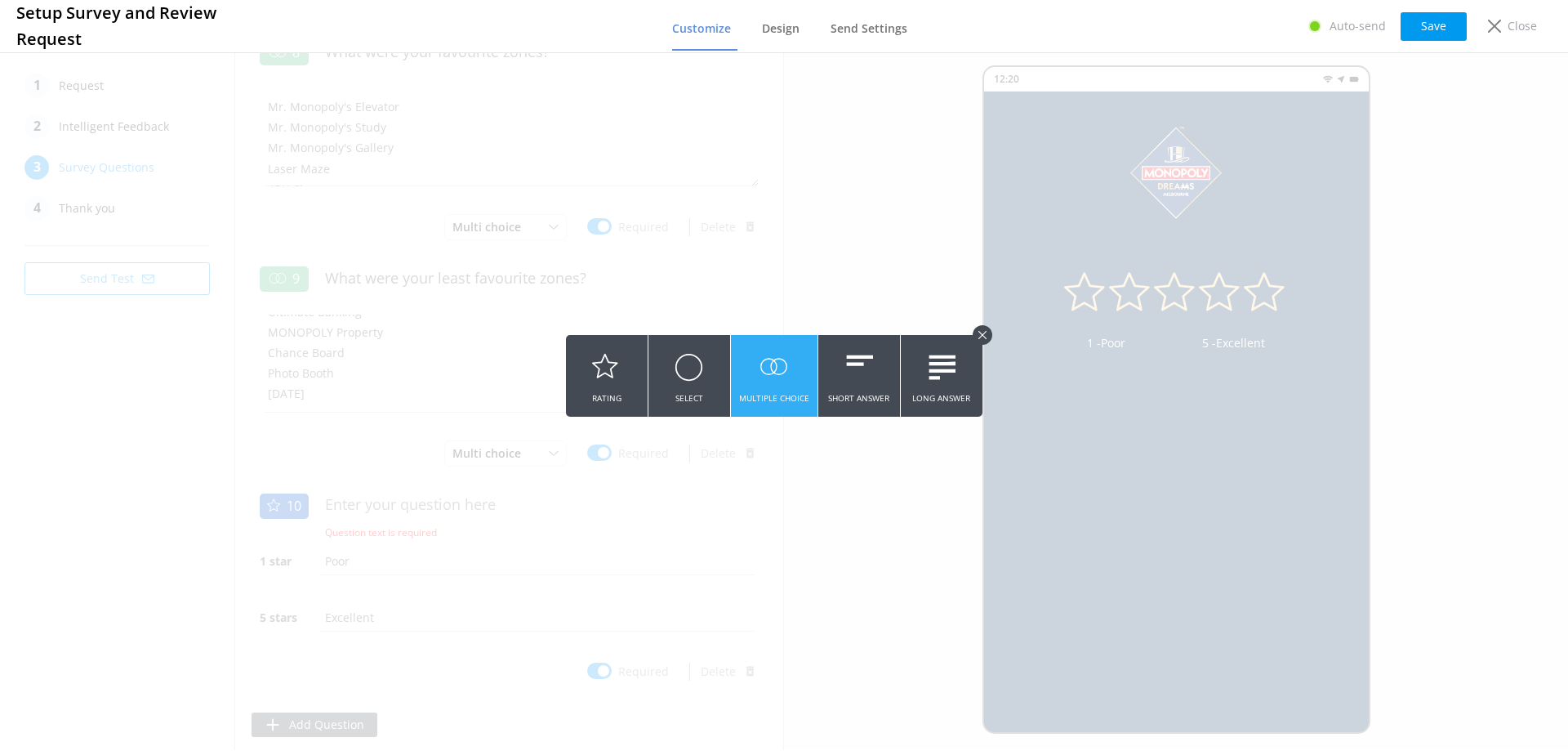
click at [782, 381] on icon at bounding box center [774, 367] width 29 height 45
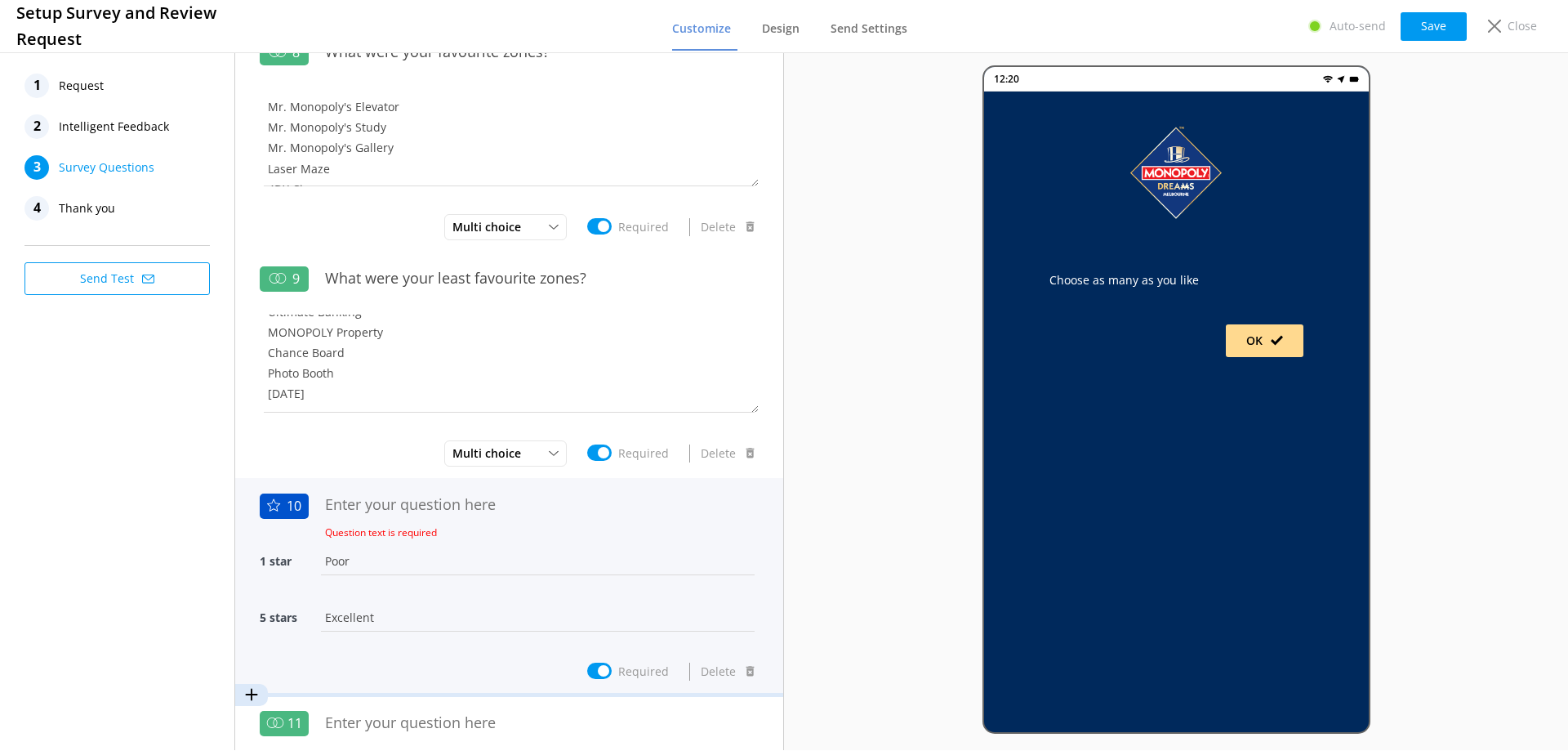
scroll to position [1826, 0]
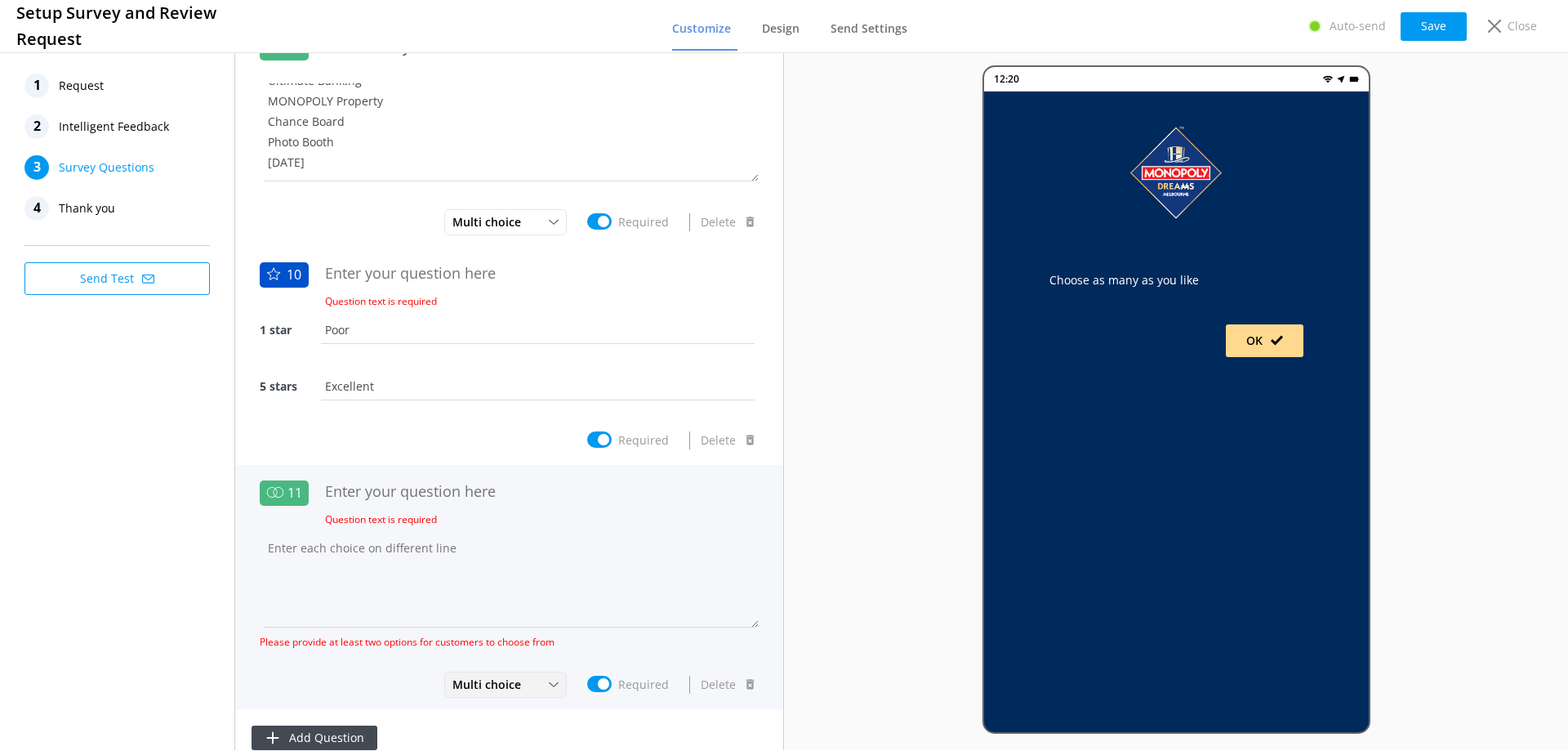
click at [535, 665] on div "11 Question text is required Please provide at least two options for customers …" at bounding box center [508, 587] width 548 height 244
click at [524, 682] on div "Multi choice" at bounding box center [505, 684] width 115 height 18
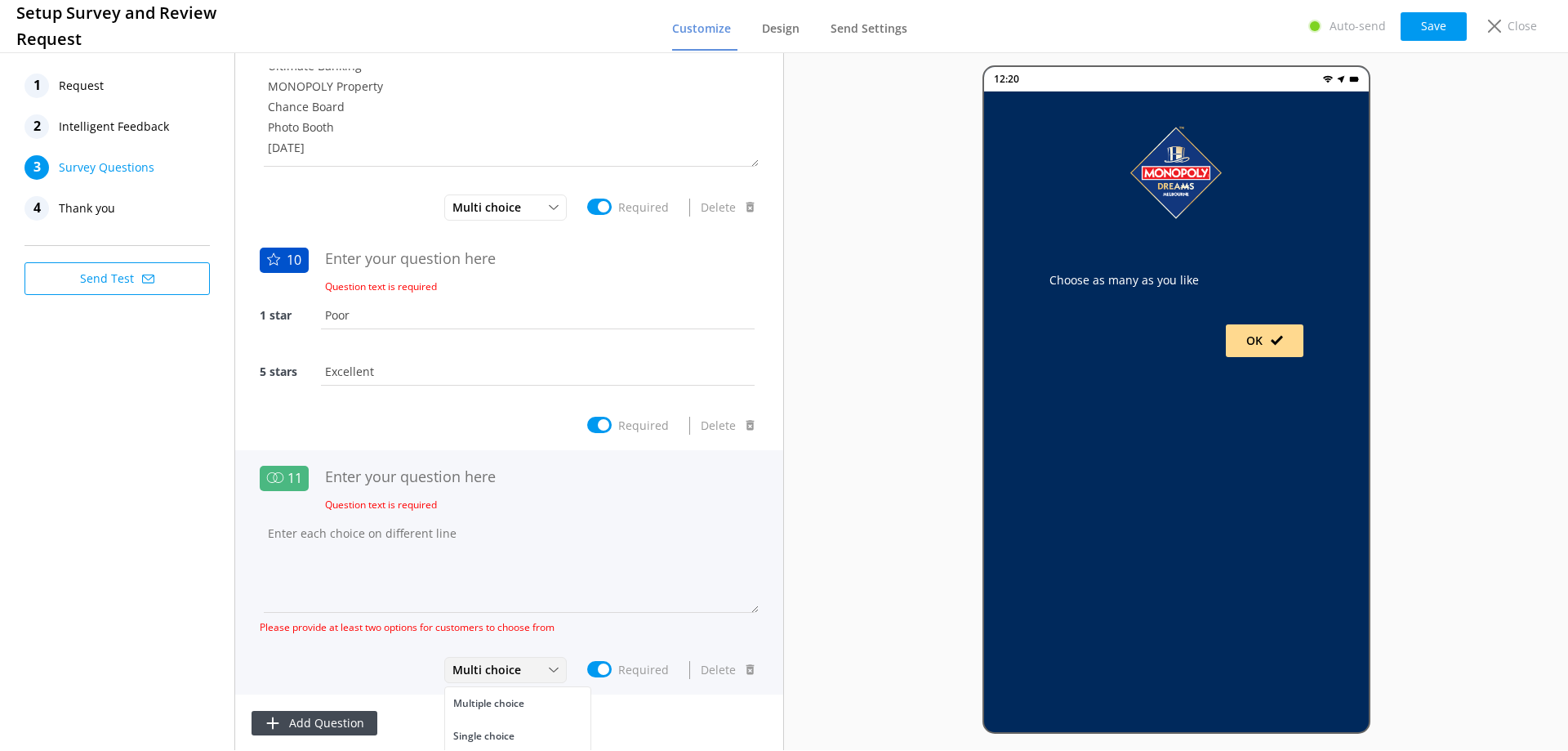
scroll to position [1845, 0]
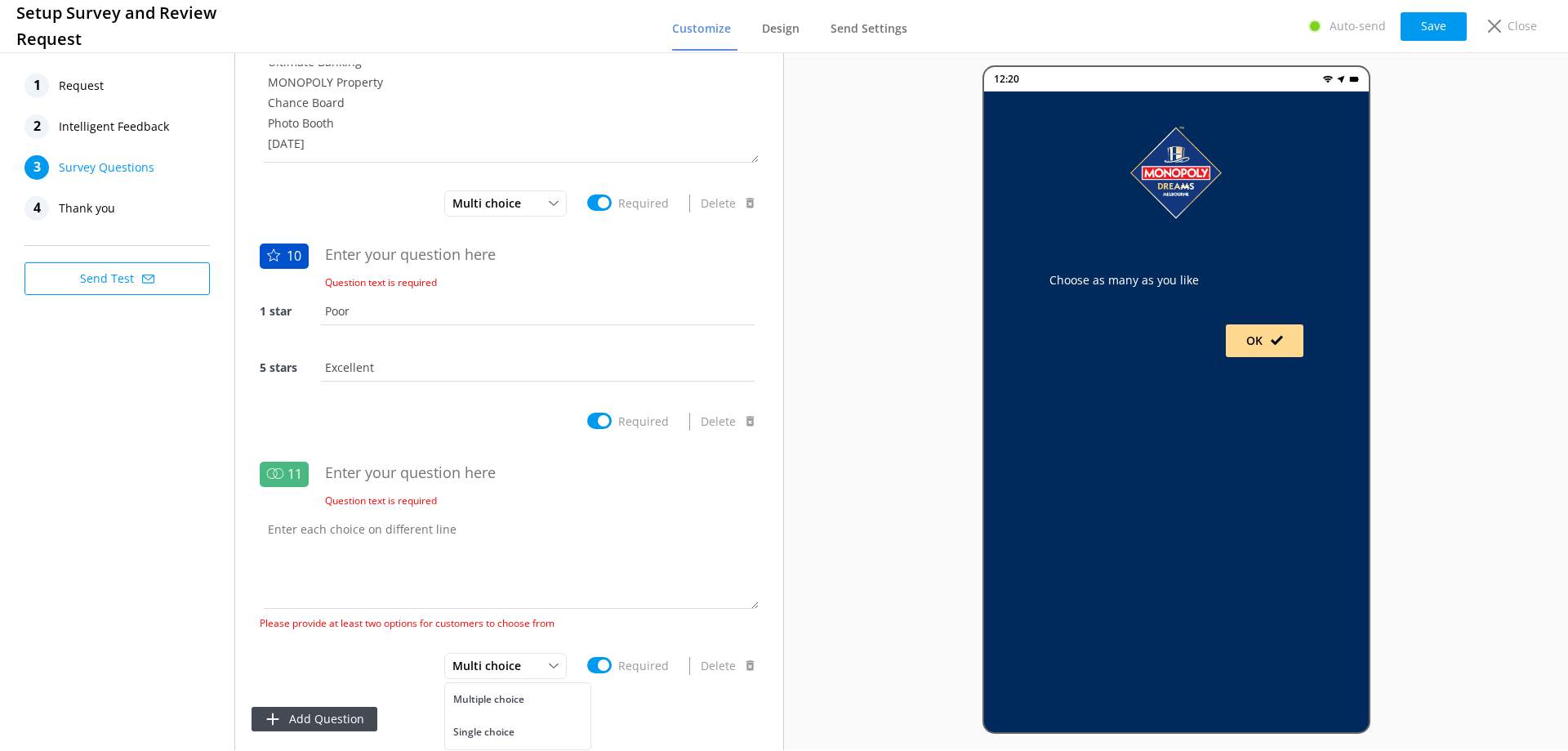
click at [670, 710] on div "Add Question" at bounding box center [508, 720] width 548 height 59
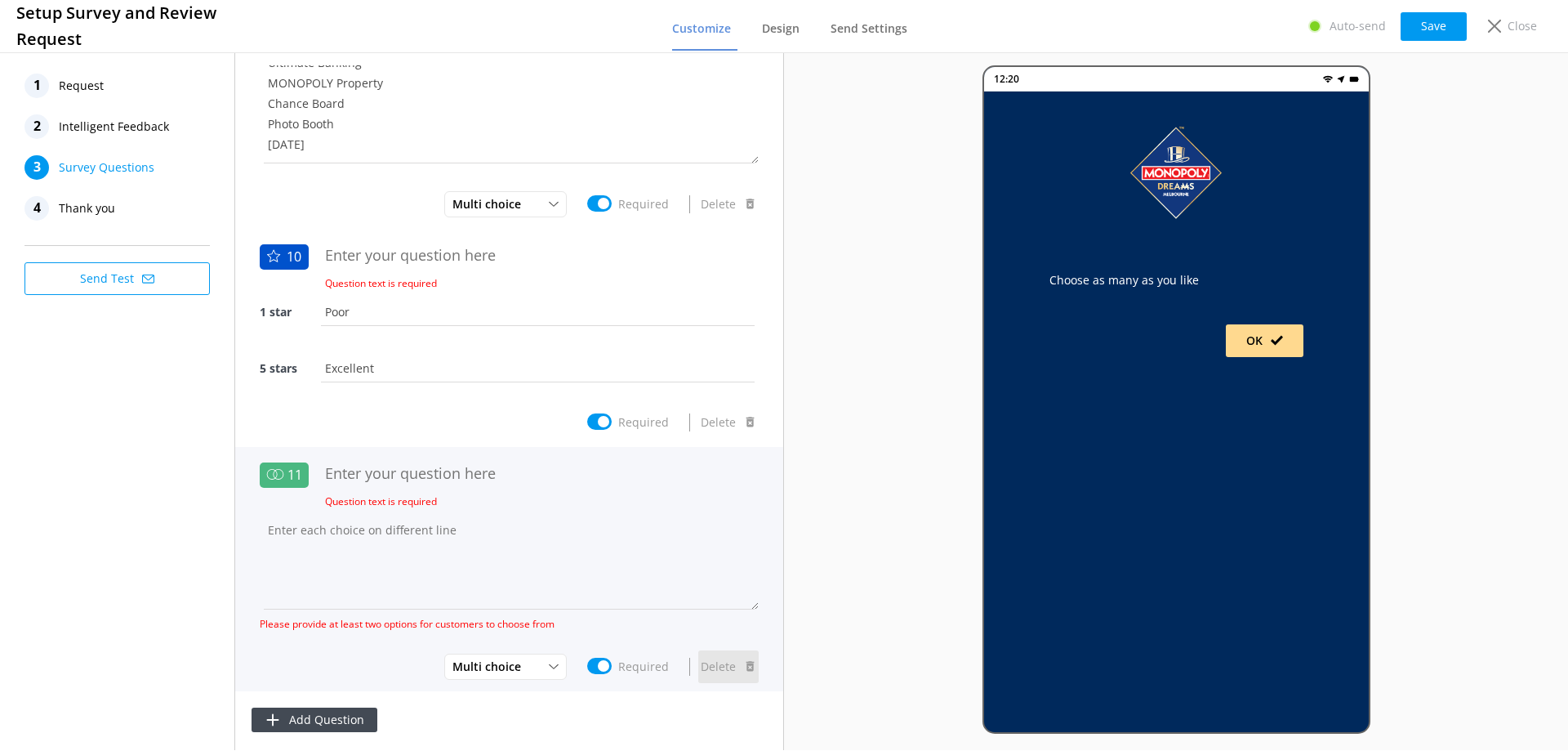
click at [700, 659] on button "Delete" at bounding box center [728, 667] width 60 height 33
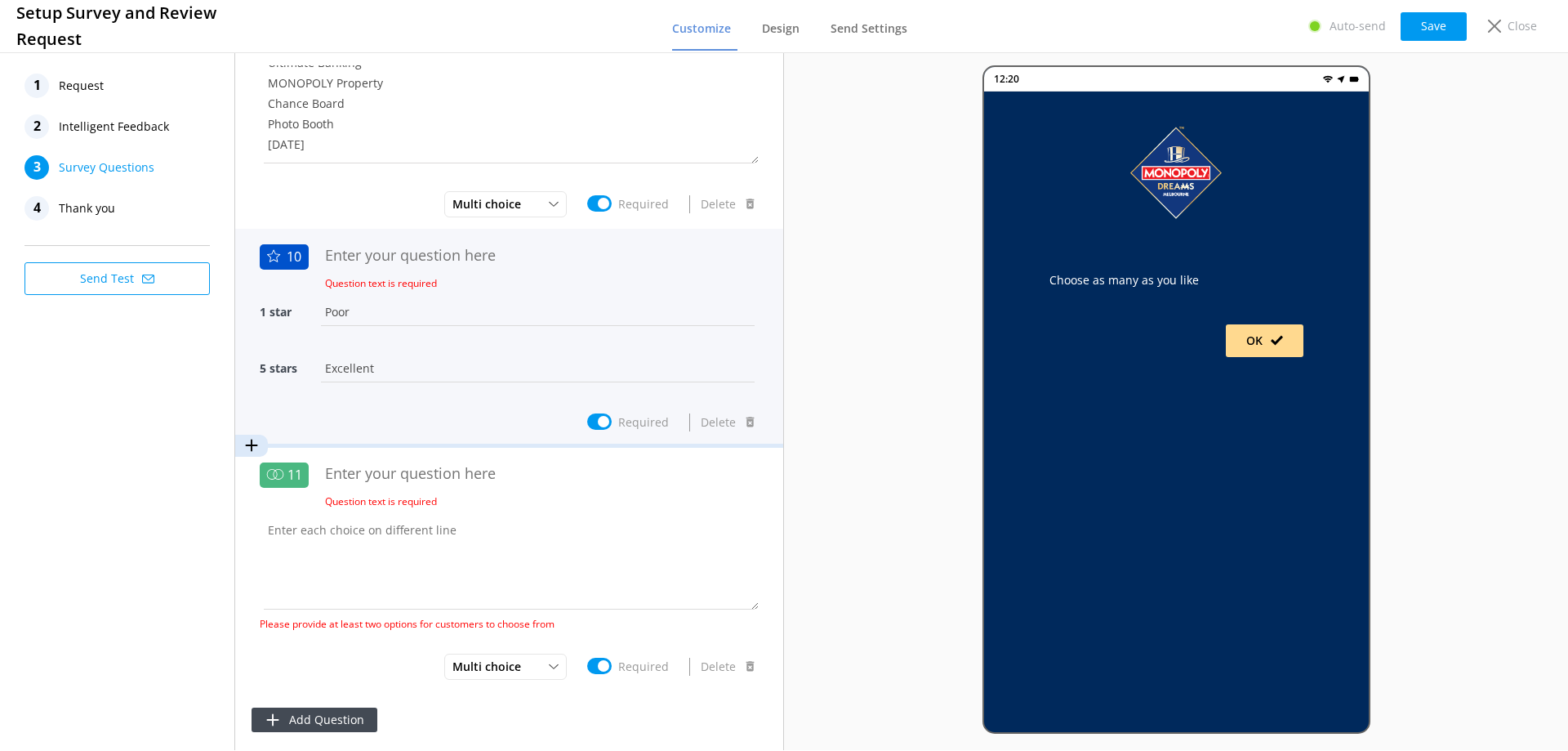
scroll to position [1599, 0]
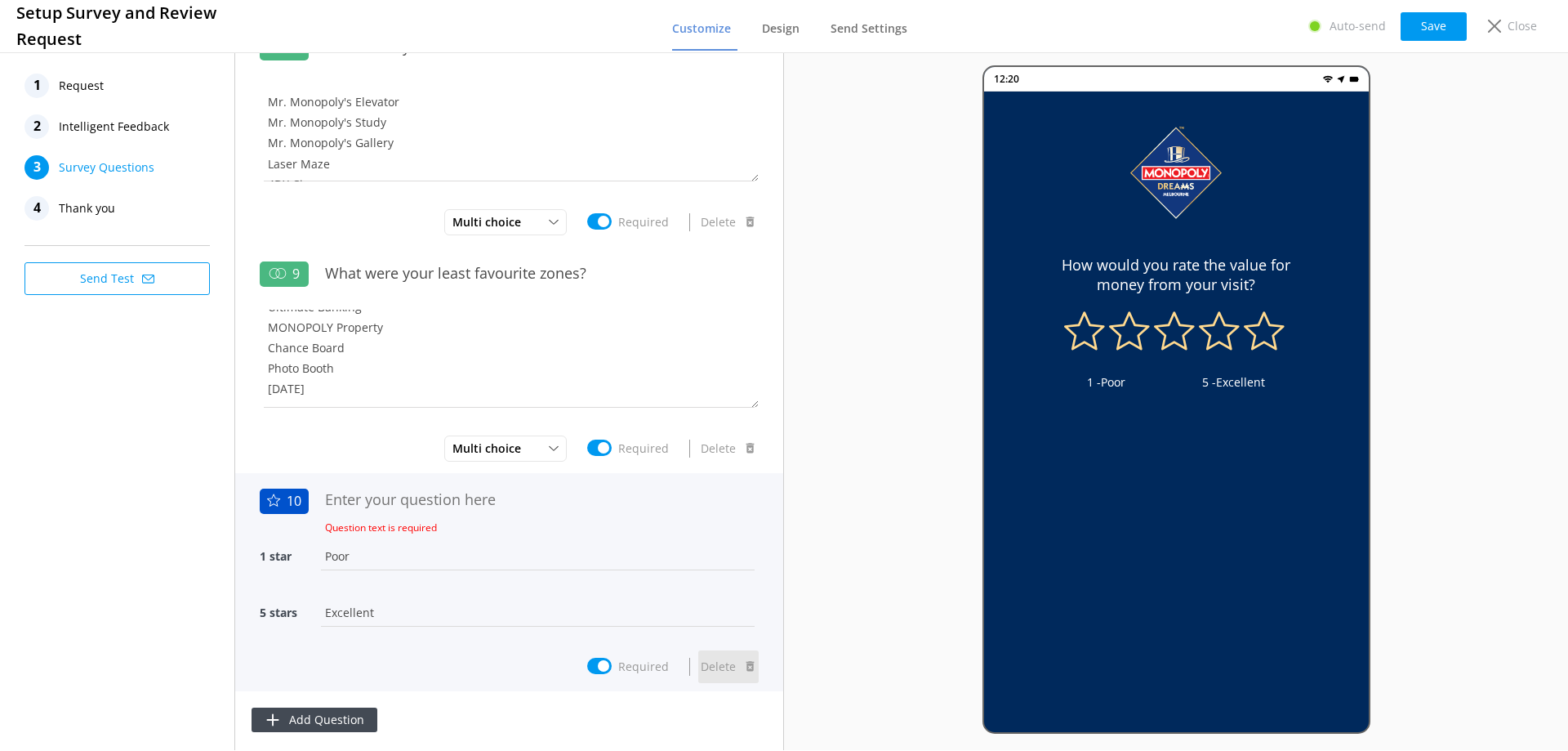
click at [720, 668] on button "Delete" at bounding box center [728, 667] width 60 height 33
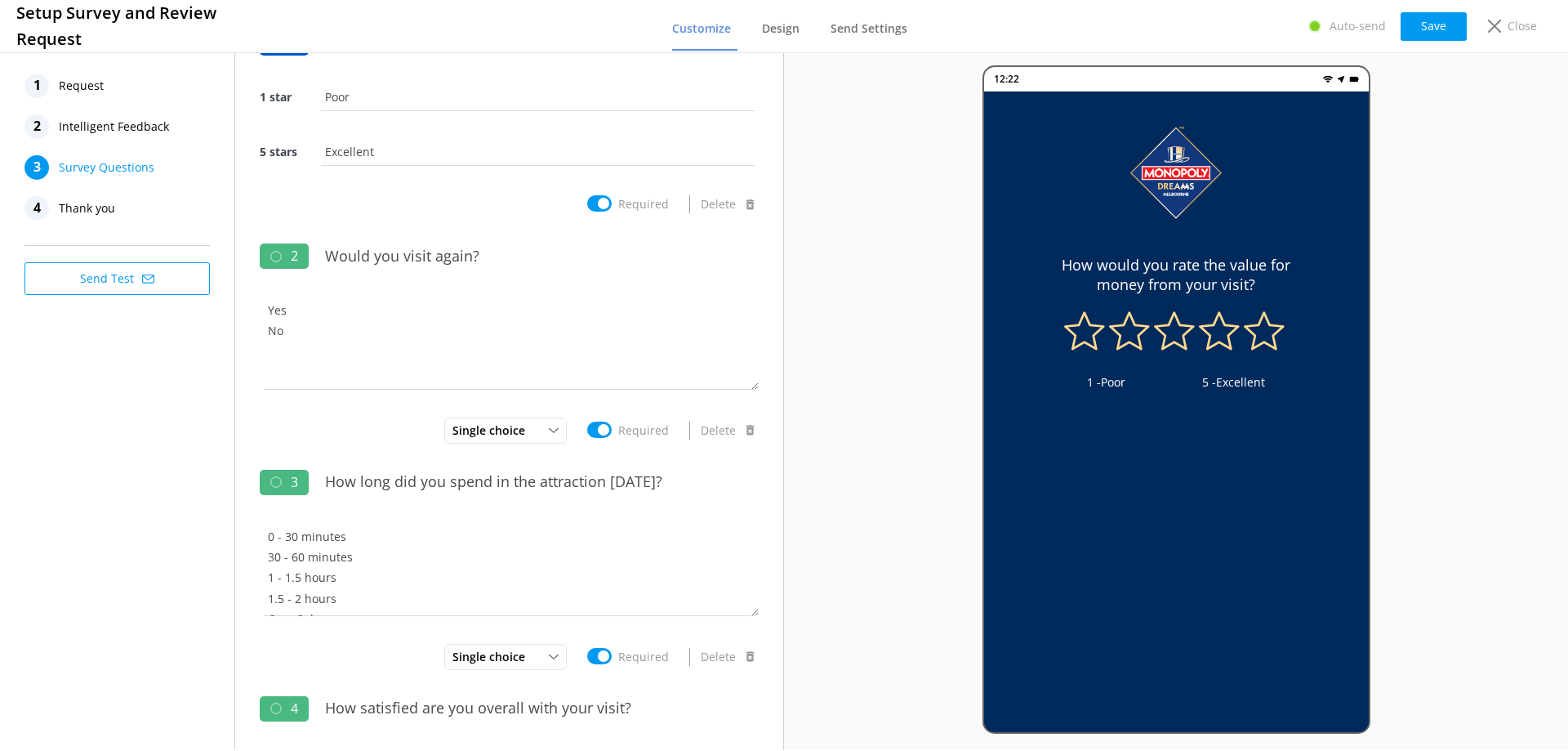
scroll to position [0, 0]
